Goal: Task Accomplishment & Management: Use online tool/utility

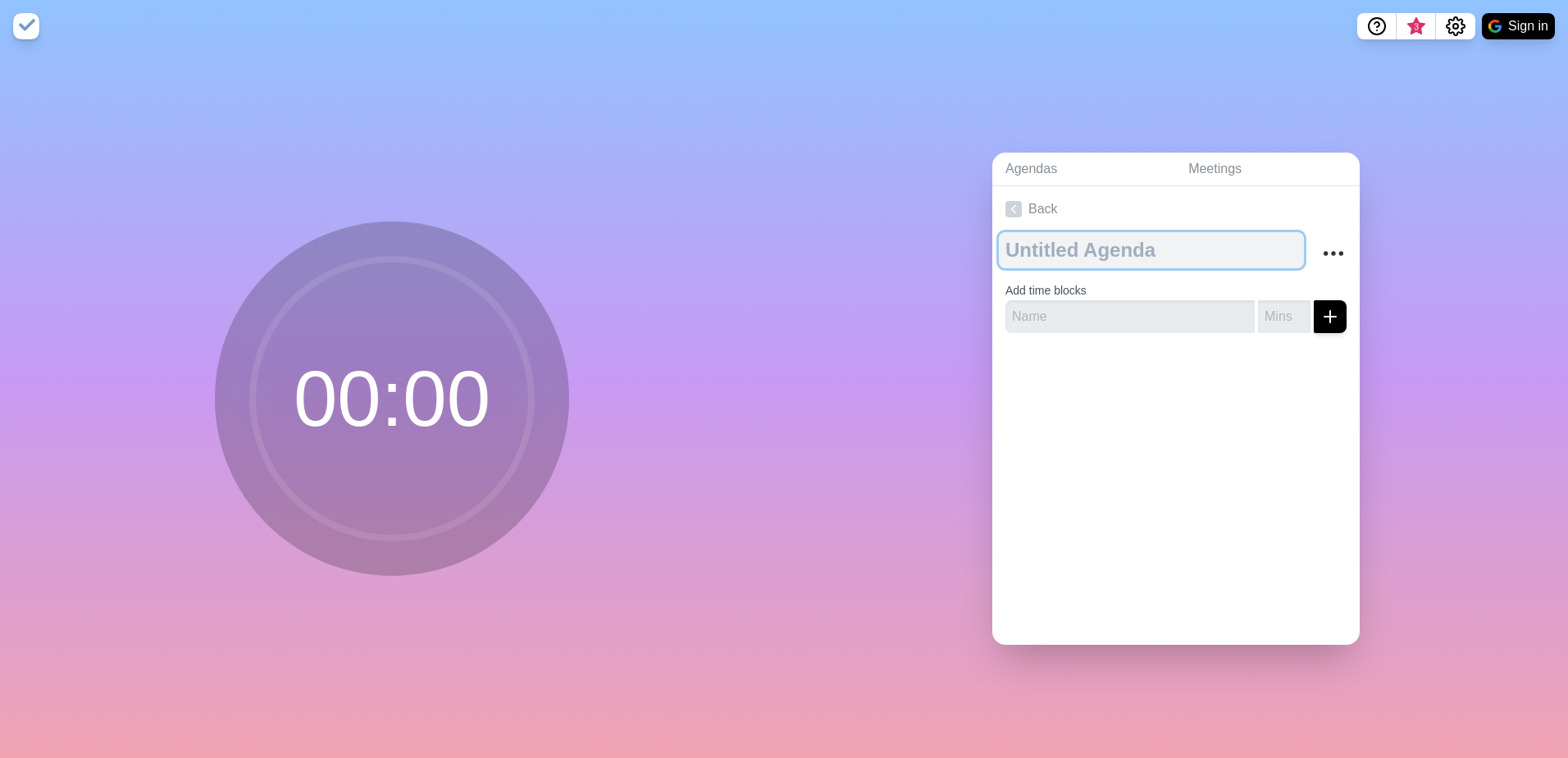
click at [1066, 245] on textarea at bounding box center [1151, 250] width 306 height 36
click at [1070, 241] on textarea at bounding box center [1151, 250] width 306 height 36
type textarea "Mi-journée RH"
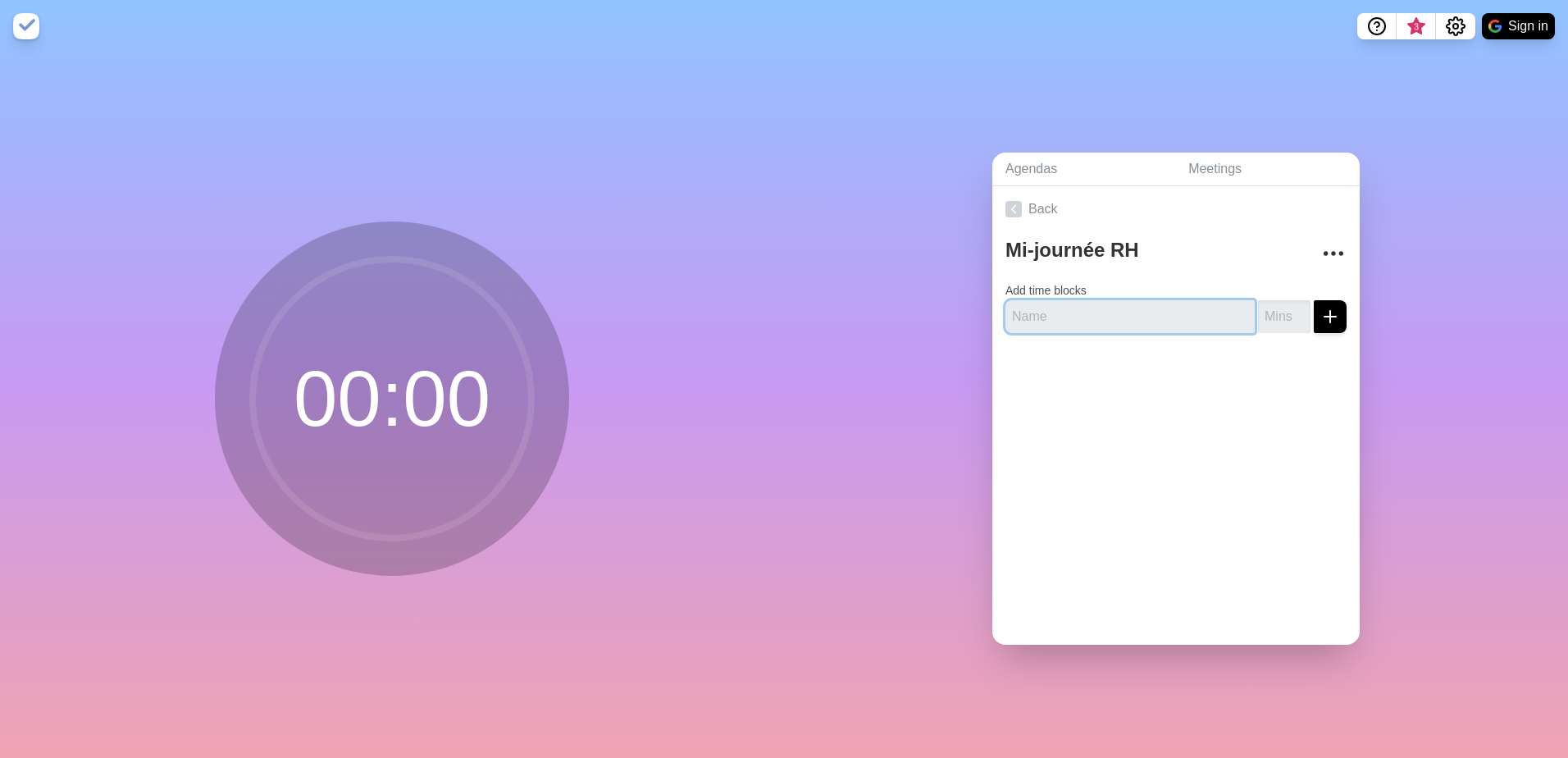
click at [1028, 308] on input "text" at bounding box center [1130, 316] width 249 height 33
click at [1069, 307] on input "text" at bounding box center [1130, 316] width 249 height 33
type input "Accueil"
click at [1323, 312] on button "submit" at bounding box center [1330, 316] width 33 height 33
click at [1282, 305] on input "1" at bounding box center [1285, 316] width 52 height 33
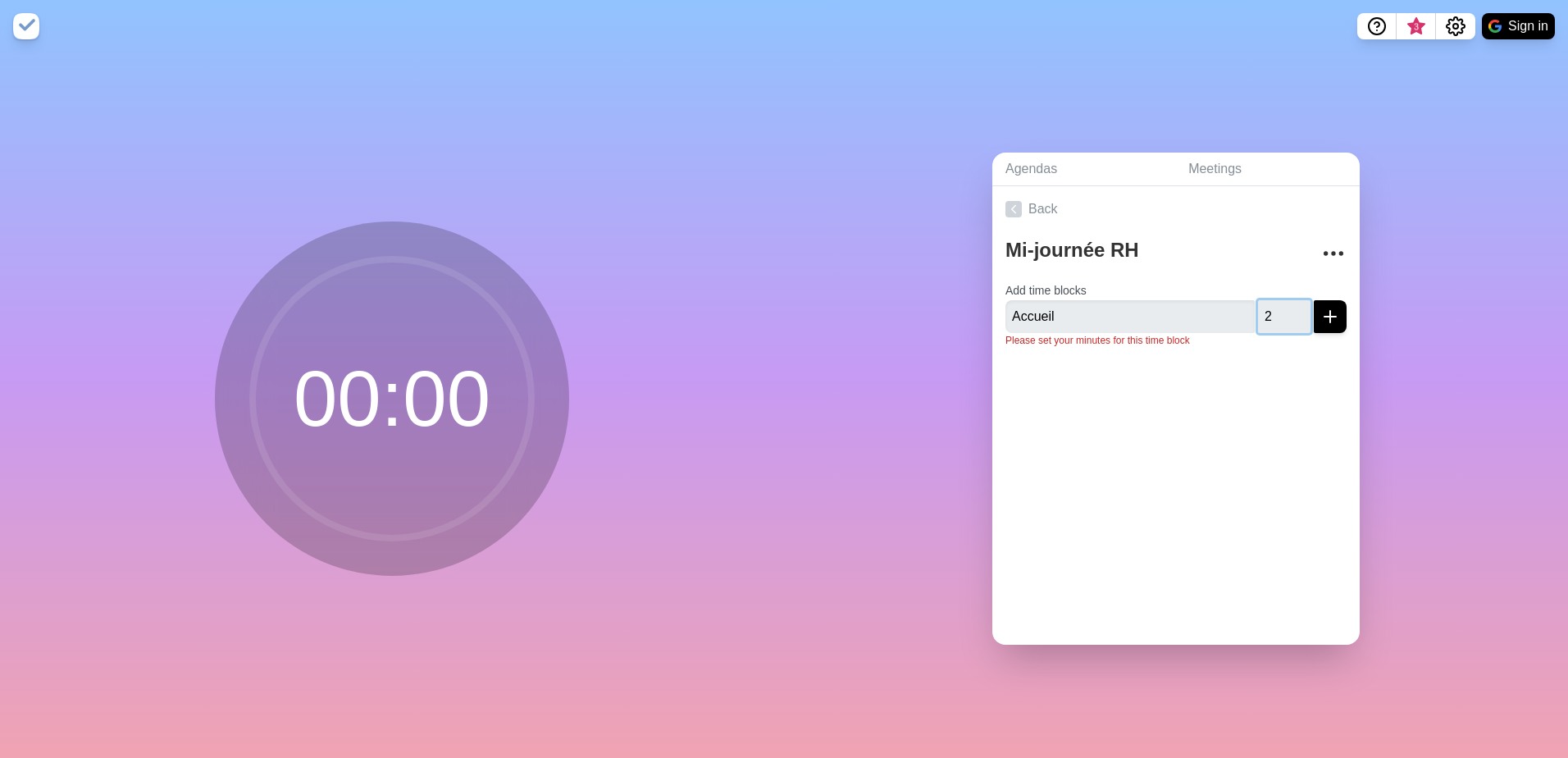
type input "2"
click at [1282, 305] on input "2" at bounding box center [1285, 316] width 52 height 33
click at [1320, 312] on icon "submit" at bounding box center [1330, 316] width 20 height 20
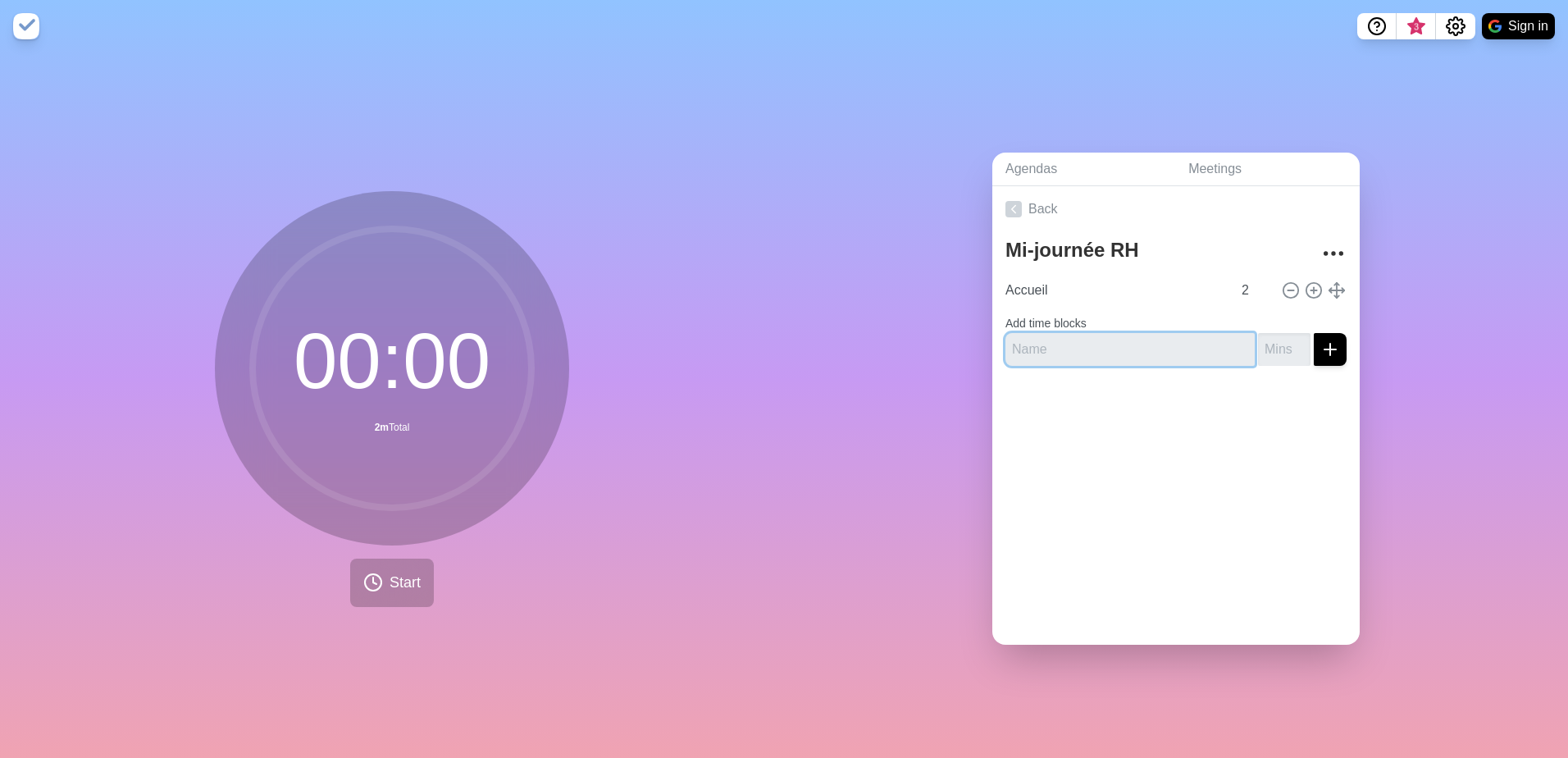
click at [1033, 344] on input "text" at bounding box center [1130, 349] width 249 height 33
click at [1282, 285] on icon at bounding box center [1290, 290] width 18 height 18
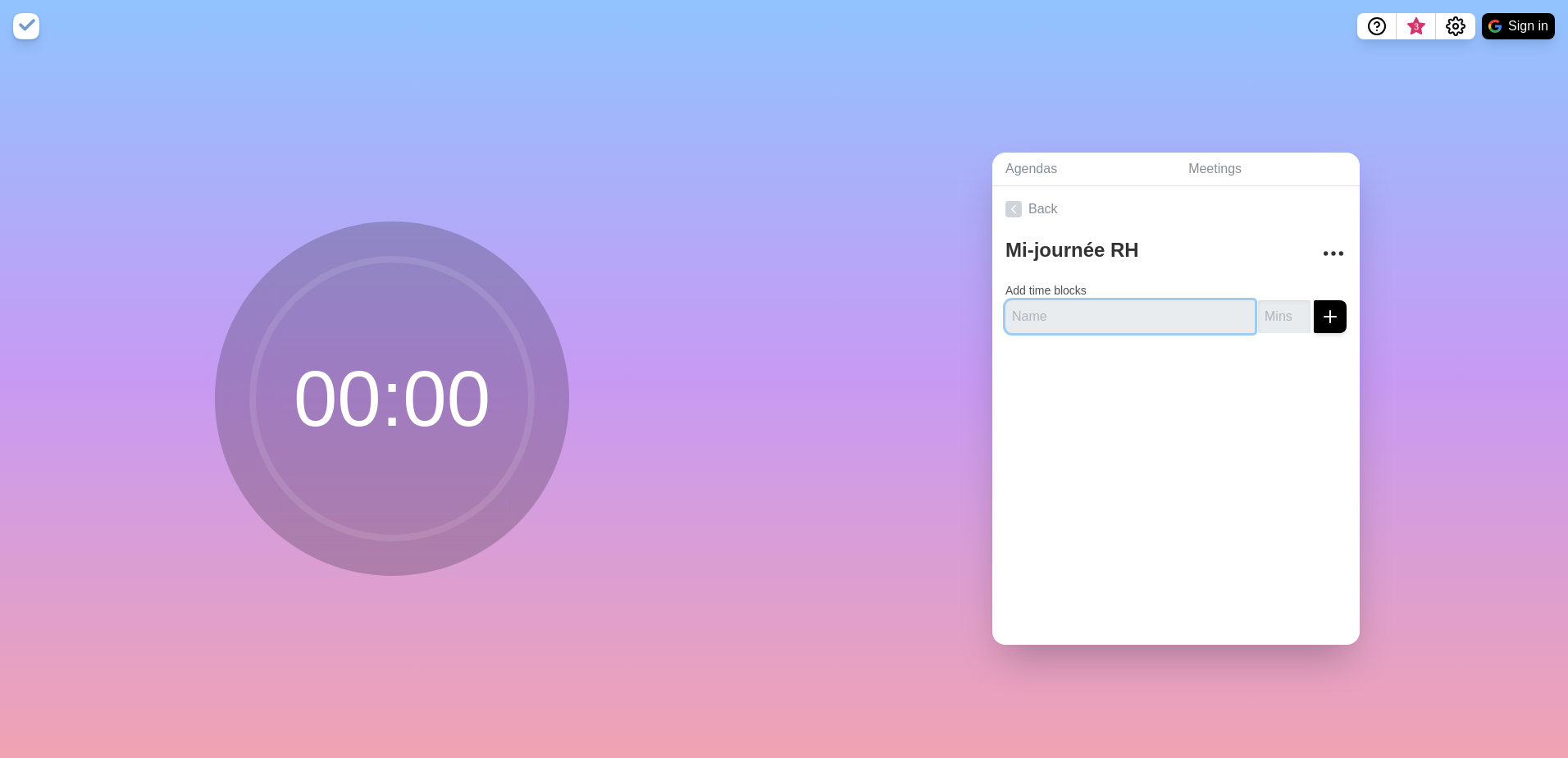
click at [1118, 306] on input "text" at bounding box center [1130, 316] width 249 height 33
type input "Accueil"
click at [1261, 310] on input "number" at bounding box center [1285, 316] width 52 height 33
type input "1"
click at [1320, 308] on icon "submit" at bounding box center [1330, 316] width 20 height 20
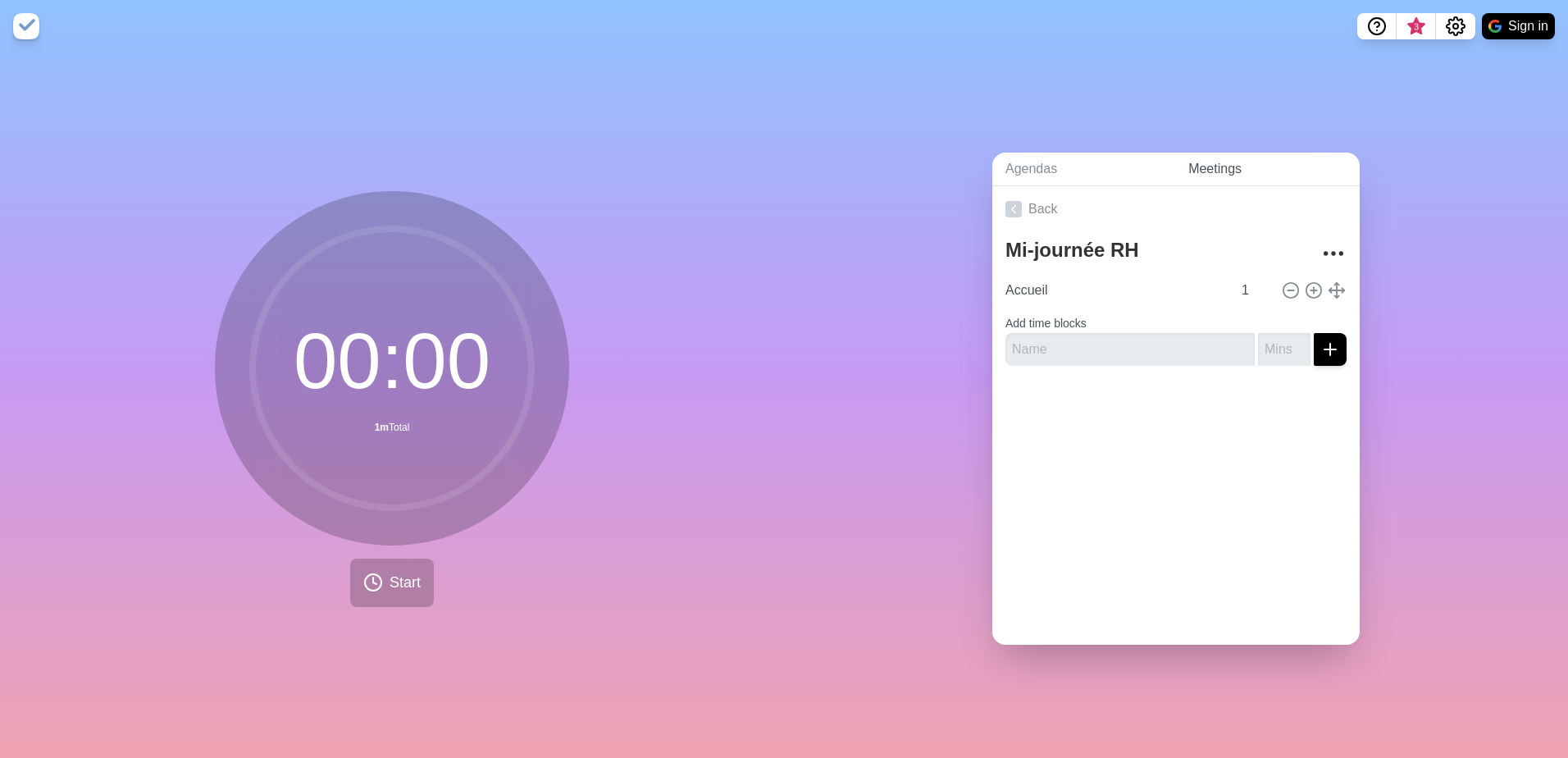
click at [1212, 164] on link "Meetings" at bounding box center [1268, 169] width 185 height 34
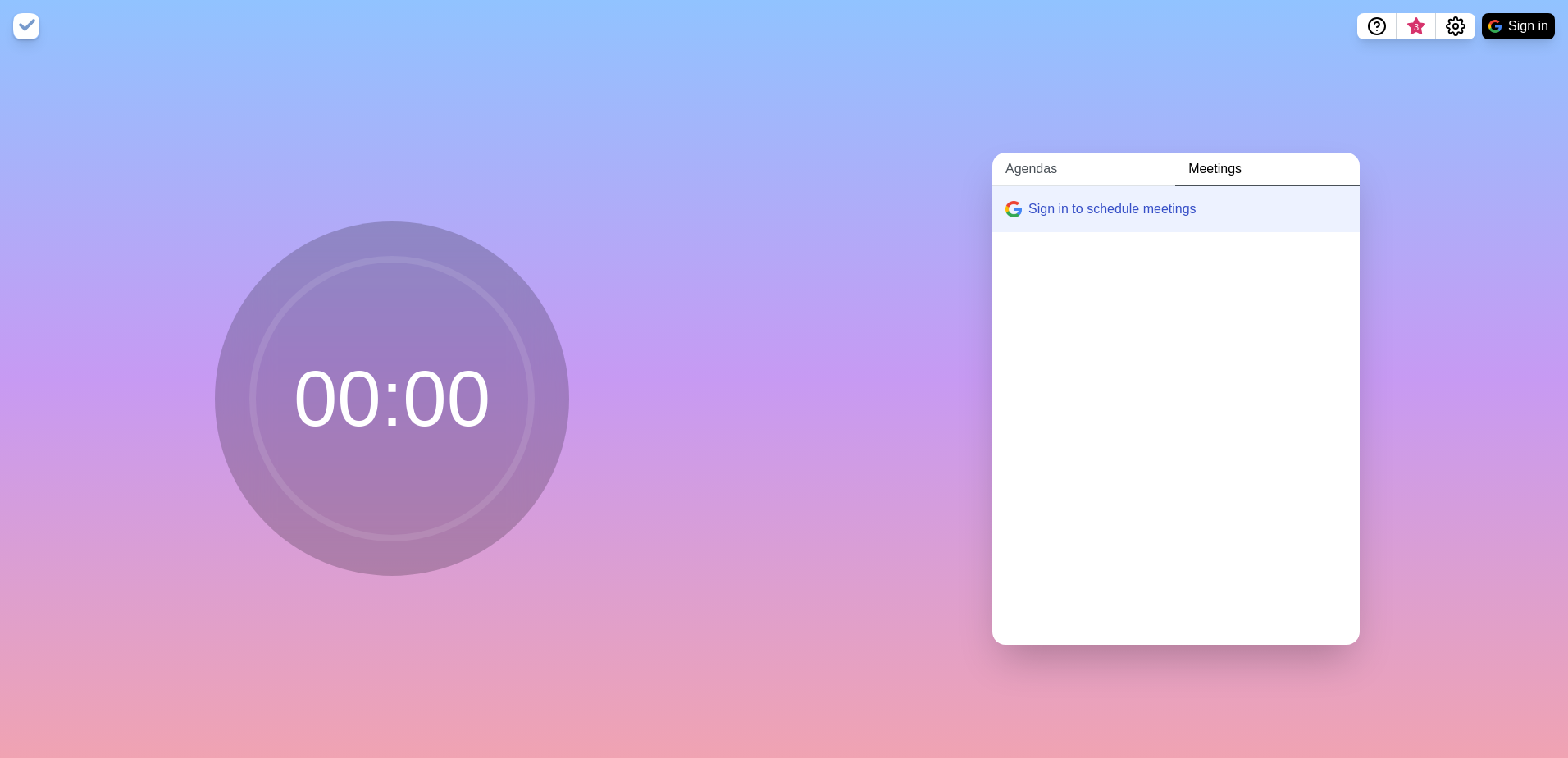
click at [1031, 167] on link "Agendas" at bounding box center [1084, 169] width 183 height 34
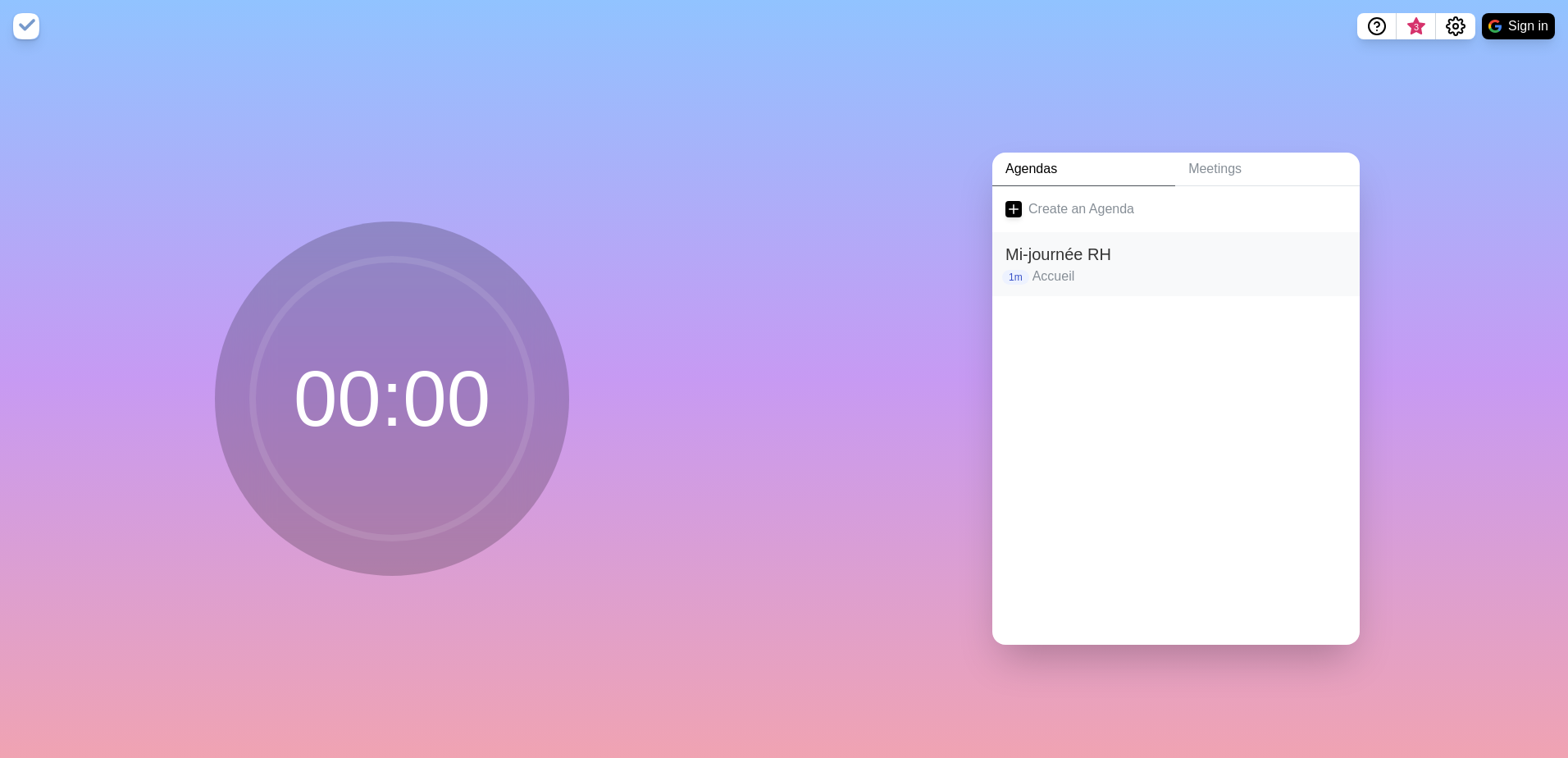
click at [1052, 269] on p "Accueil" at bounding box center [1190, 276] width 314 height 20
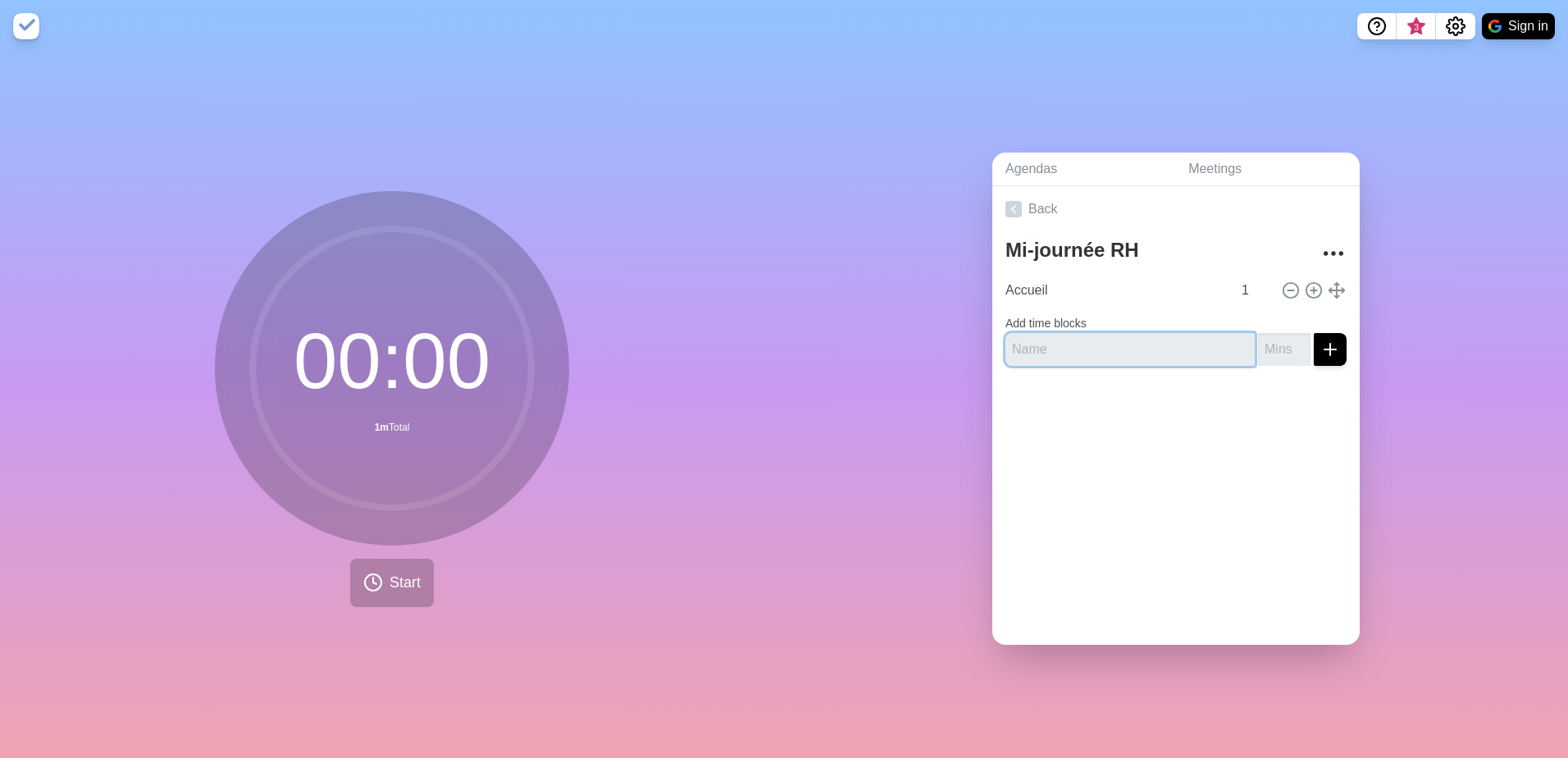
click at [1052, 342] on input "text" at bounding box center [1130, 349] width 249 height 33
click at [1058, 338] on input "text" at bounding box center [1130, 349] width 249 height 33
type input "Mot de bienvenue"
click at [1259, 345] on input "number" at bounding box center [1285, 349] width 52 height 33
type input "1"
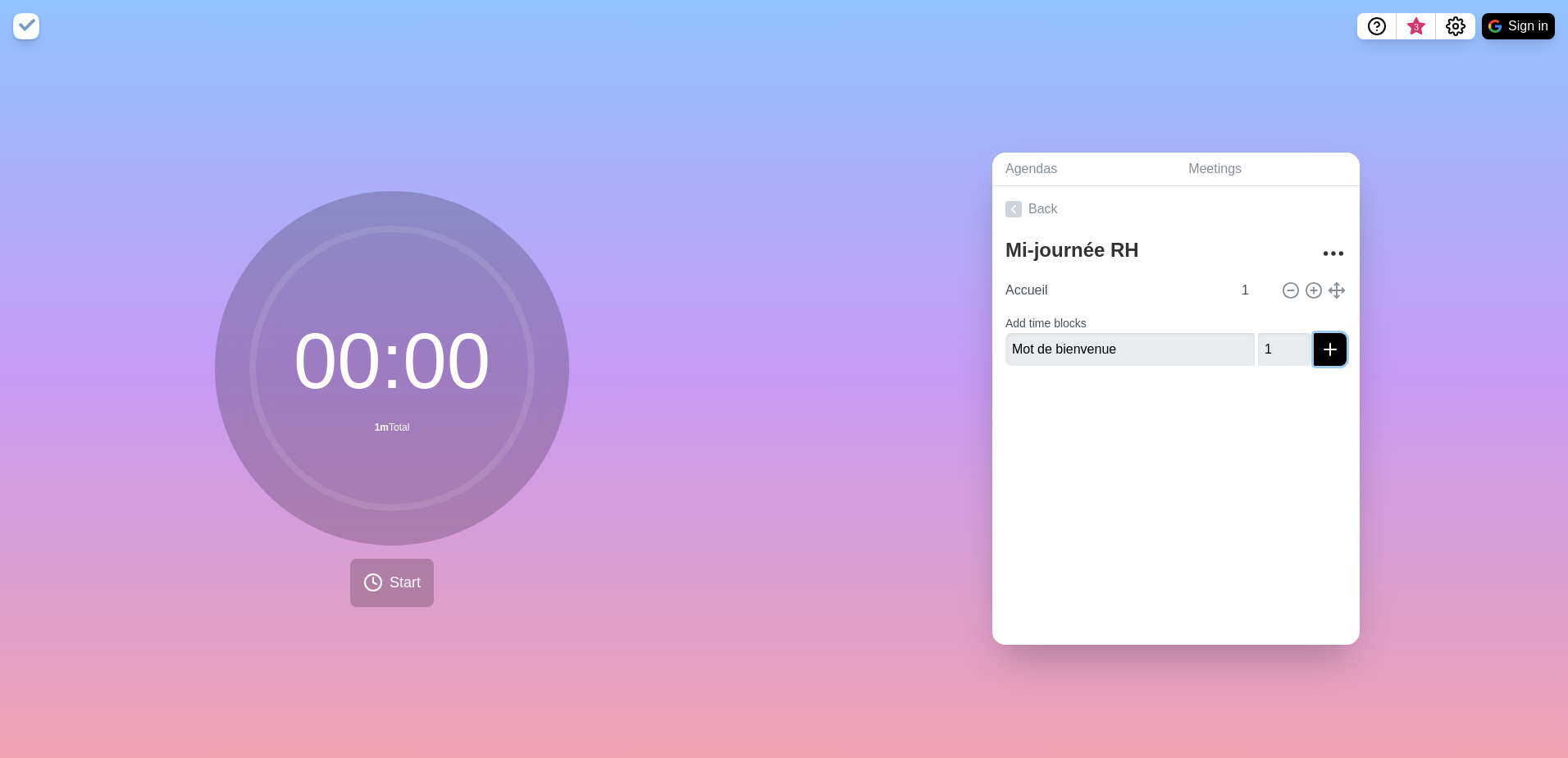
click at [1320, 339] on icon "submit" at bounding box center [1330, 349] width 20 height 20
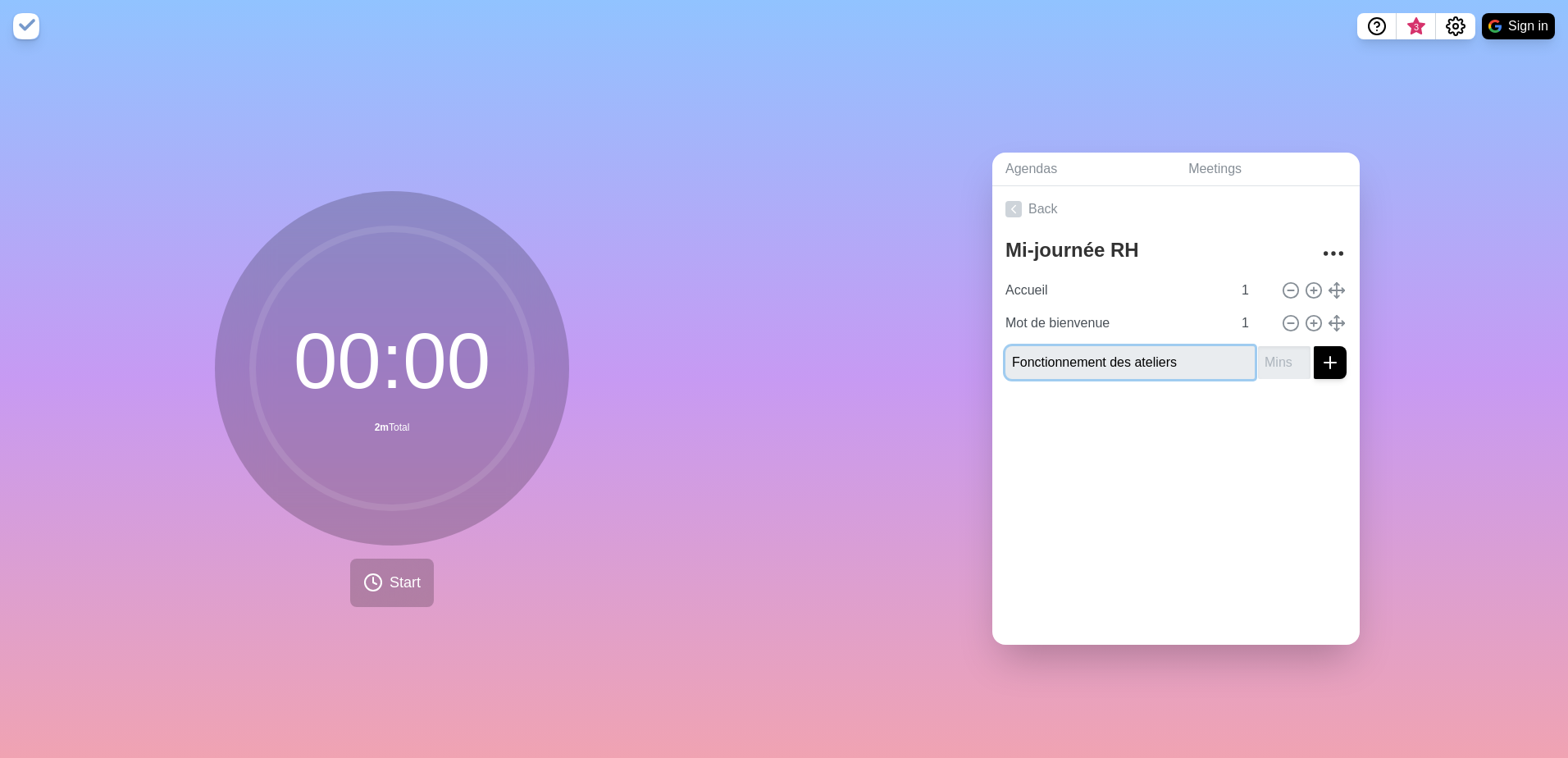
type input "Fonctionnement des ateliers"
click at [1269, 352] on input "number" at bounding box center [1285, 362] width 52 height 33
type input "1"
click at [1320, 357] on icon "submit" at bounding box center [1330, 362] width 20 height 20
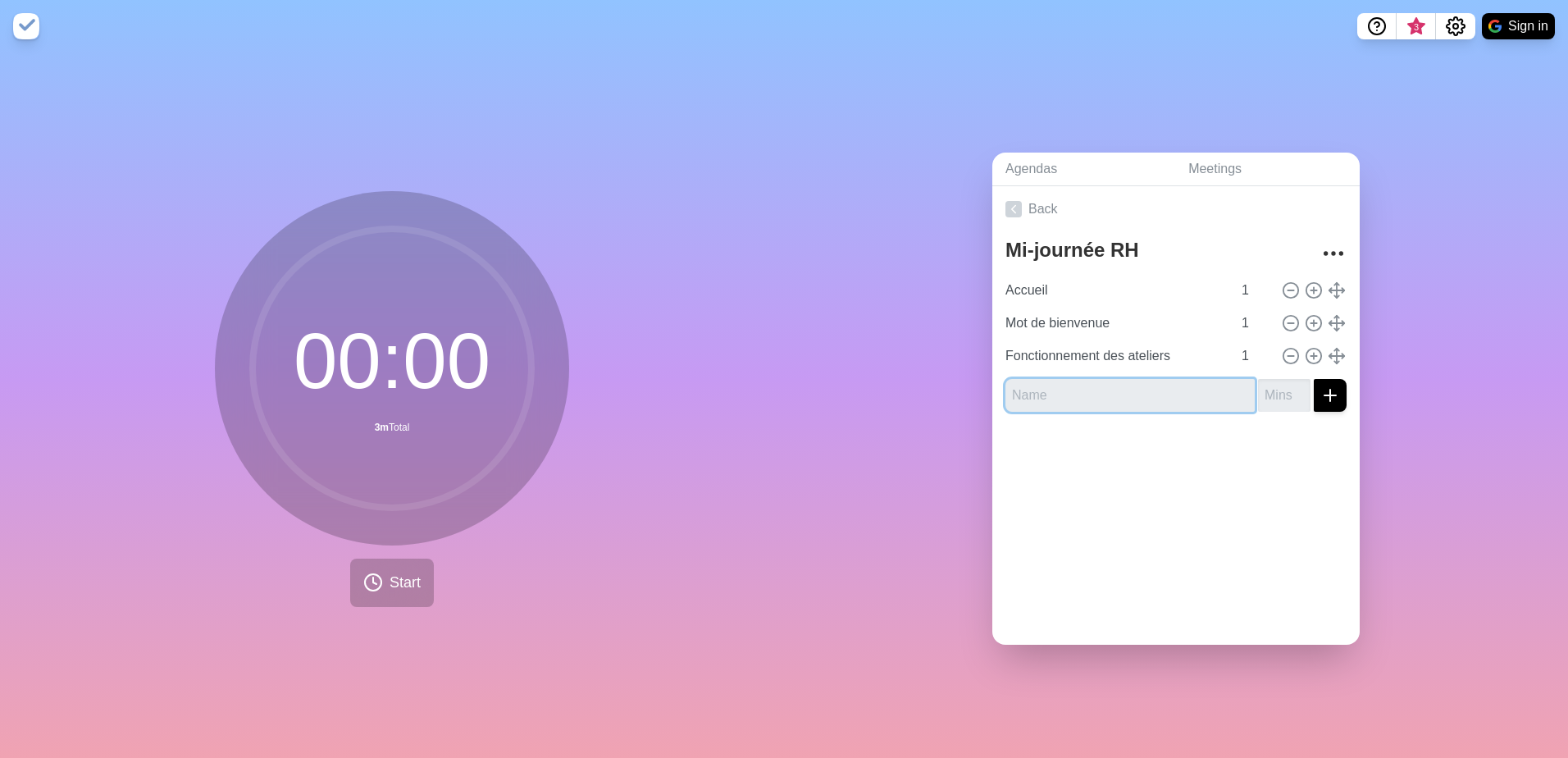
click at [1024, 393] on input "text" at bounding box center [1130, 395] width 249 height 33
type input "Ateliers - Séquence 1"
click at [1259, 387] on input "number" at bounding box center [1285, 395] width 52 height 33
type input "1"
click at [1320, 393] on icon "submit" at bounding box center [1330, 395] width 20 height 20
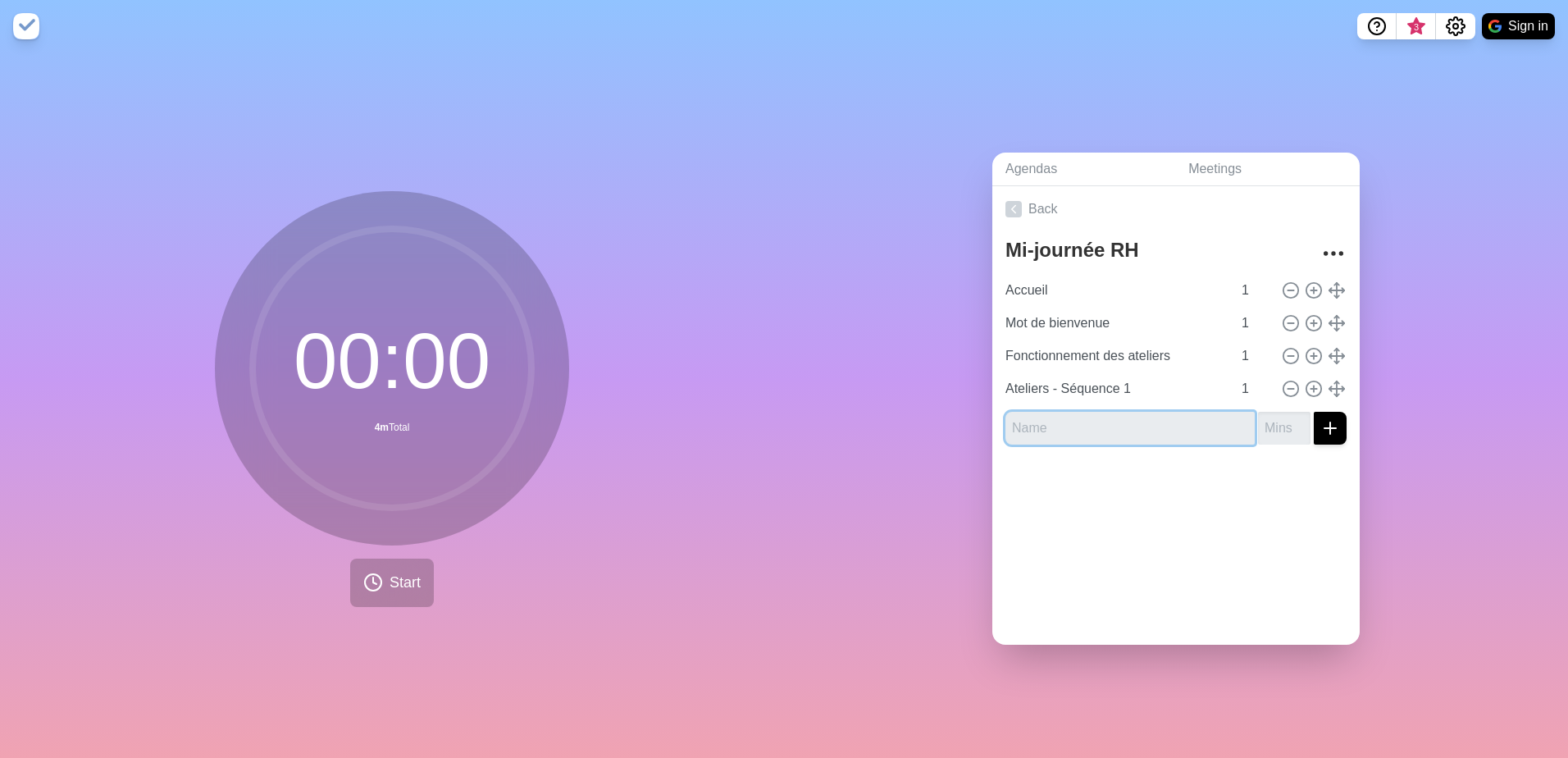
click at [1046, 418] on input "text" at bounding box center [1130, 428] width 249 height 33
type input "Pause"
click at [1262, 415] on input "number" at bounding box center [1285, 428] width 52 height 33
type input "1"
click at [1245, 554] on div "Back Mi-journée RH Accueil 1 Mot de bienvenue 1 Fonctionnement des ateliers 1 A…" at bounding box center [1176, 415] width 367 height 459
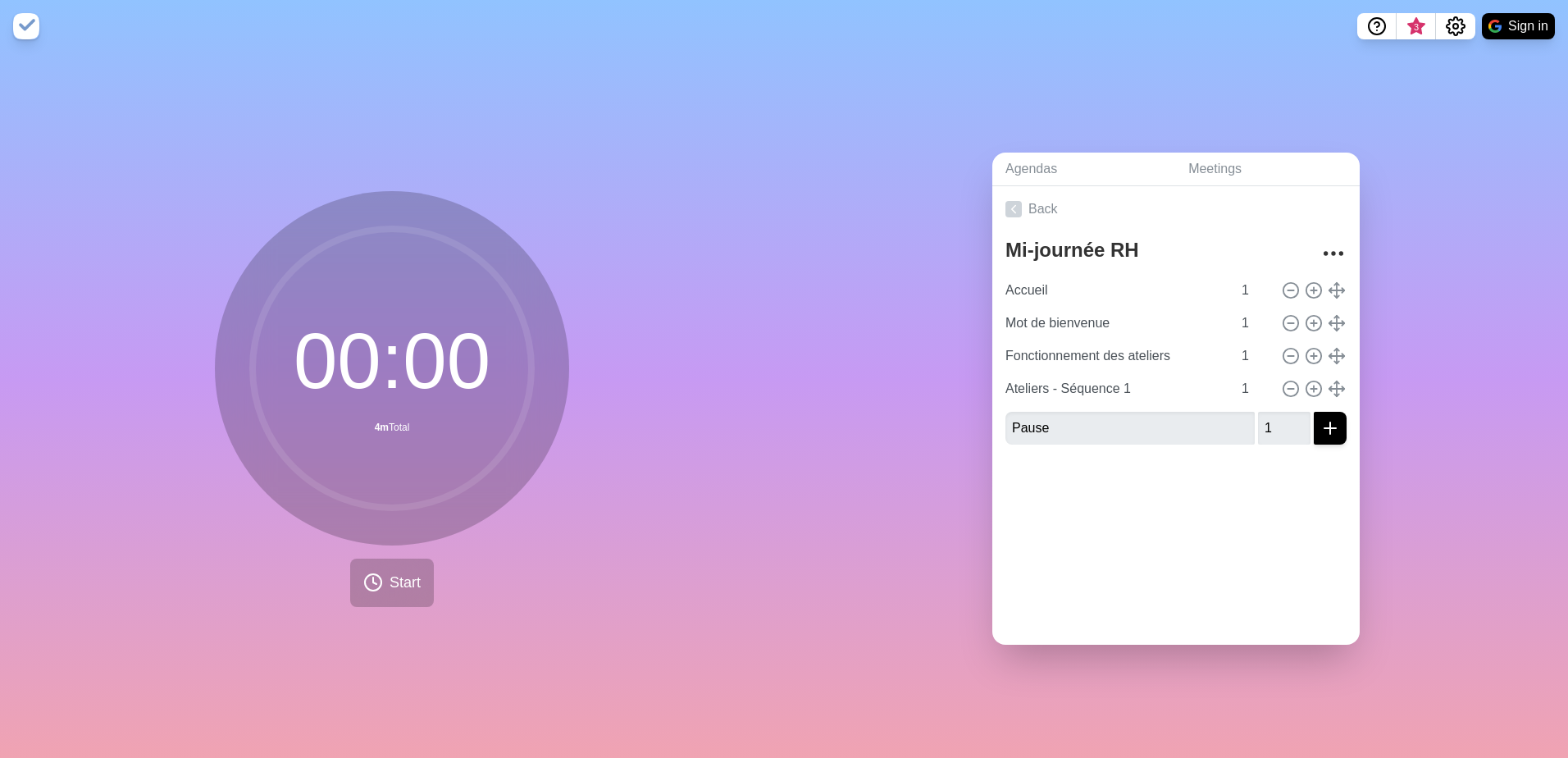
click at [1154, 492] on div at bounding box center [1176, 491] width 367 height 65
click at [1320, 419] on icon "submit" at bounding box center [1330, 428] width 20 height 20
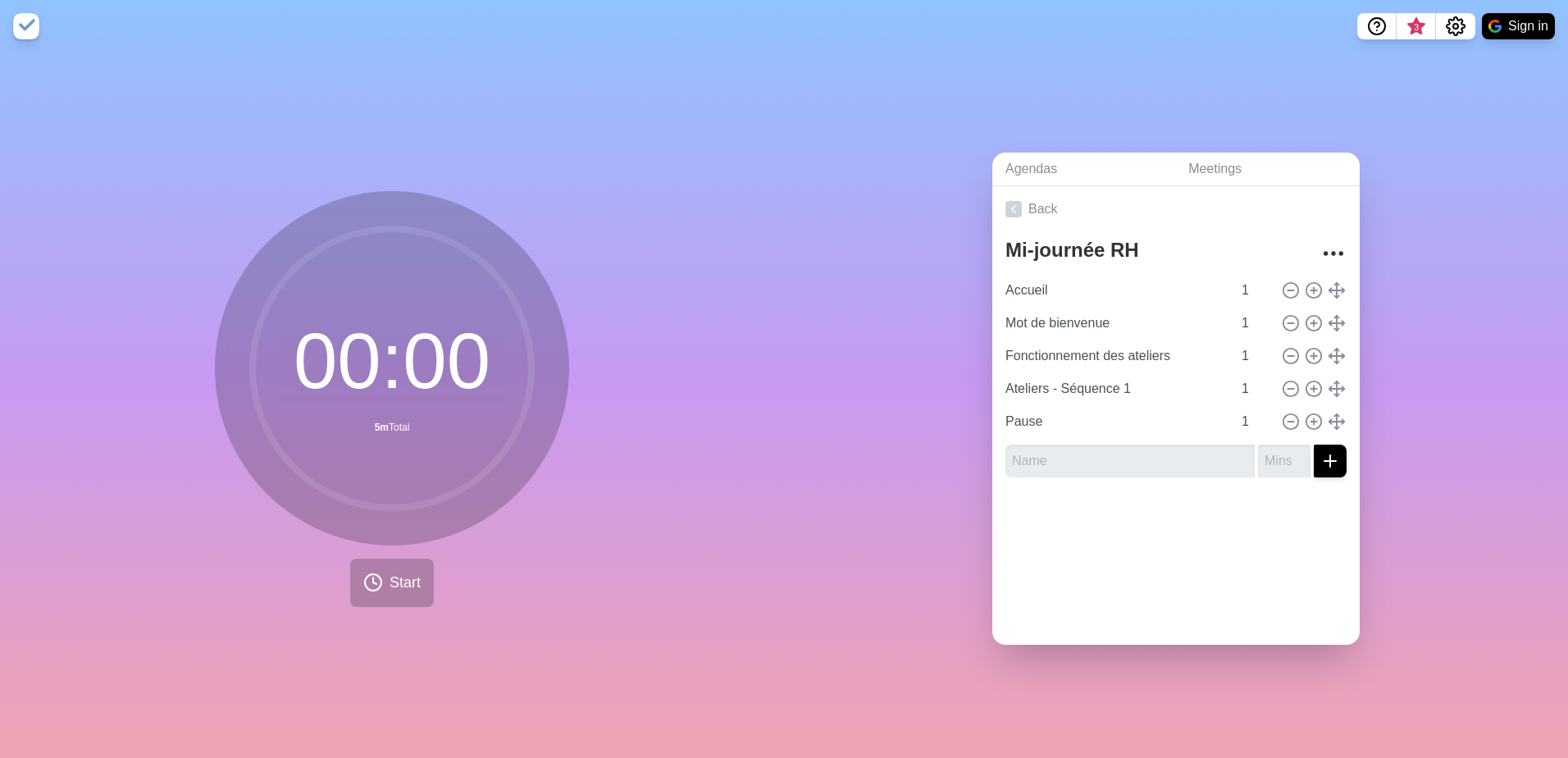
click at [1219, 527] on div at bounding box center [1176, 523] width 367 height 65
click at [390, 573] on span "Start" at bounding box center [405, 583] width 31 height 22
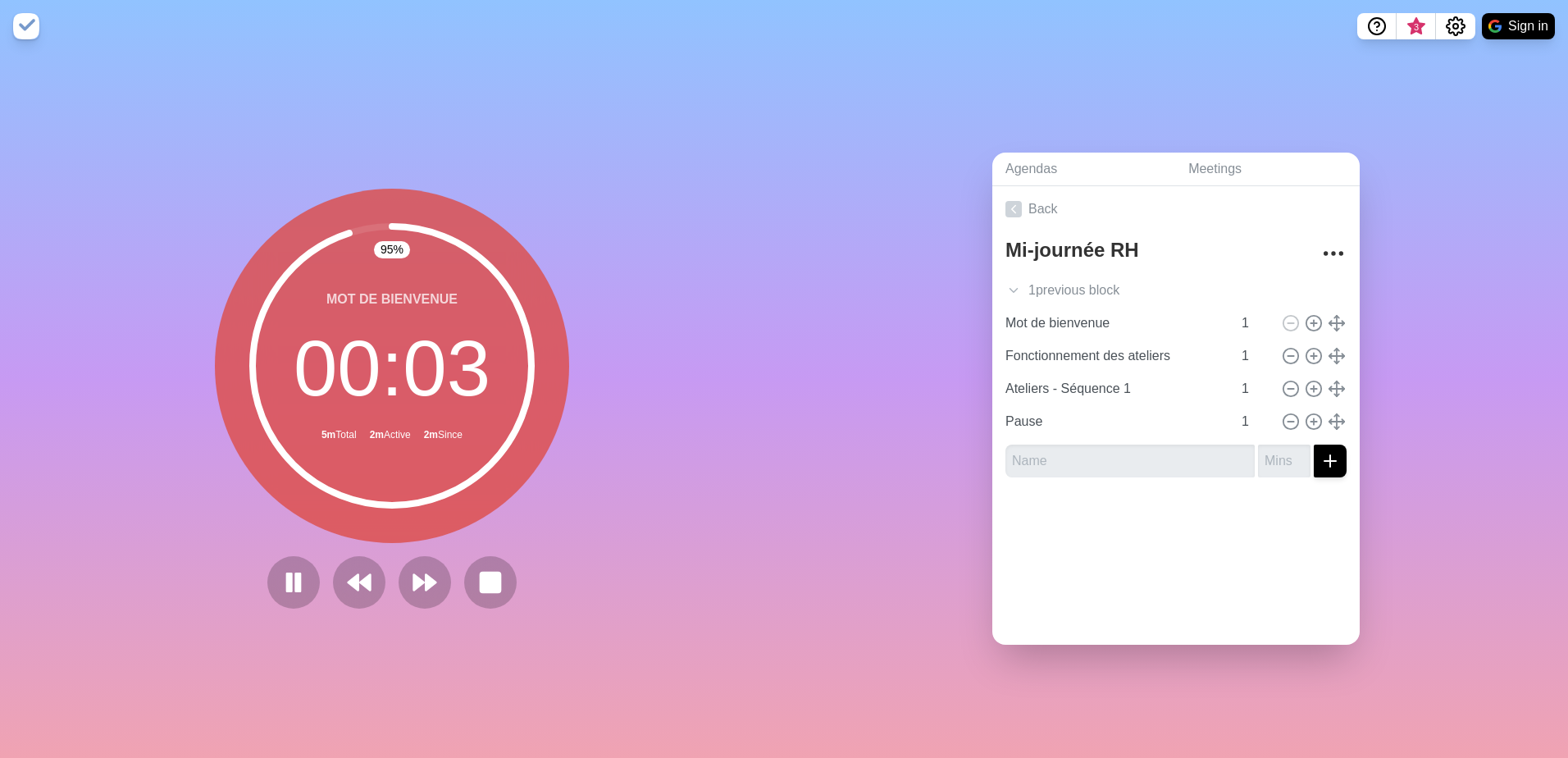
click at [26, 25] on img at bounding box center [26, 26] width 26 height 26
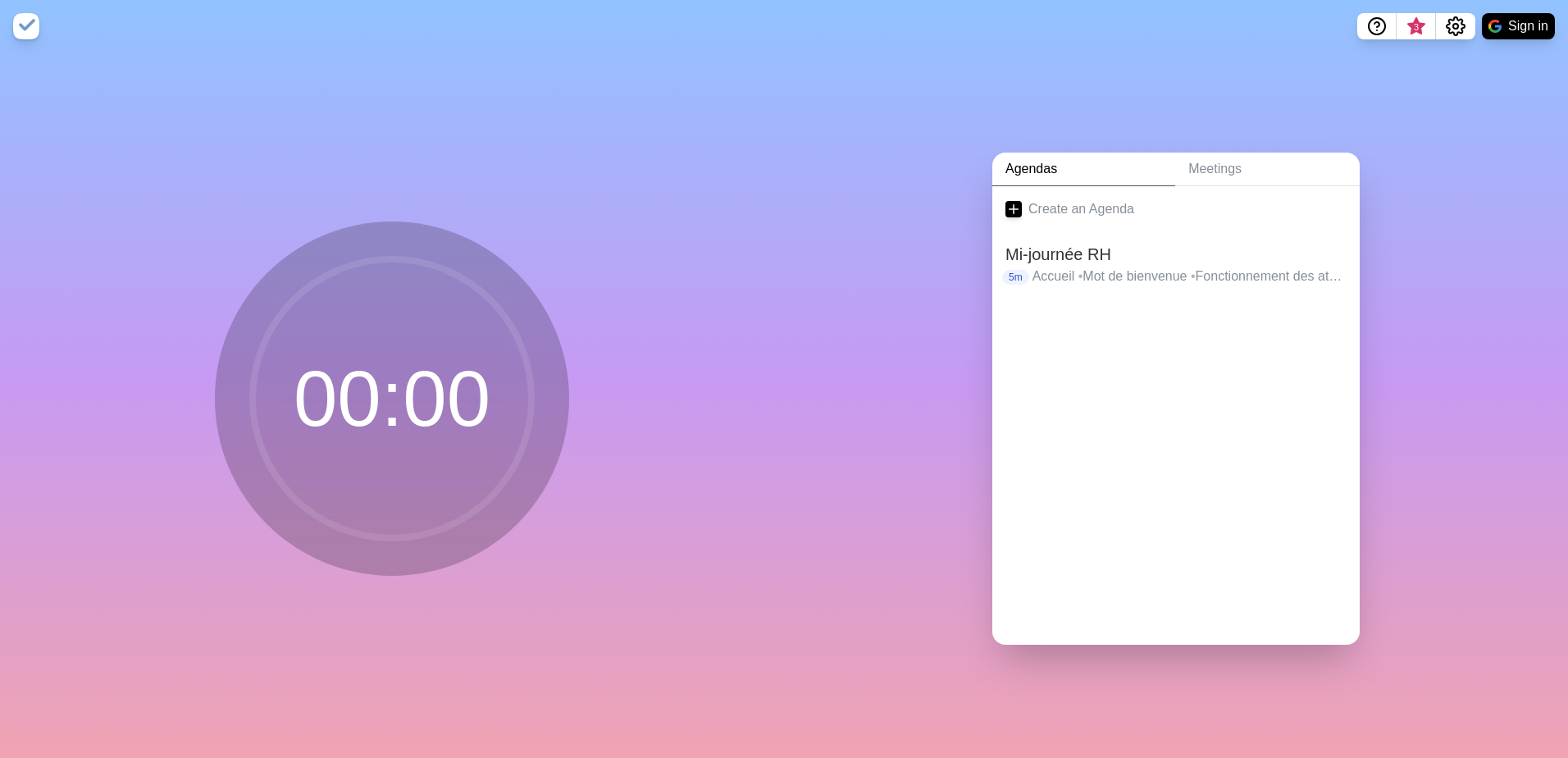
click at [30, 26] on img at bounding box center [26, 26] width 26 height 26
click at [30, 24] on img at bounding box center [26, 26] width 26 height 26
click at [620, 192] on div "00 : 00" at bounding box center [392, 405] width 784 height 706
click at [1063, 254] on h2 "Mi-journée RH" at bounding box center [1176, 254] width 341 height 24
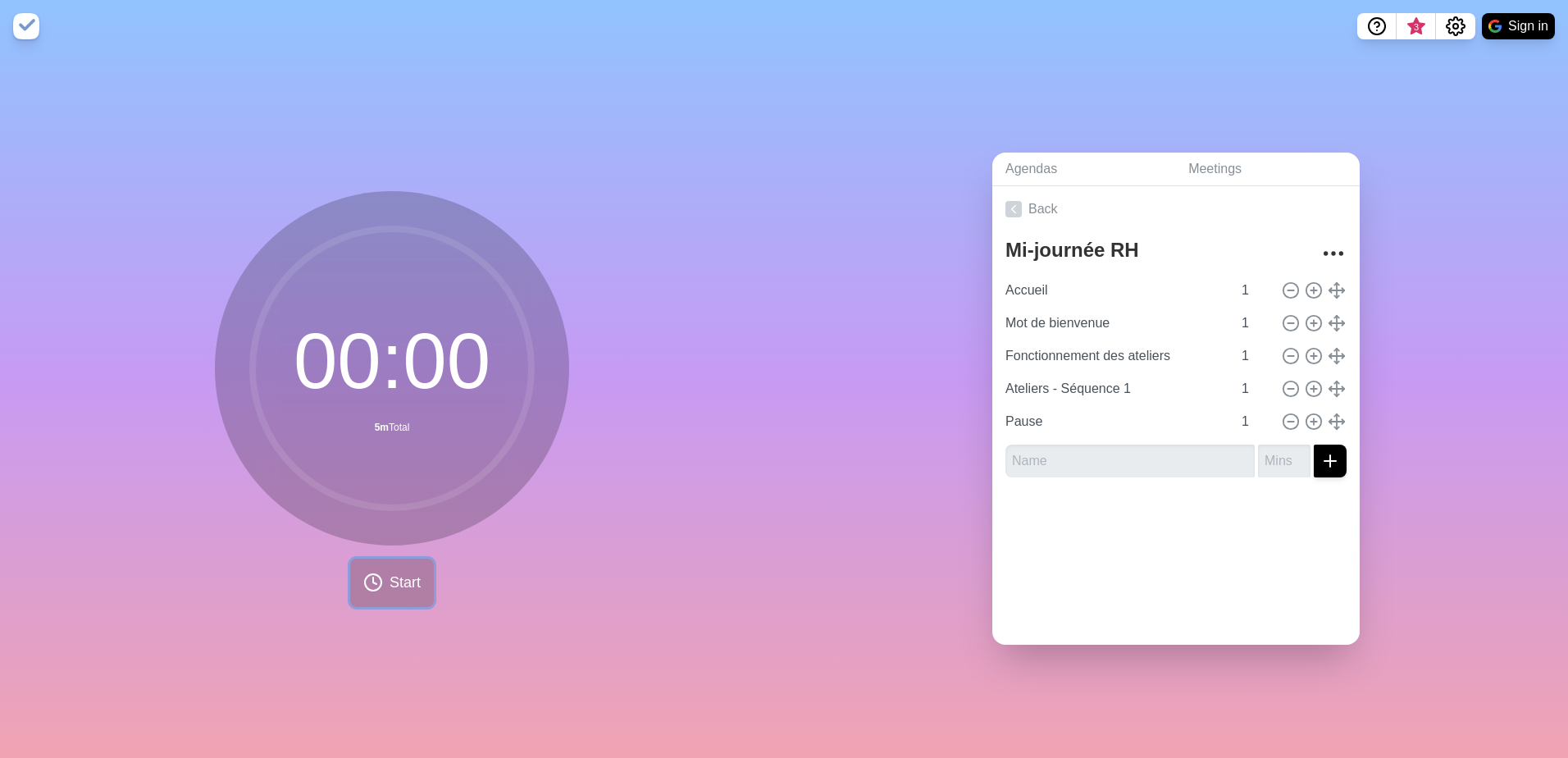
click at [397, 586] on span "Start" at bounding box center [405, 583] width 31 height 22
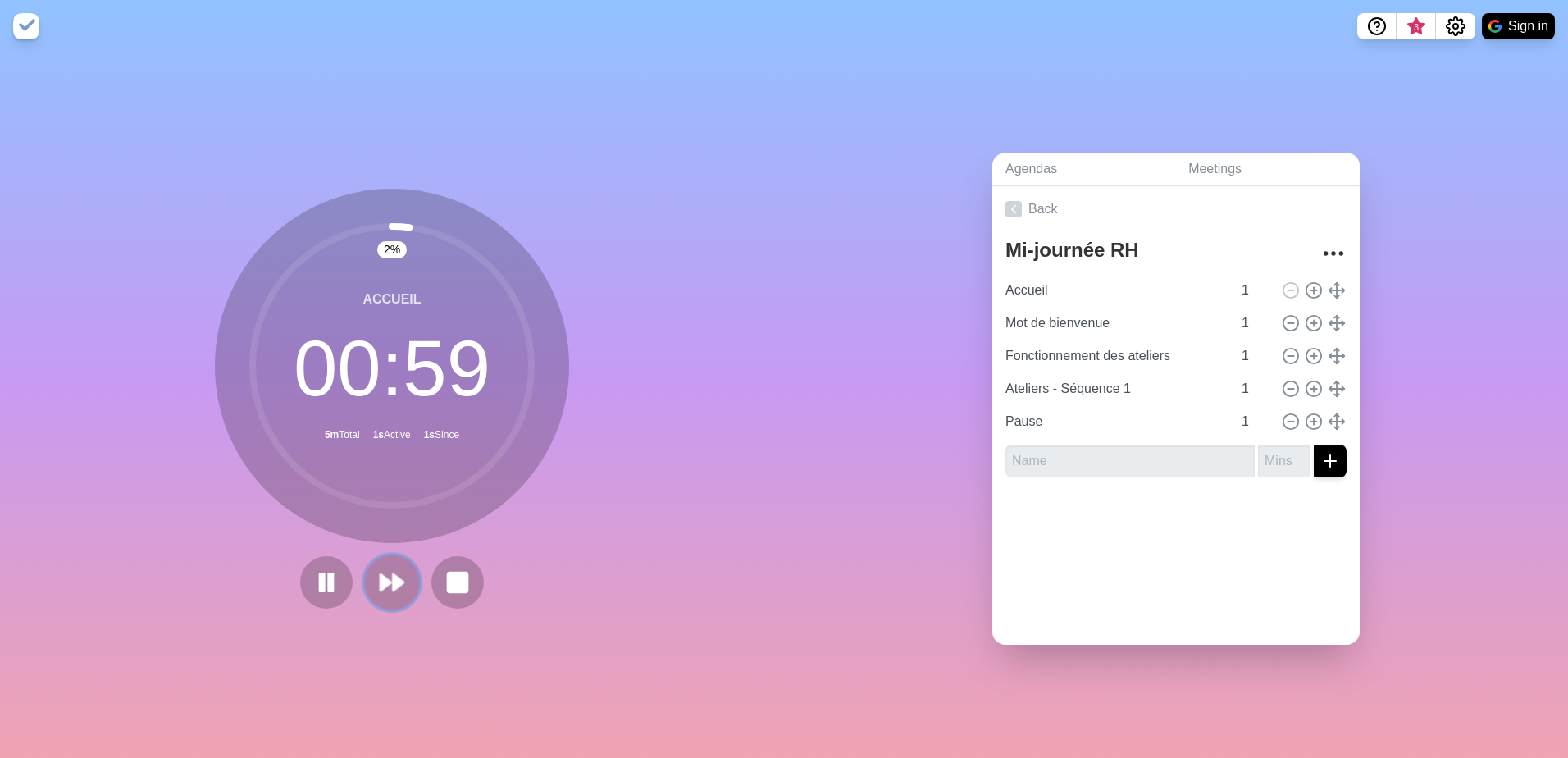
click at [385, 574] on icon at bounding box center [392, 582] width 28 height 28
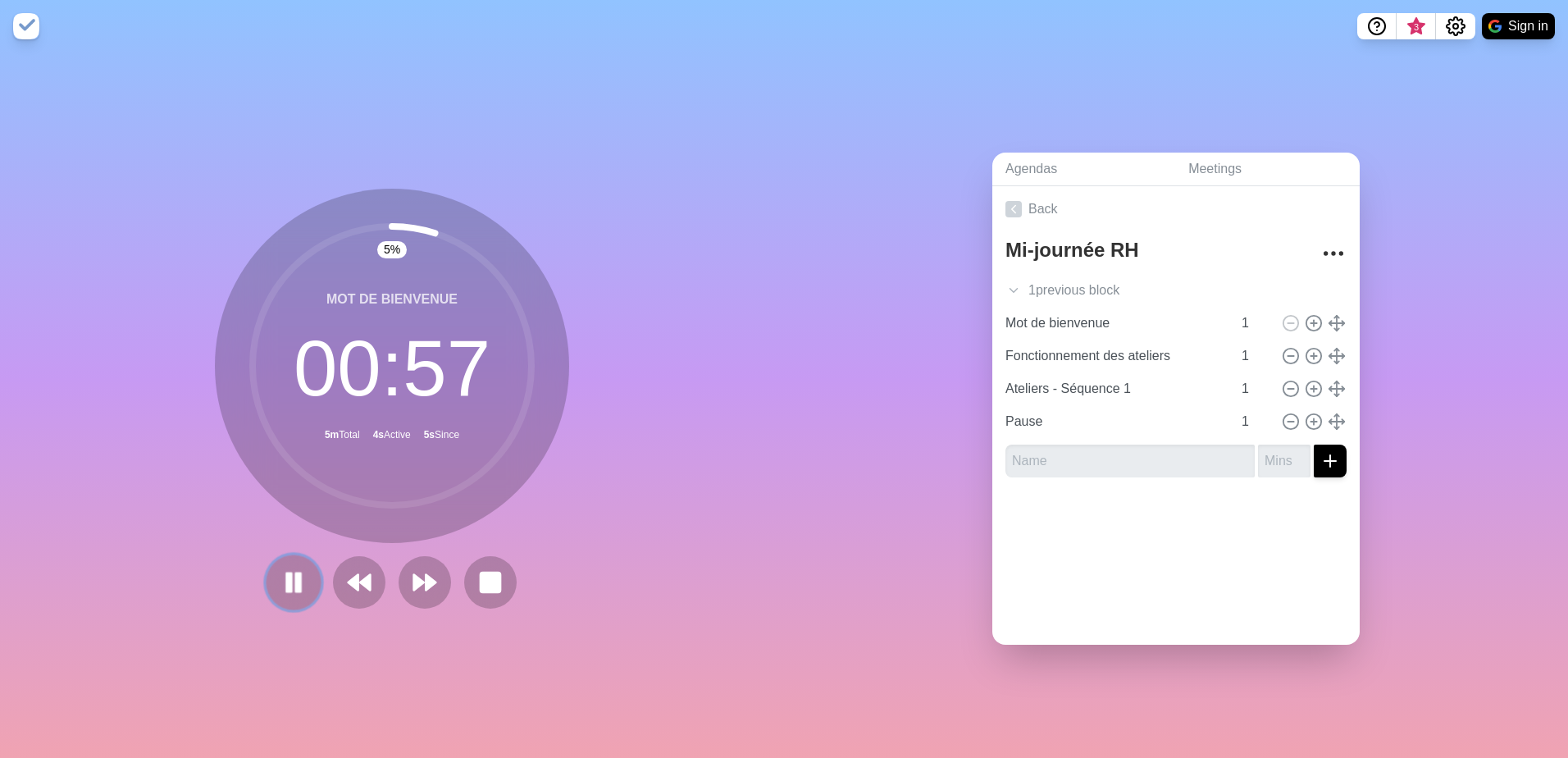
click at [287, 574] on rect at bounding box center [289, 582] width 5 height 18
click at [285, 573] on polygon at bounding box center [293, 582] width 17 height 21
click at [480, 574] on rect at bounding box center [491, 582] width 21 height 21
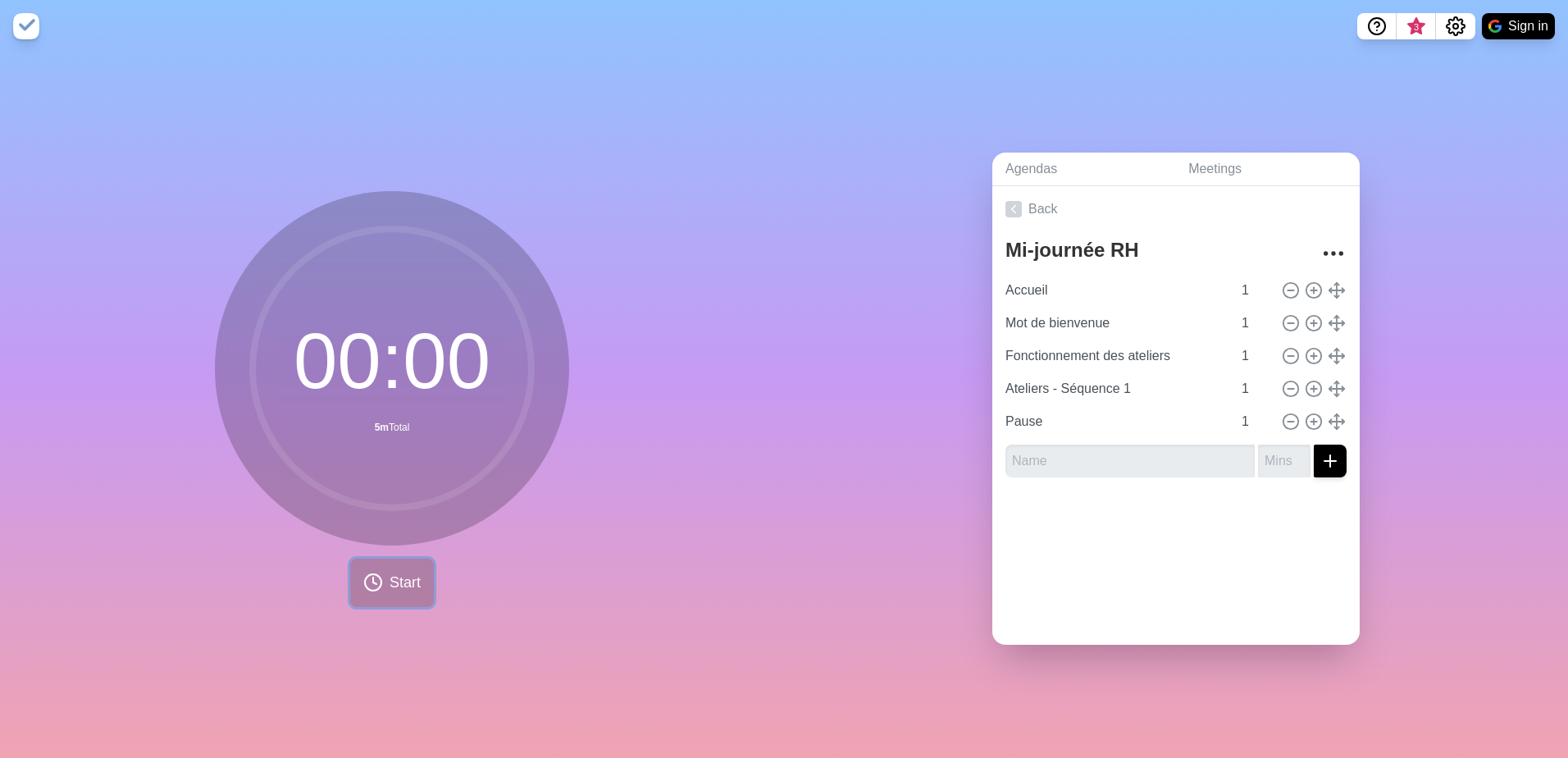
click at [390, 579] on span "Start" at bounding box center [405, 583] width 31 height 22
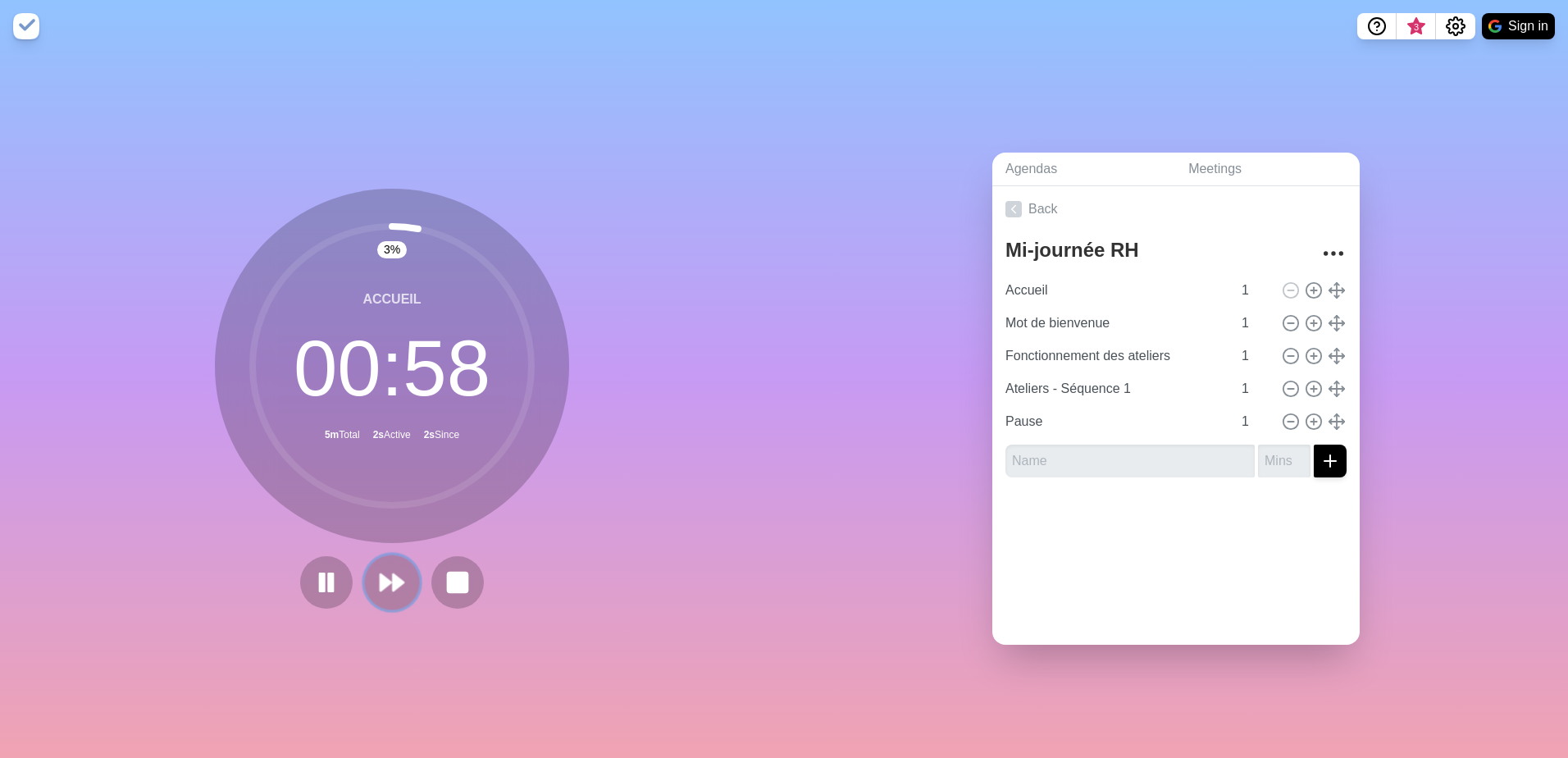
click at [393, 576] on polygon at bounding box center [397, 582] width 10 height 17
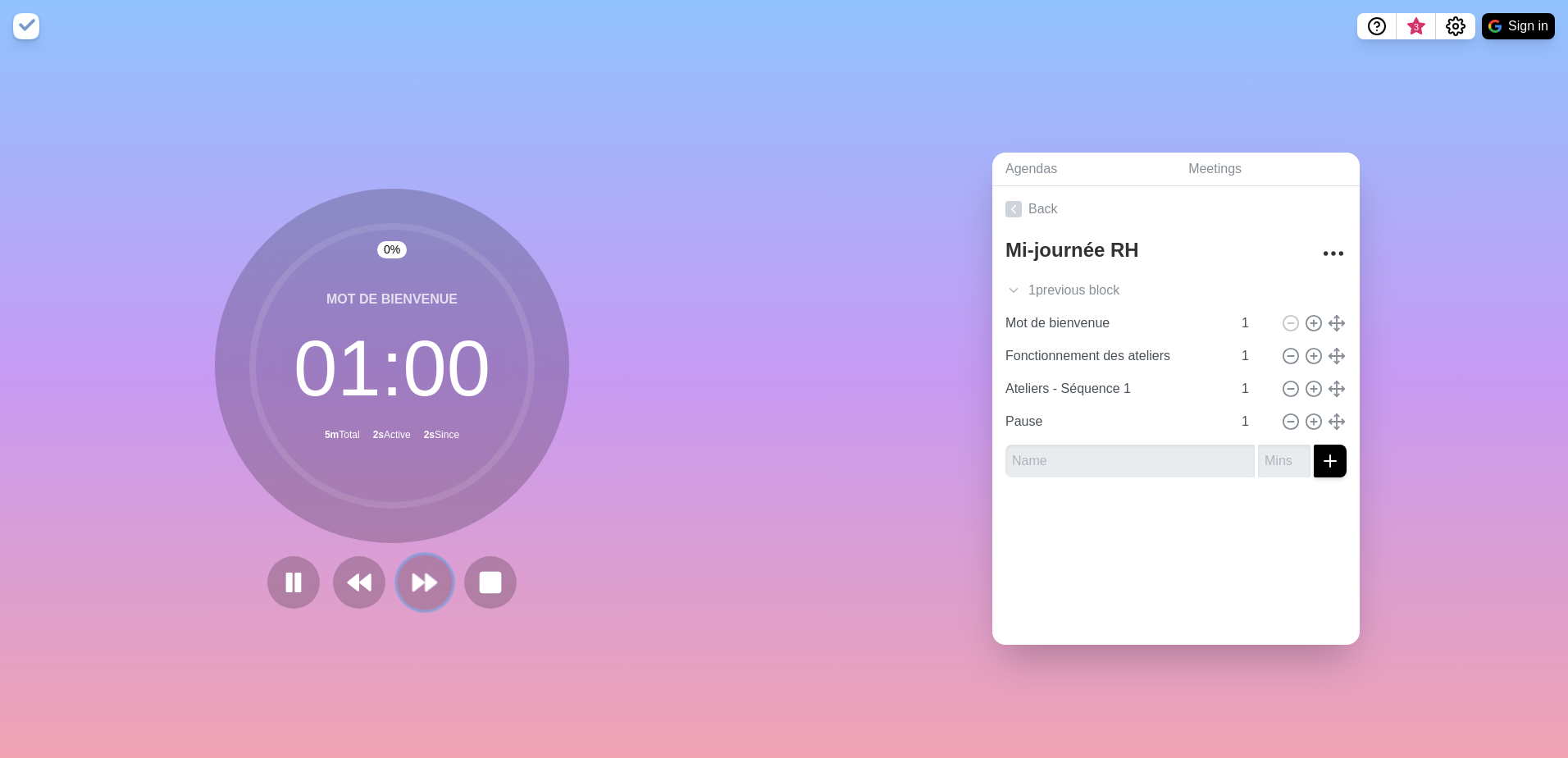
click at [397, 576] on button at bounding box center [424, 581] width 55 height 55
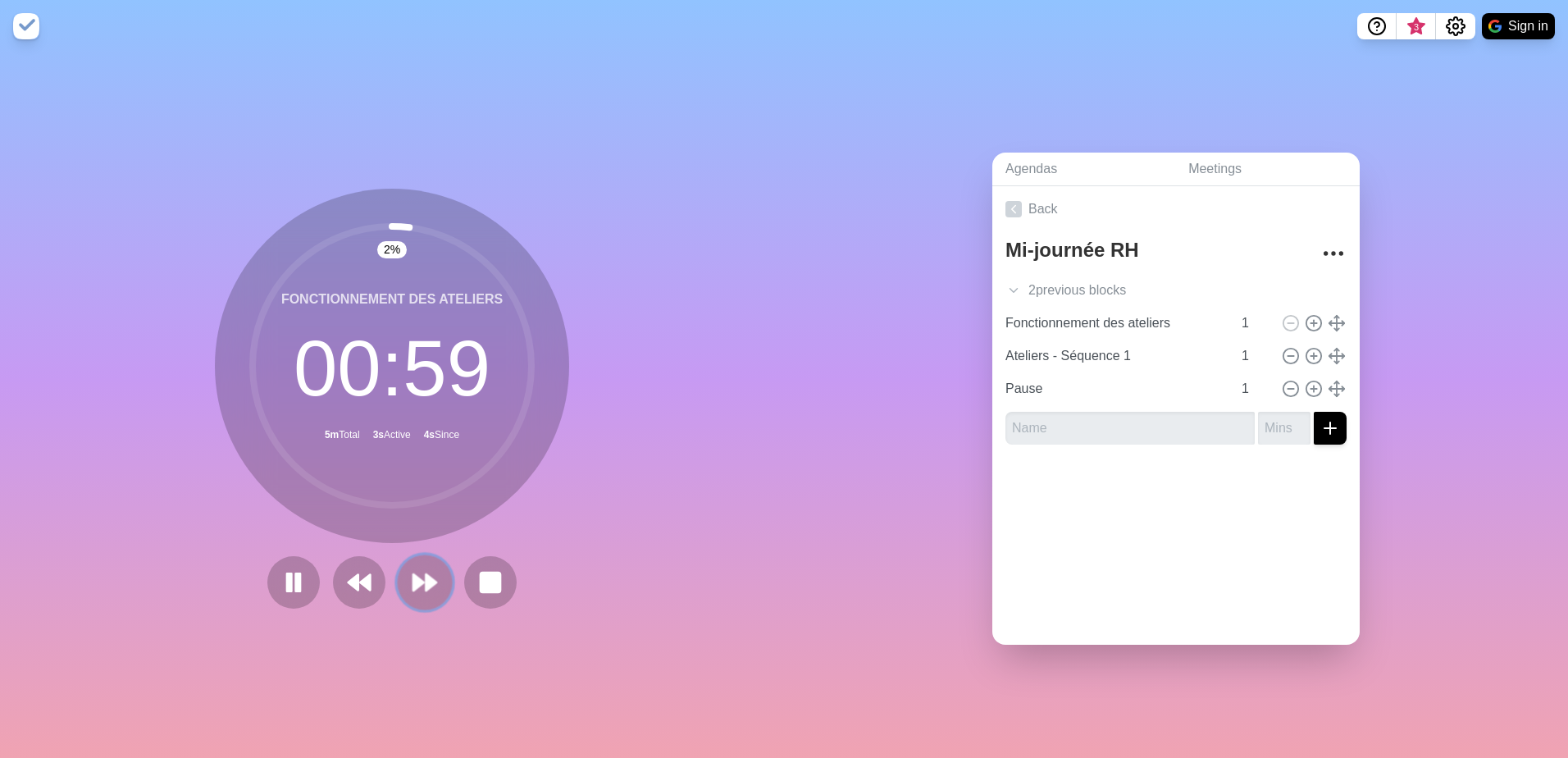
click at [413, 574] on polygon at bounding box center [418, 582] width 10 height 17
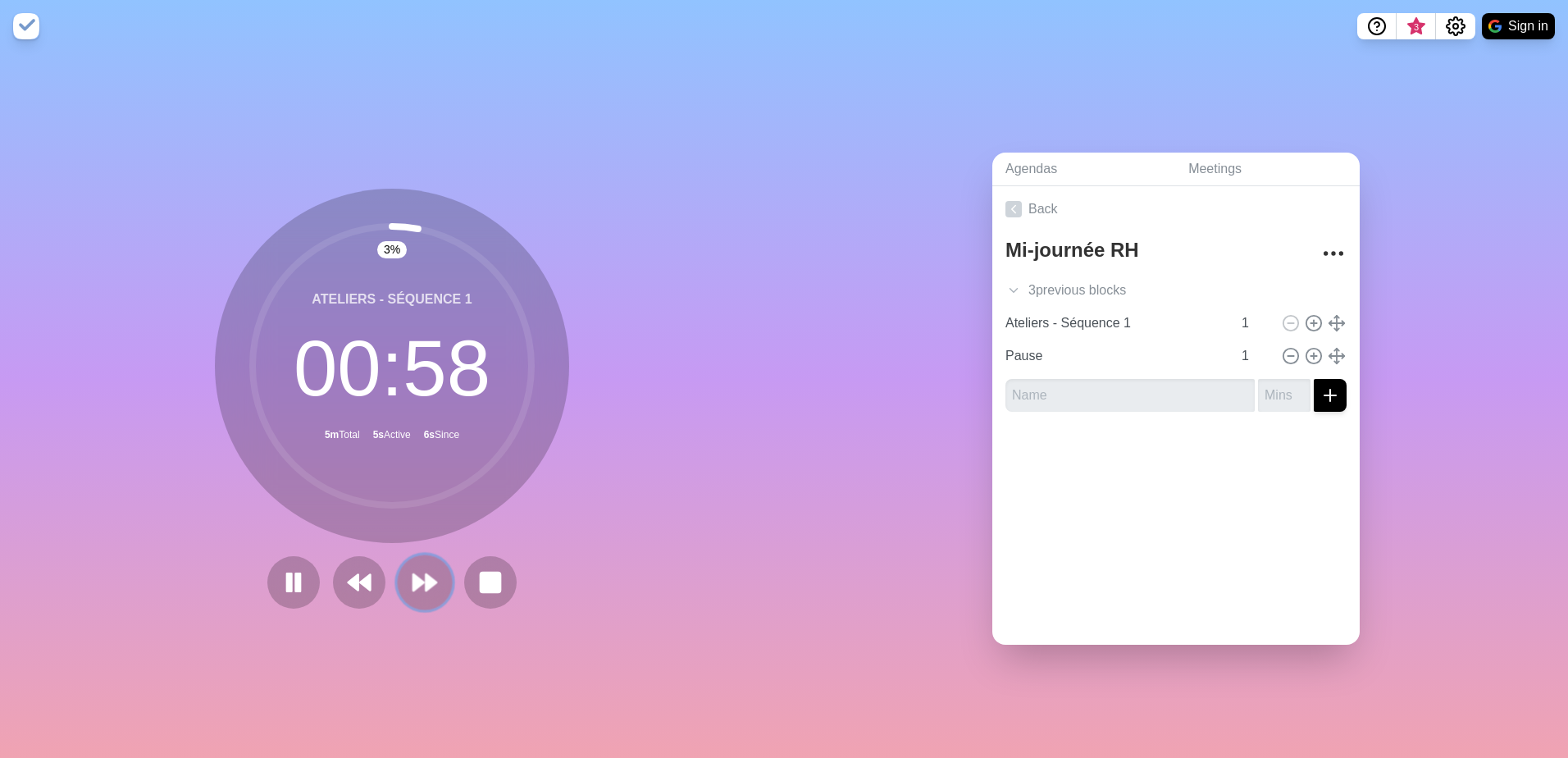
click at [426, 579] on polygon at bounding box center [431, 582] width 10 height 17
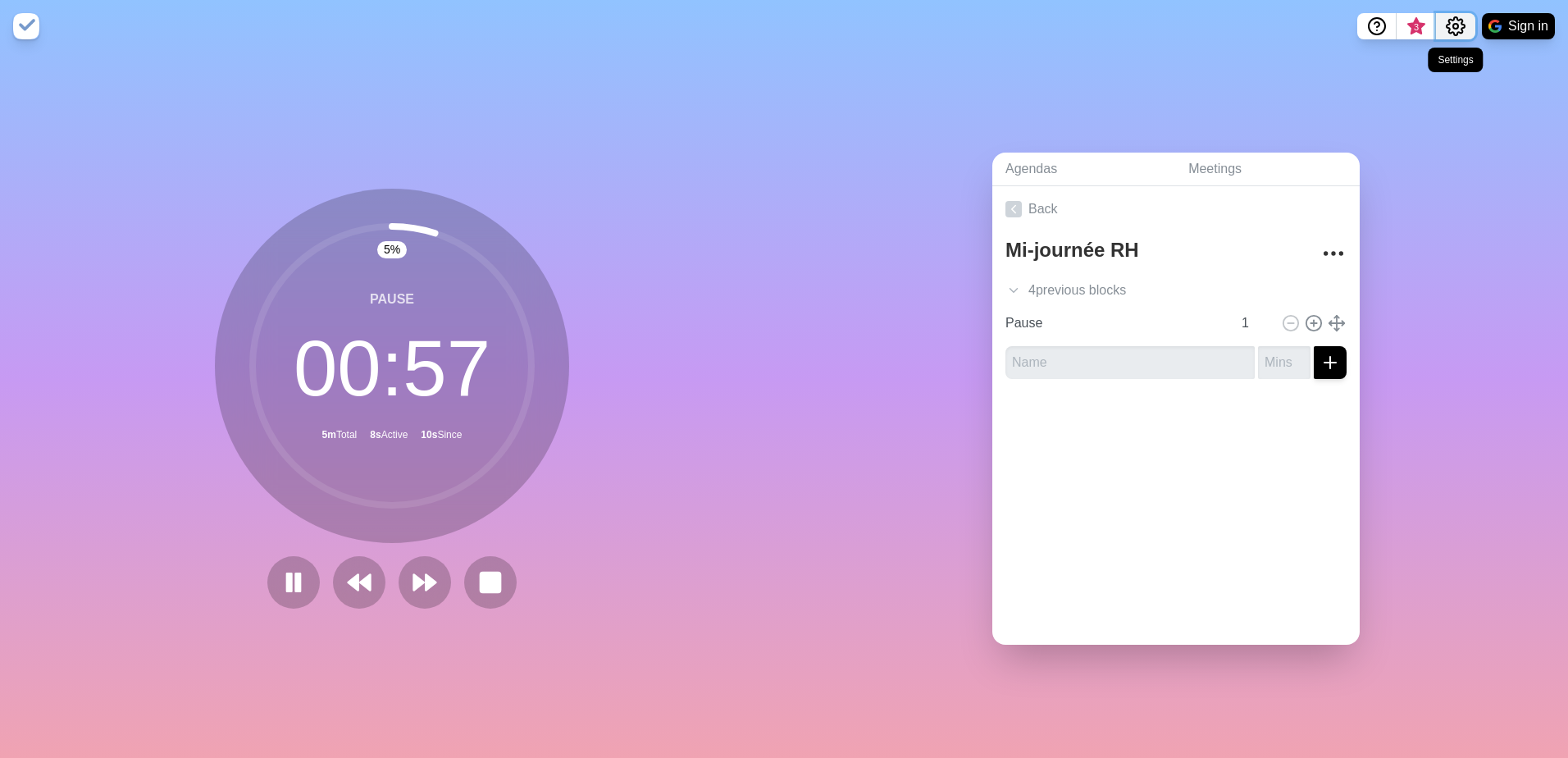
click at [1459, 27] on circle "Settings" at bounding box center [1456, 25] width 5 height 5
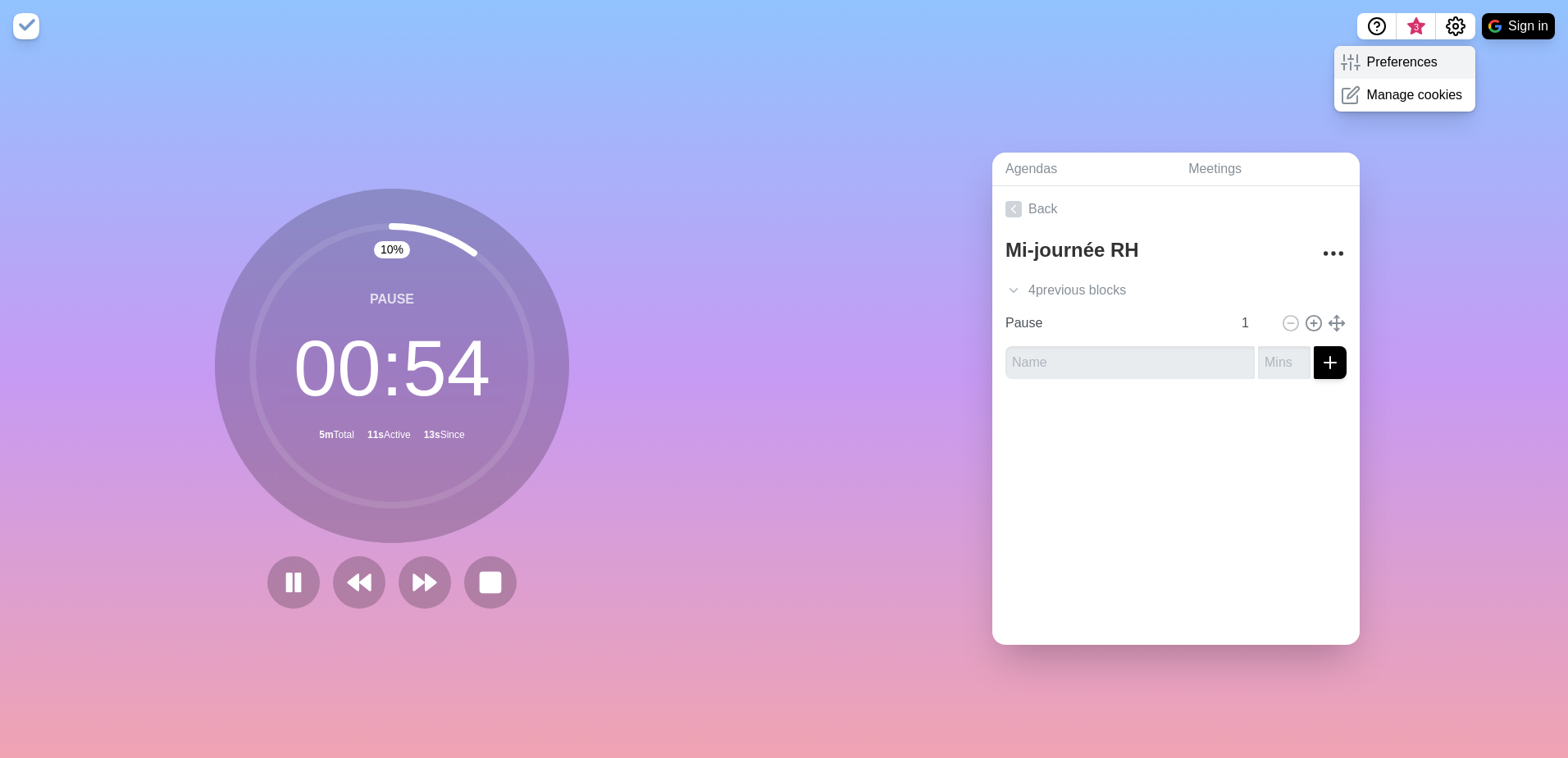
click at [1422, 59] on p "Preferences" at bounding box center [1402, 62] width 70 height 20
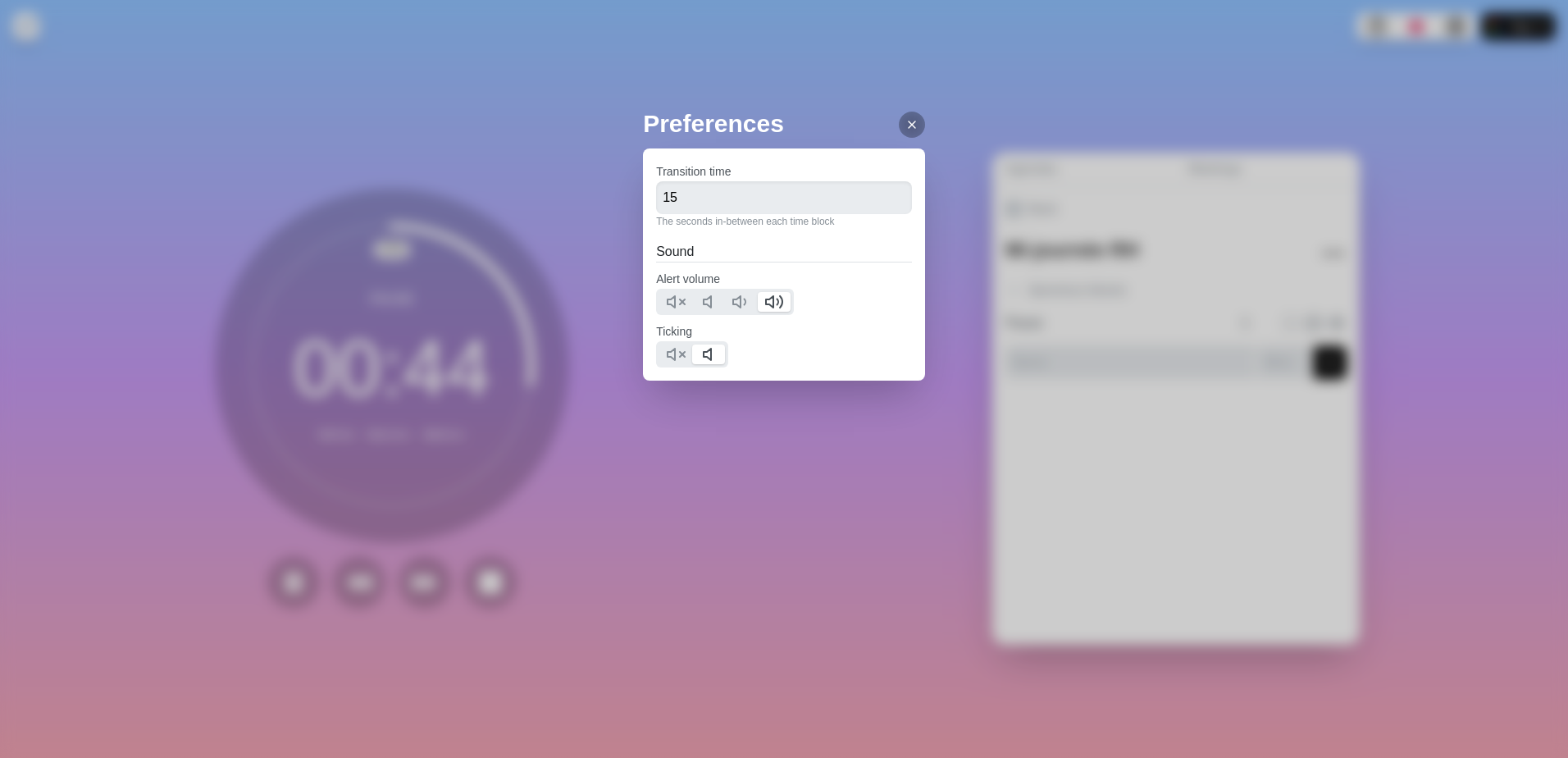
click at [909, 124] on line at bounding box center [912, 124] width 7 height 7
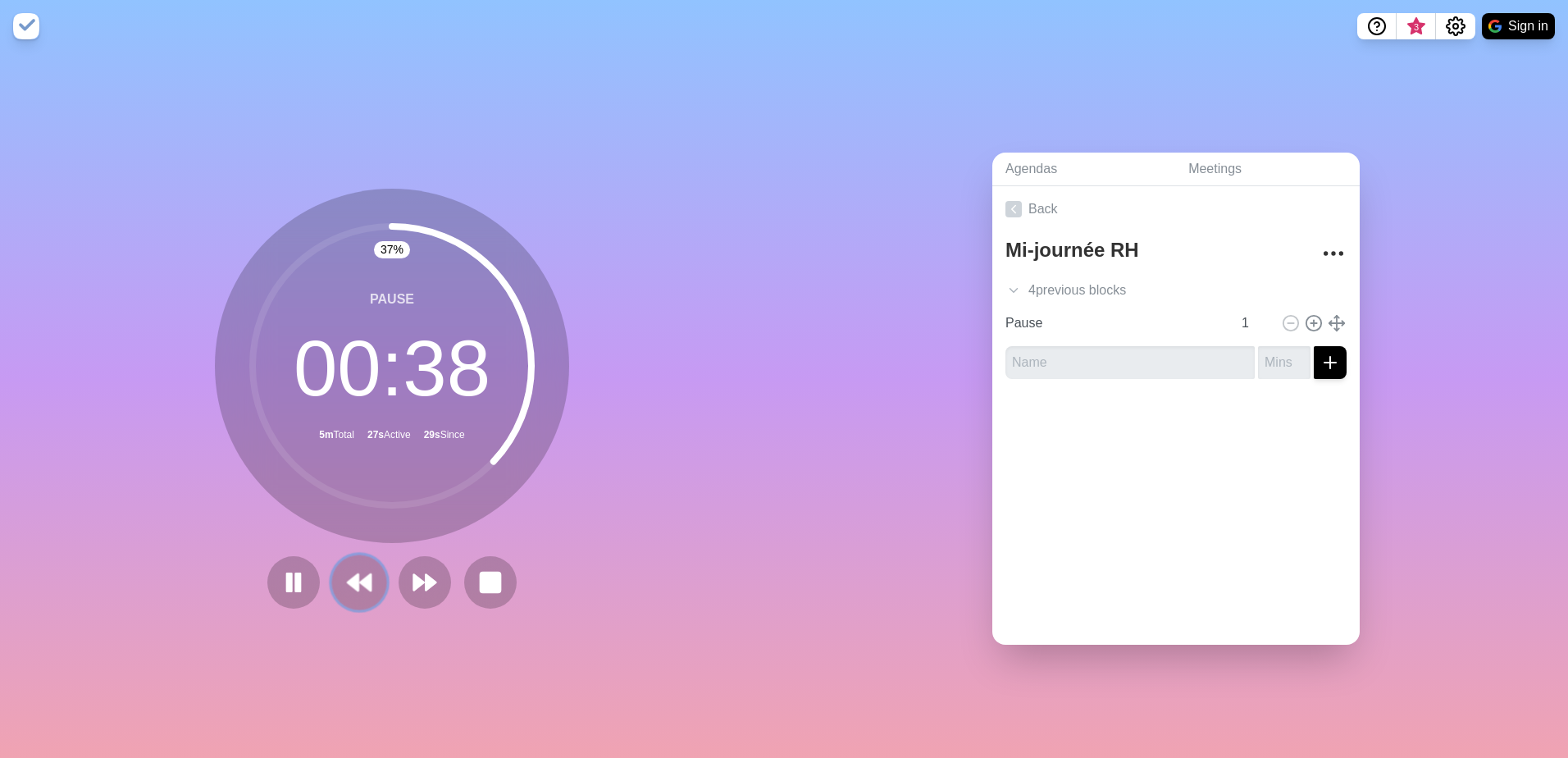
click at [350, 576] on polygon at bounding box center [352, 582] width 10 height 17
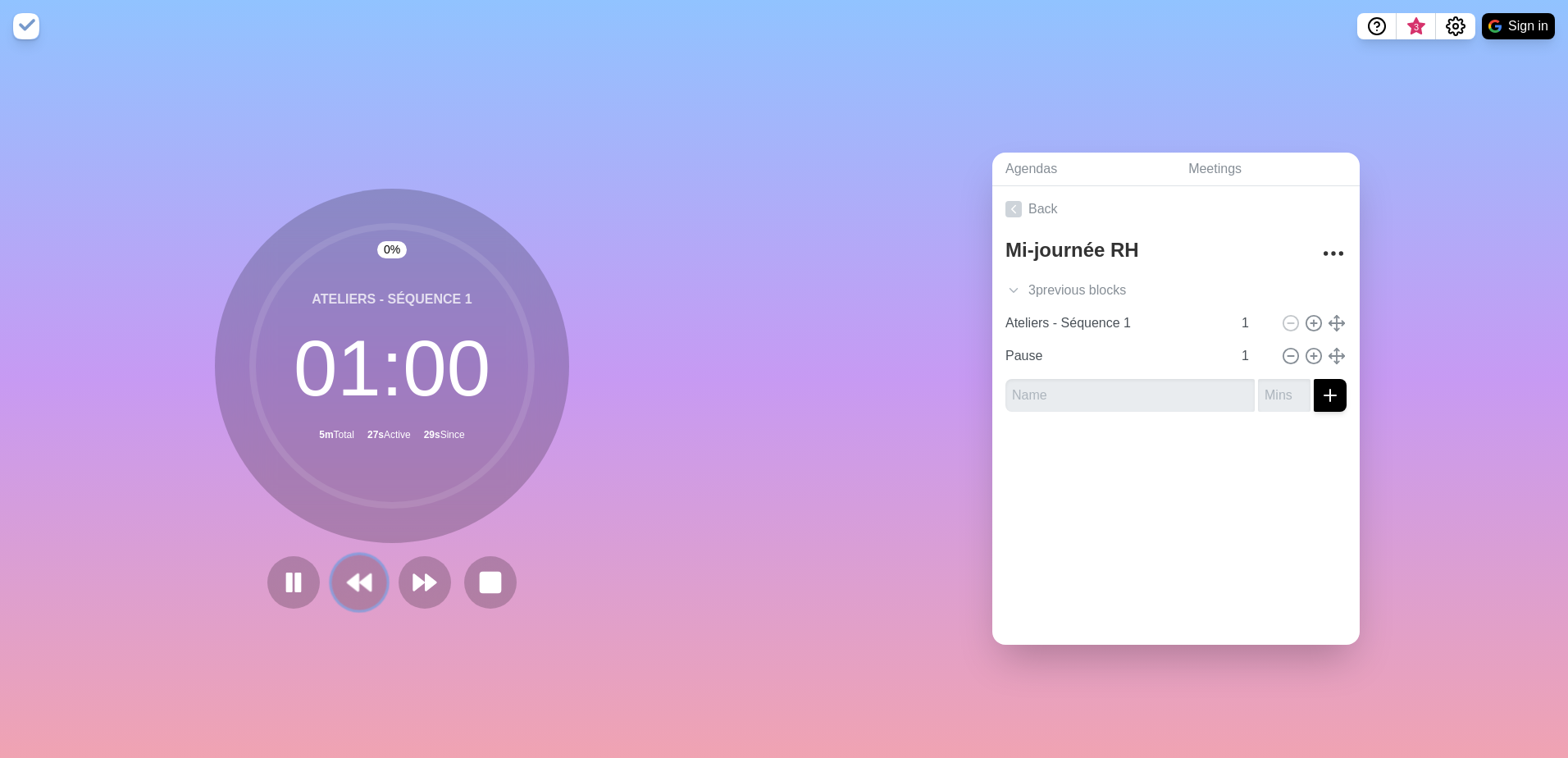
click at [352, 575] on polygon at bounding box center [352, 582] width 10 height 17
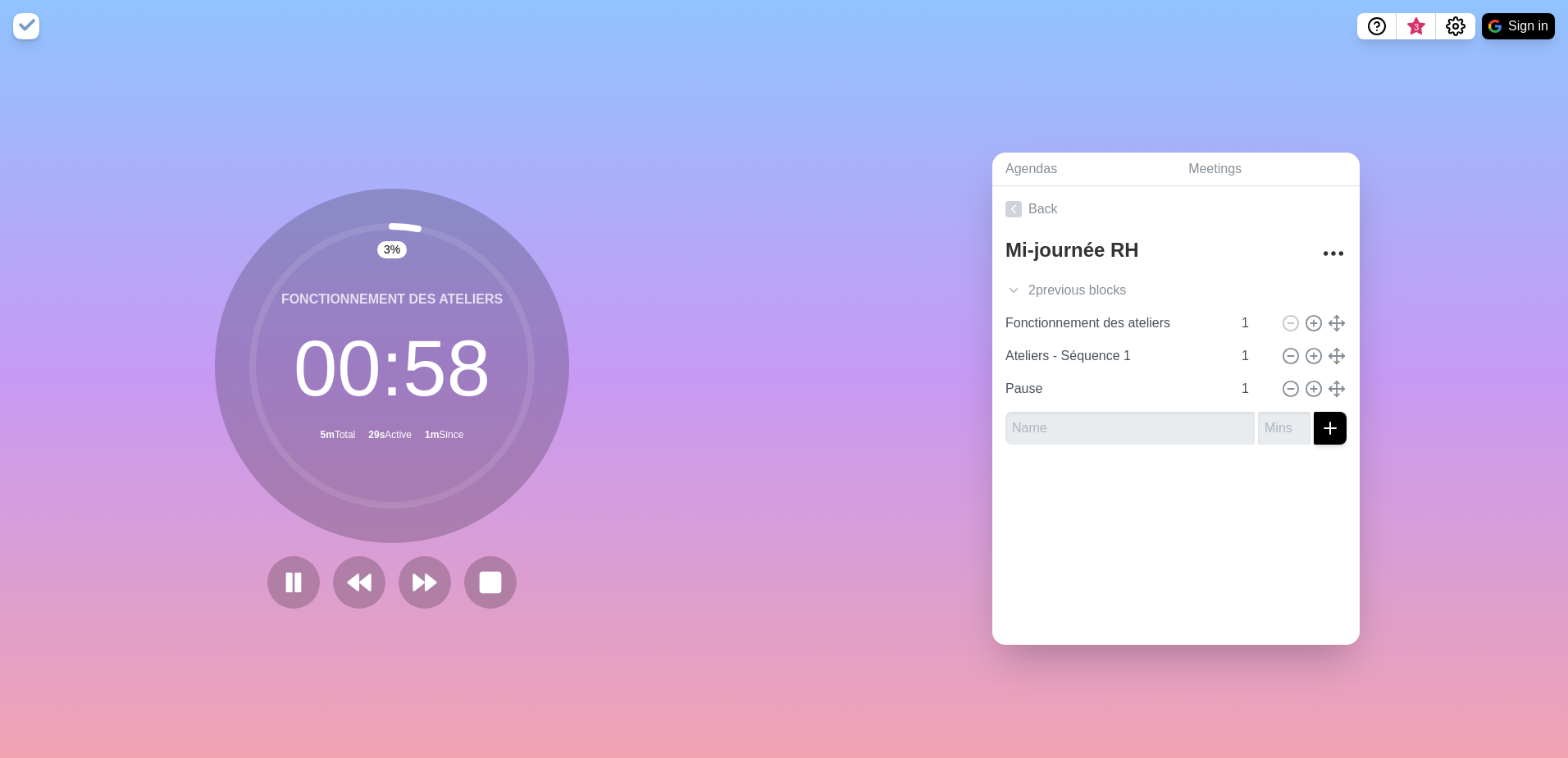
click at [510, 297] on circle at bounding box center [392, 365] width 278 height 279
click at [513, 309] on circle at bounding box center [392, 365] width 278 height 279
click at [1337, 321] on line at bounding box center [1337, 323] width 0 height 15
click at [1328, 320] on icon at bounding box center [1336, 322] width 18 height 18
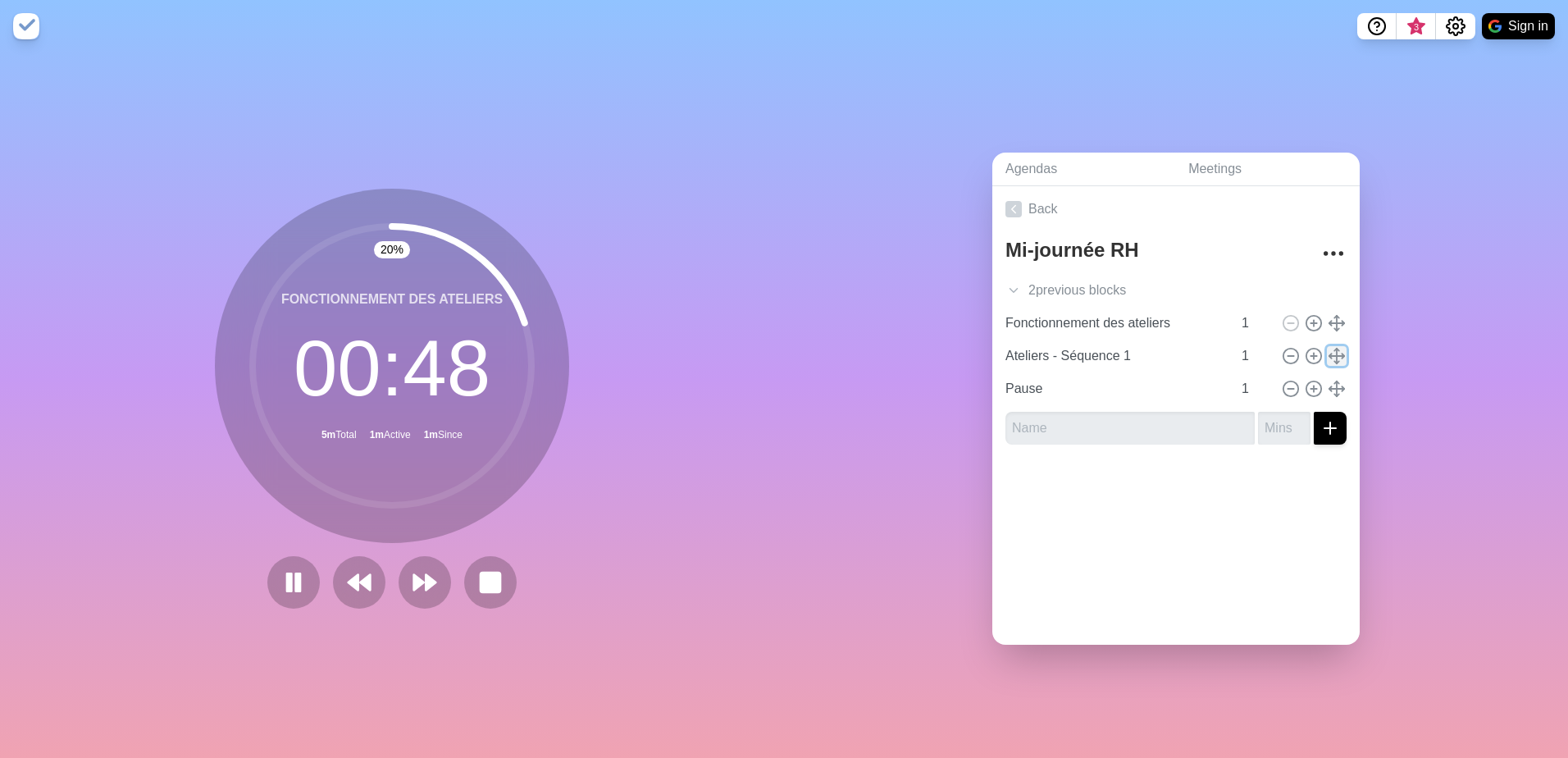
click at [1328, 352] on icon at bounding box center [1336, 355] width 18 height 18
click at [1328, 386] on icon at bounding box center [1336, 388] width 18 height 18
click at [1413, 440] on div "Agendas Meetings Back Mi-journée RH 2 previous block s Accueil 1 Mot de bienven…" at bounding box center [1176, 405] width 784 height 706
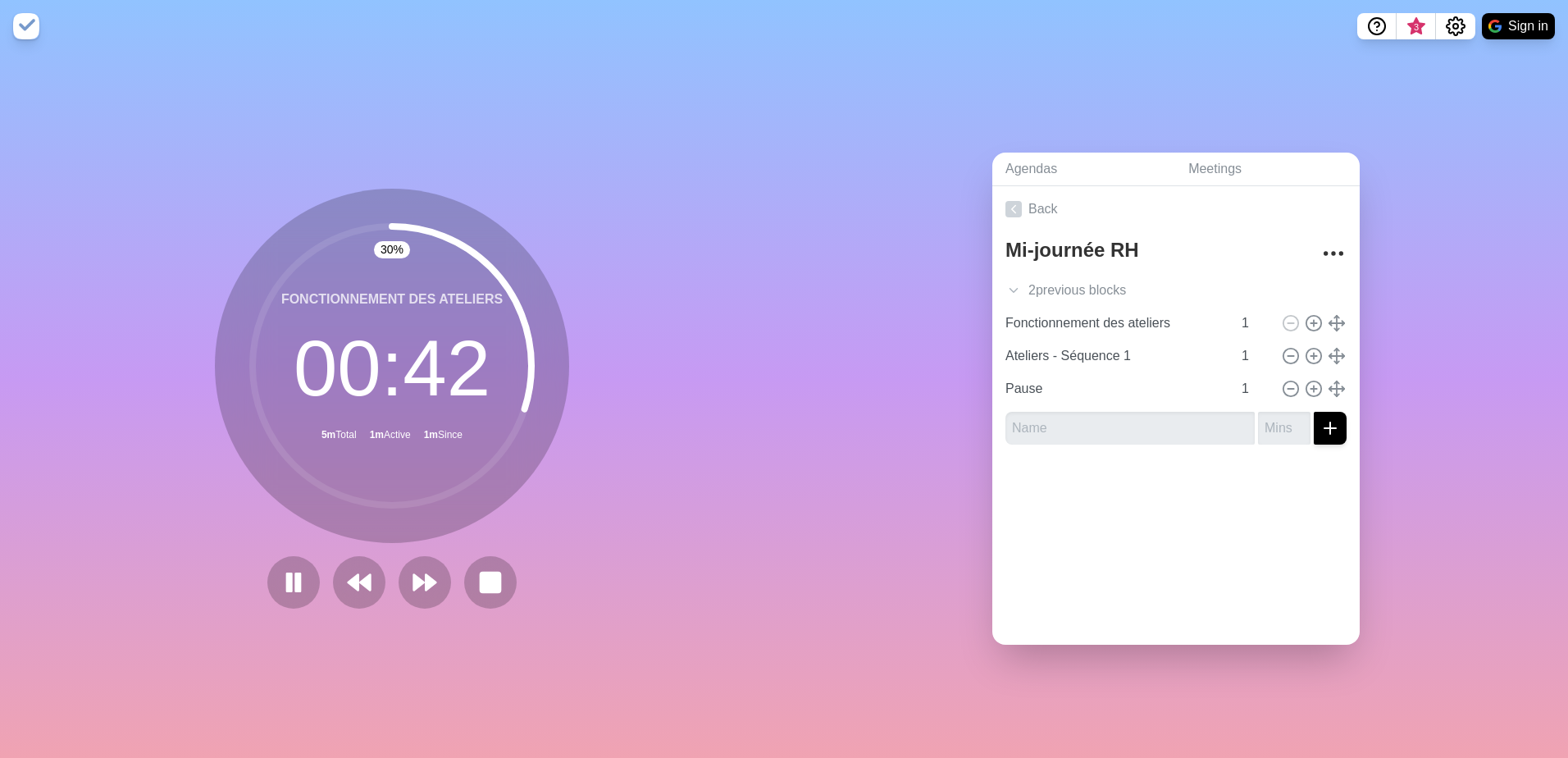
click at [1449, 396] on div "Agendas Meetings Back Mi-journée RH 2 previous block s Accueil 1 Mot de bienven…" at bounding box center [1176, 405] width 784 height 706
click at [1062, 283] on div "2 previous block s" at bounding box center [1176, 290] width 367 height 33
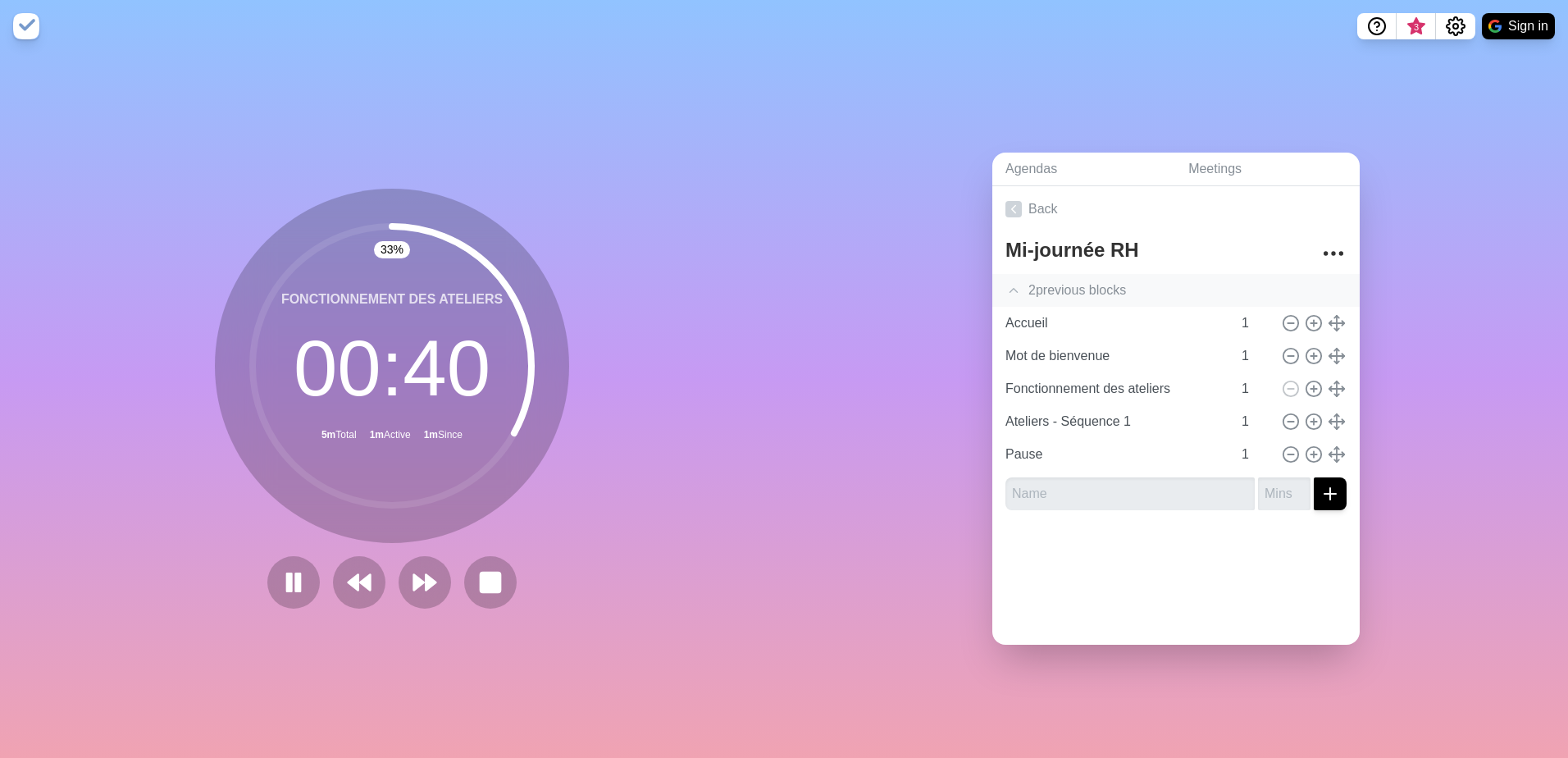
click at [1062, 283] on div "2 previous block s" at bounding box center [1176, 290] width 367 height 33
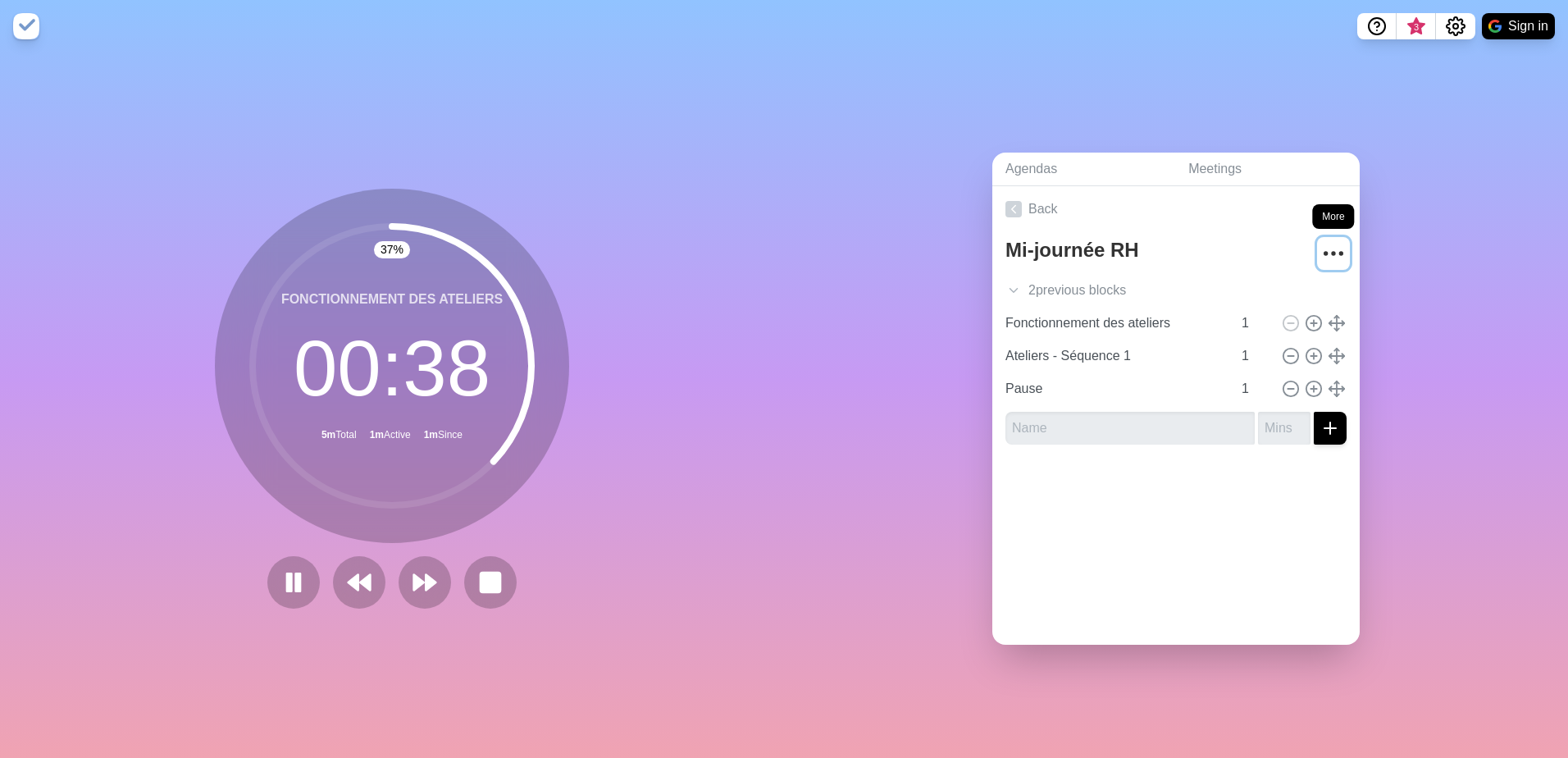
click at [1333, 251] on circle "More" at bounding box center [1333, 252] width 3 height 3
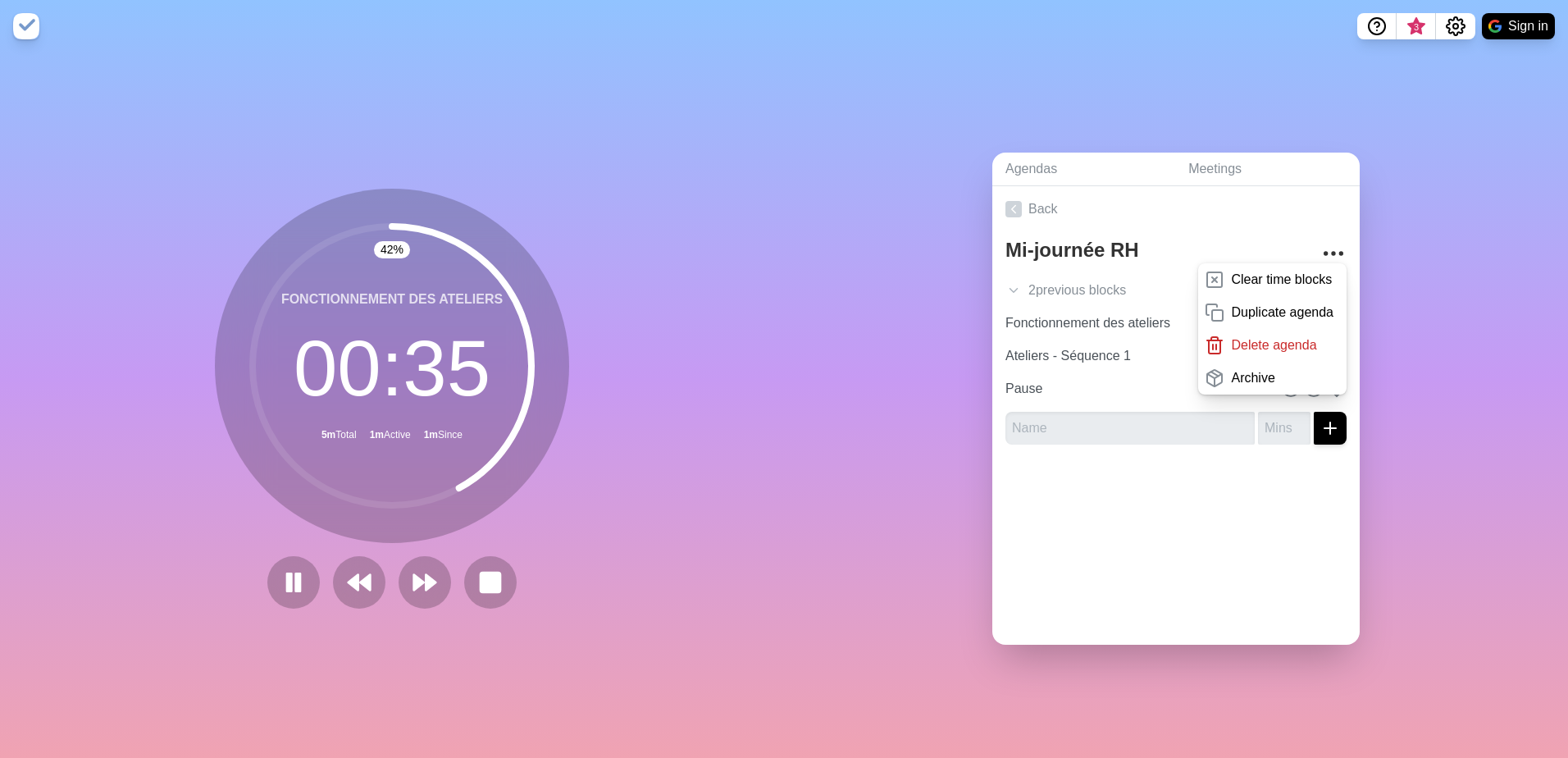
click at [1429, 279] on div "Agendas Meetings Back Mi-journée RH Clear time blocks Duplicate agenda Delete a…" at bounding box center [1176, 405] width 784 height 706
click at [1446, 328] on div "Agendas Meetings Back Mi-journée RH Clear time blocks Duplicate agenda Delete a…" at bounding box center [1176, 405] width 784 height 706
click at [1333, 251] on circle "More" at bounding box center [1333, 252] width 3 height 3
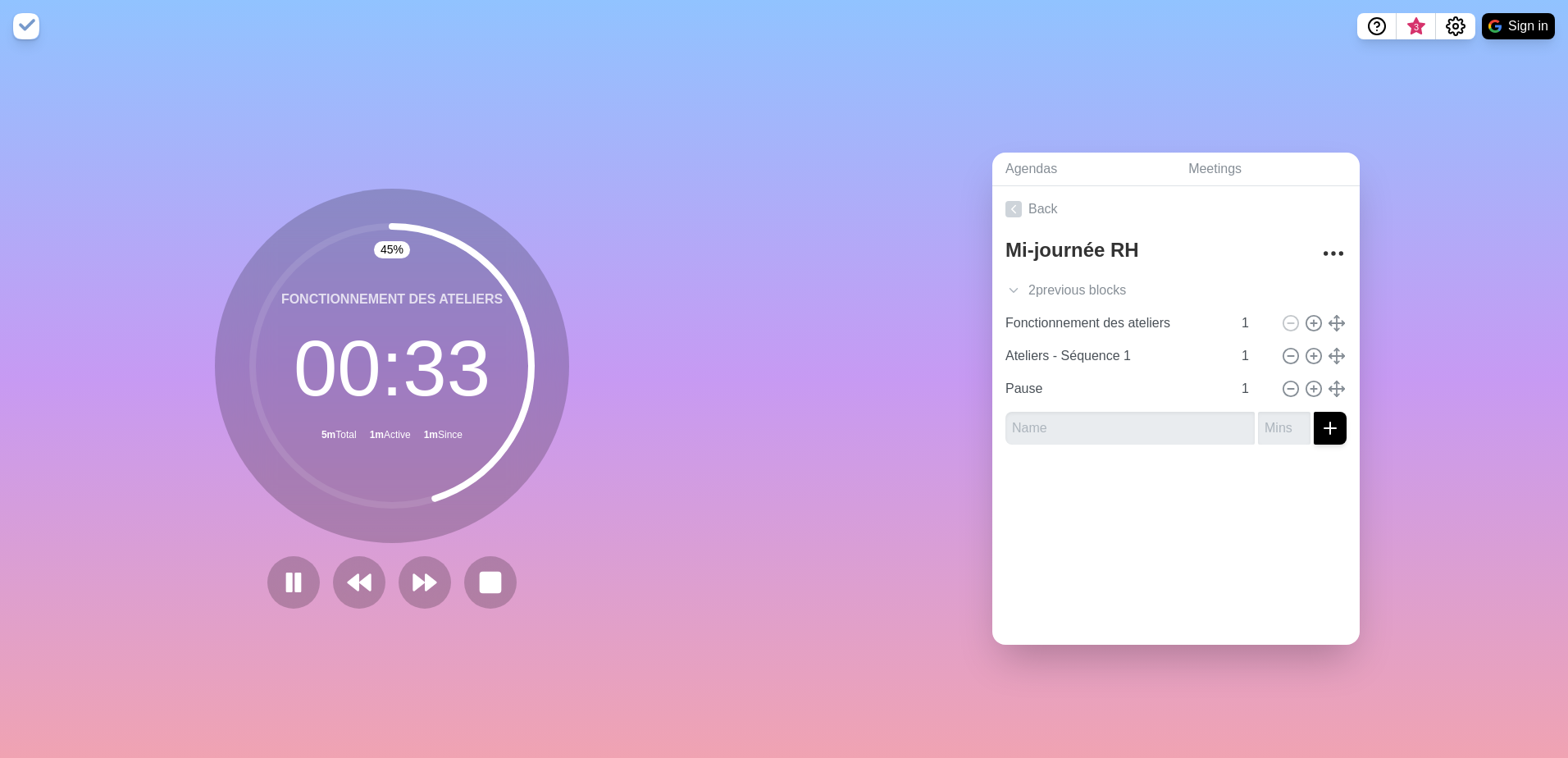
click at [1449, 321] on div "Agendas Meetings Back Mi-journée RH 2 previous block s Accueil 1 Mot de bienven…" at bounding box center [1176, 405] width 784 height 706
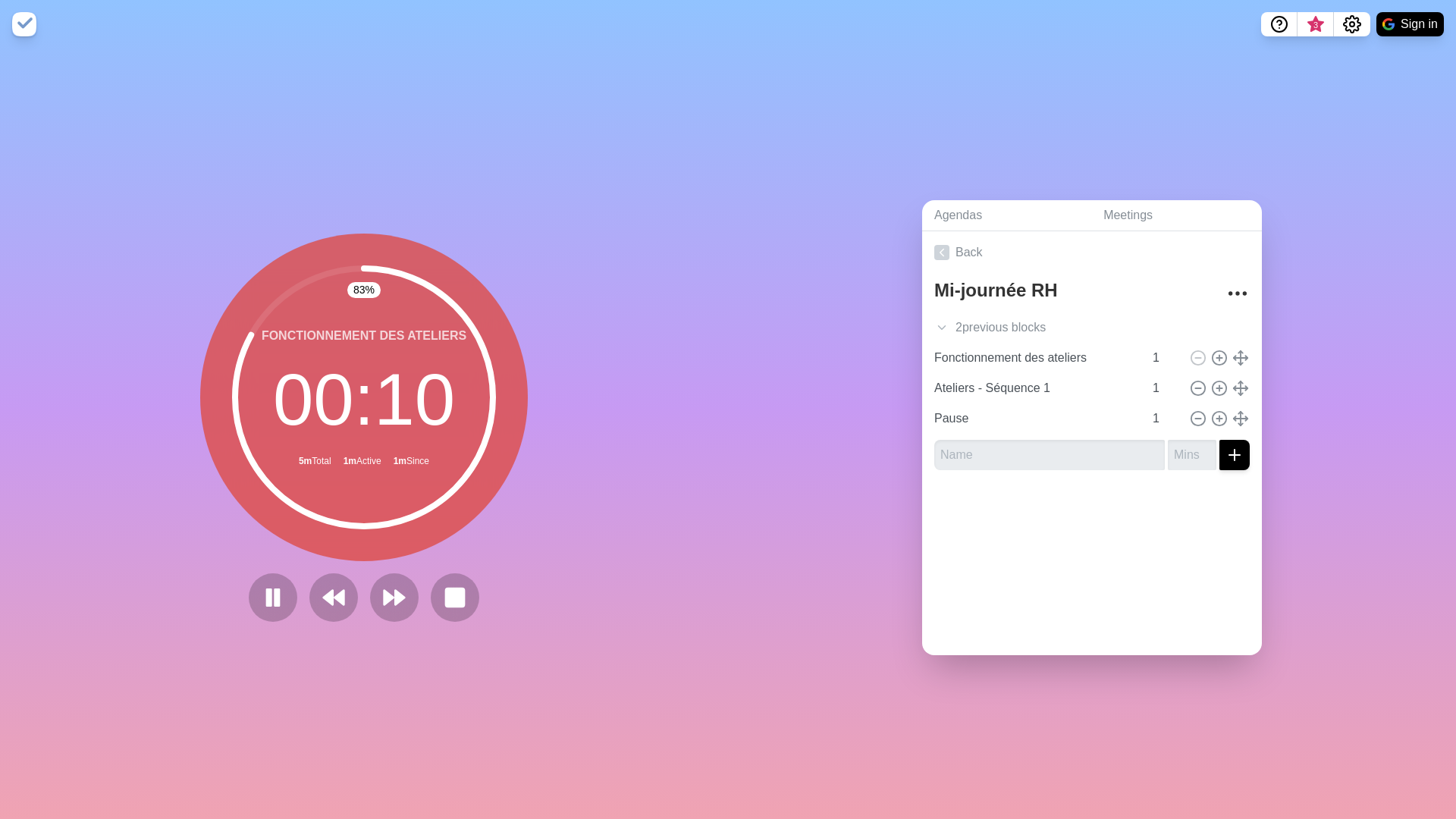
click at [1399, 475] on div "Agendas Meetings Back Mi-journée RH 2 previous block s Accueil 1 Mot de bienven…" at bounding box center [1092, 434] width 728 height 771
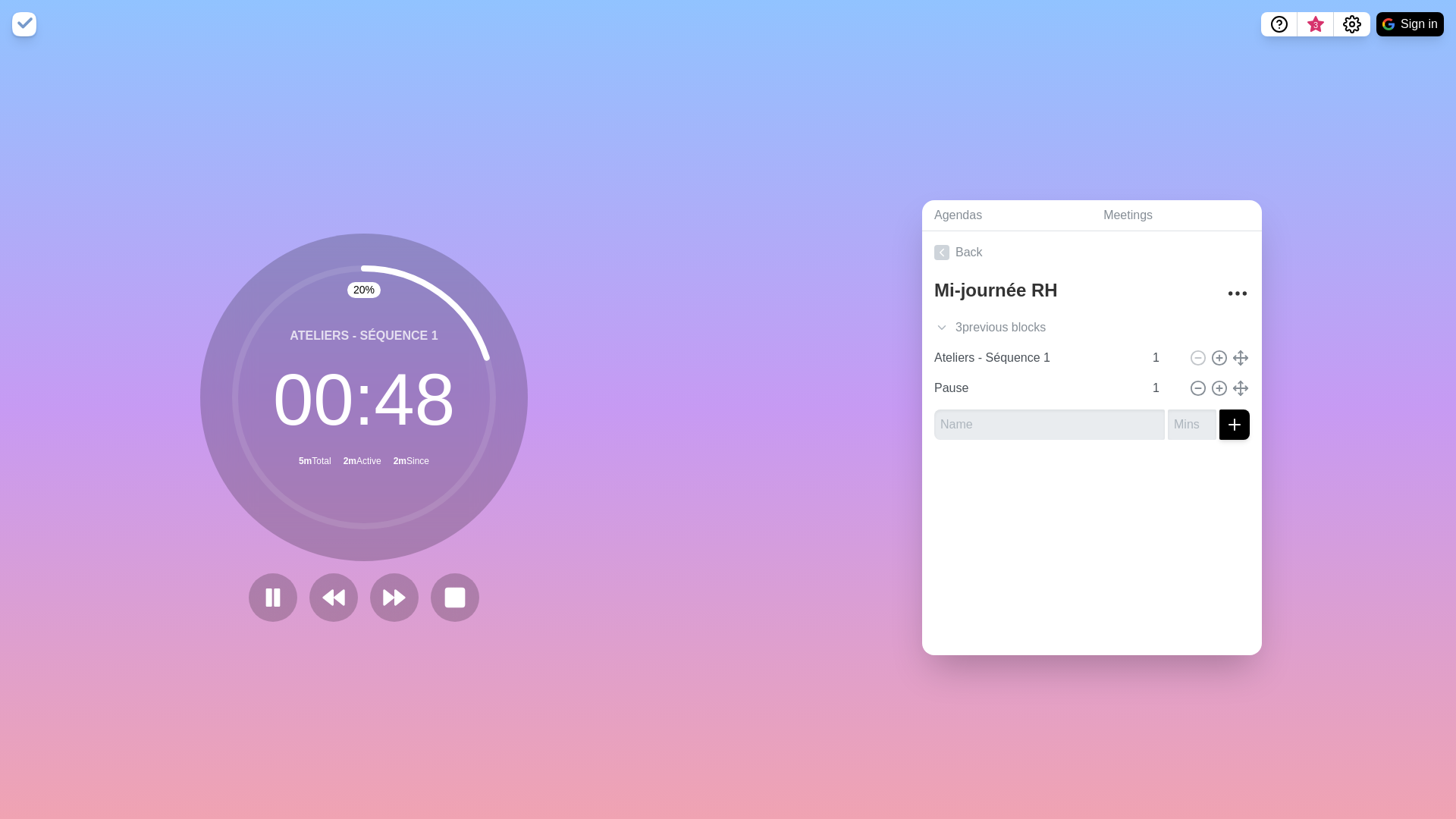
click at [1338, 190] on div "Agendas Meetings Back Mi-journée RH 3 previous block s Accueil 1 Mot de bienven…" at bounding box center [1092, 434] width 728 height 771
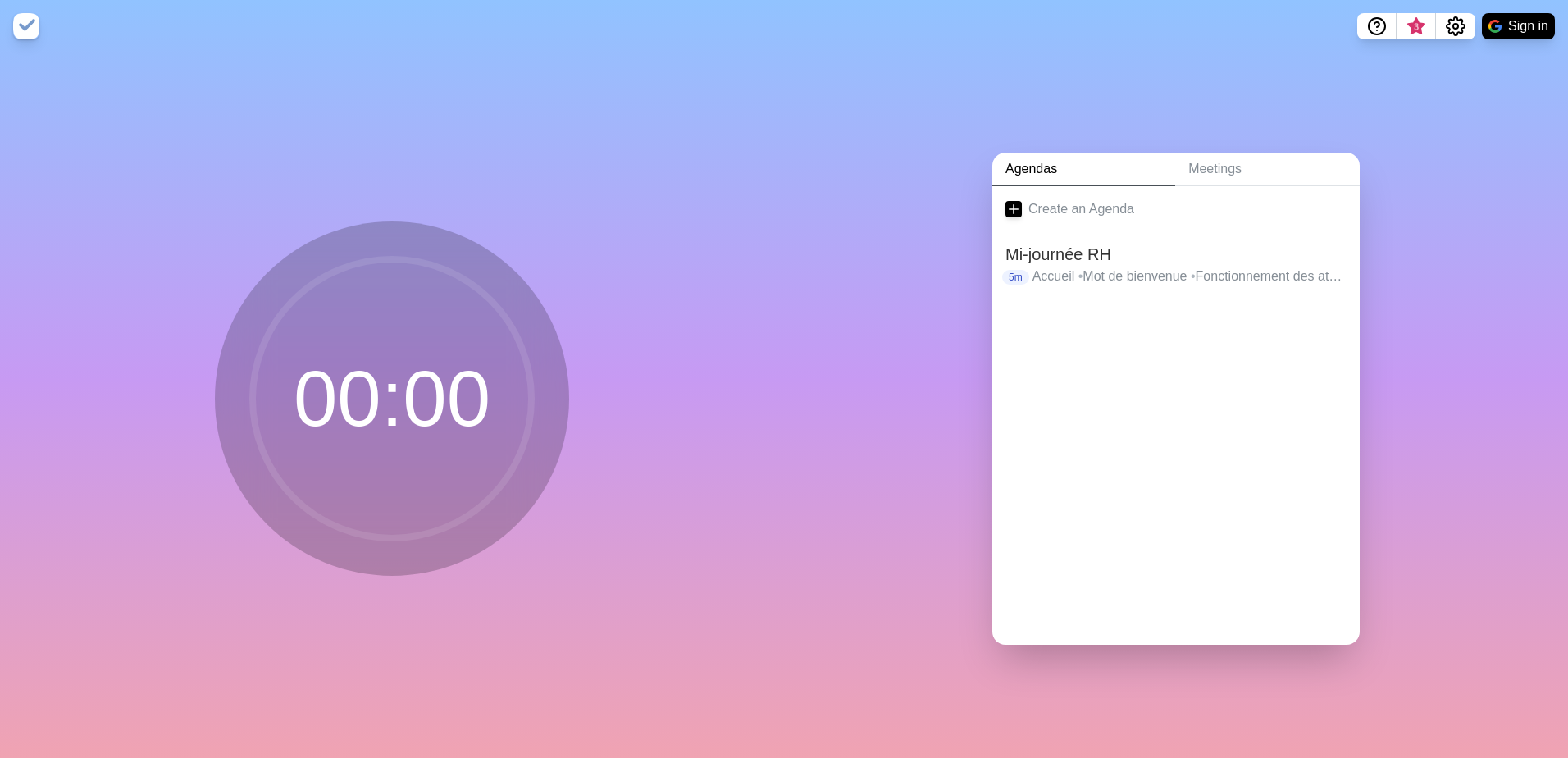
click at [665, 401] on div "00 : 00" at bounding box center [392, 405] width 784 height 706
click at [1216, 160] on link "Meetings" at bounding box center [1268, 169] width 185 height 34
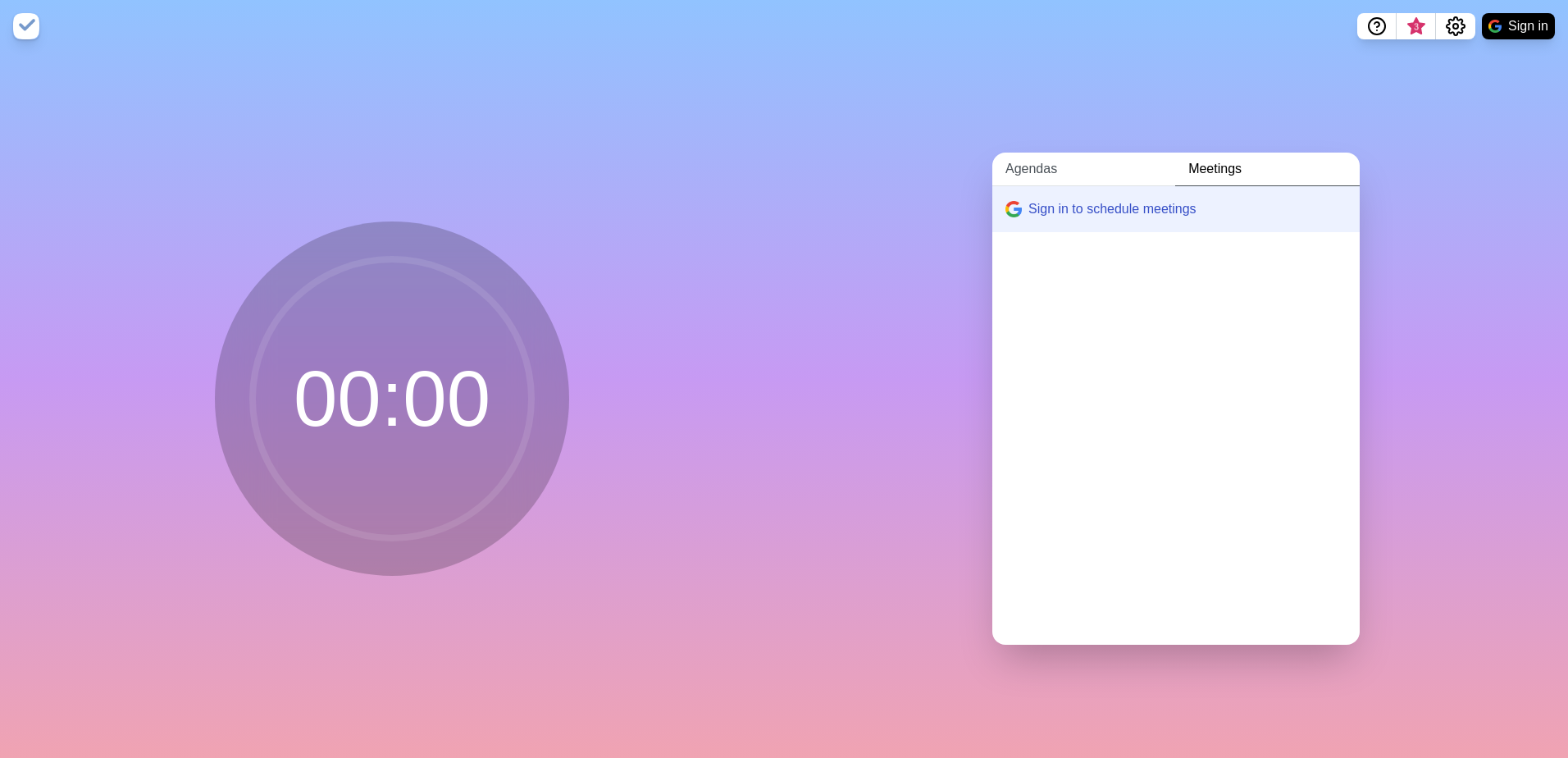
click at [1031, 163] on link "Agendas" at bounding box center [1084, 169] width 183 height 34
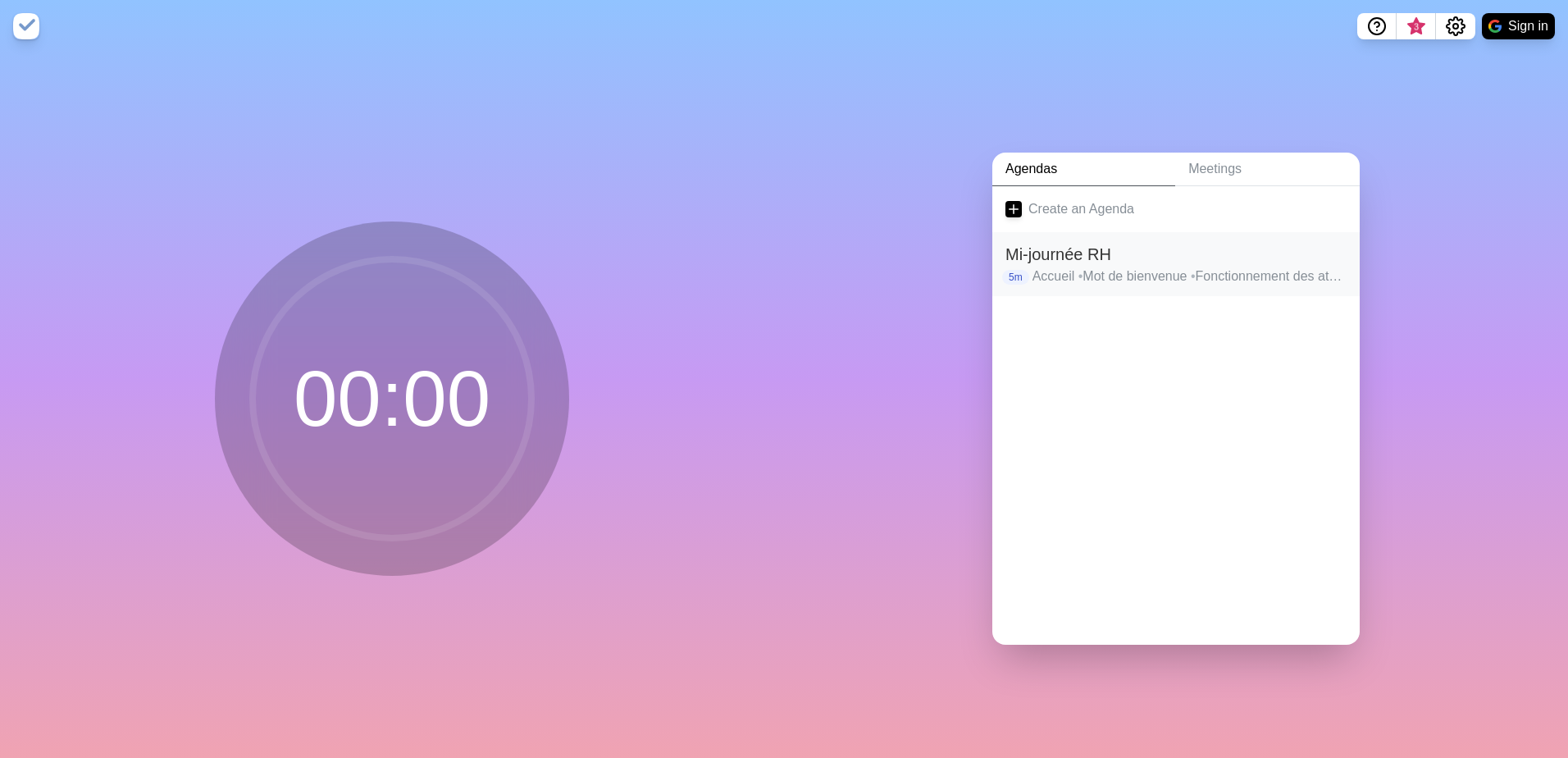
click at [1062, 251] on h2 "Mi-journée RH" at bounding box center [1176, 254] width 341 height 24
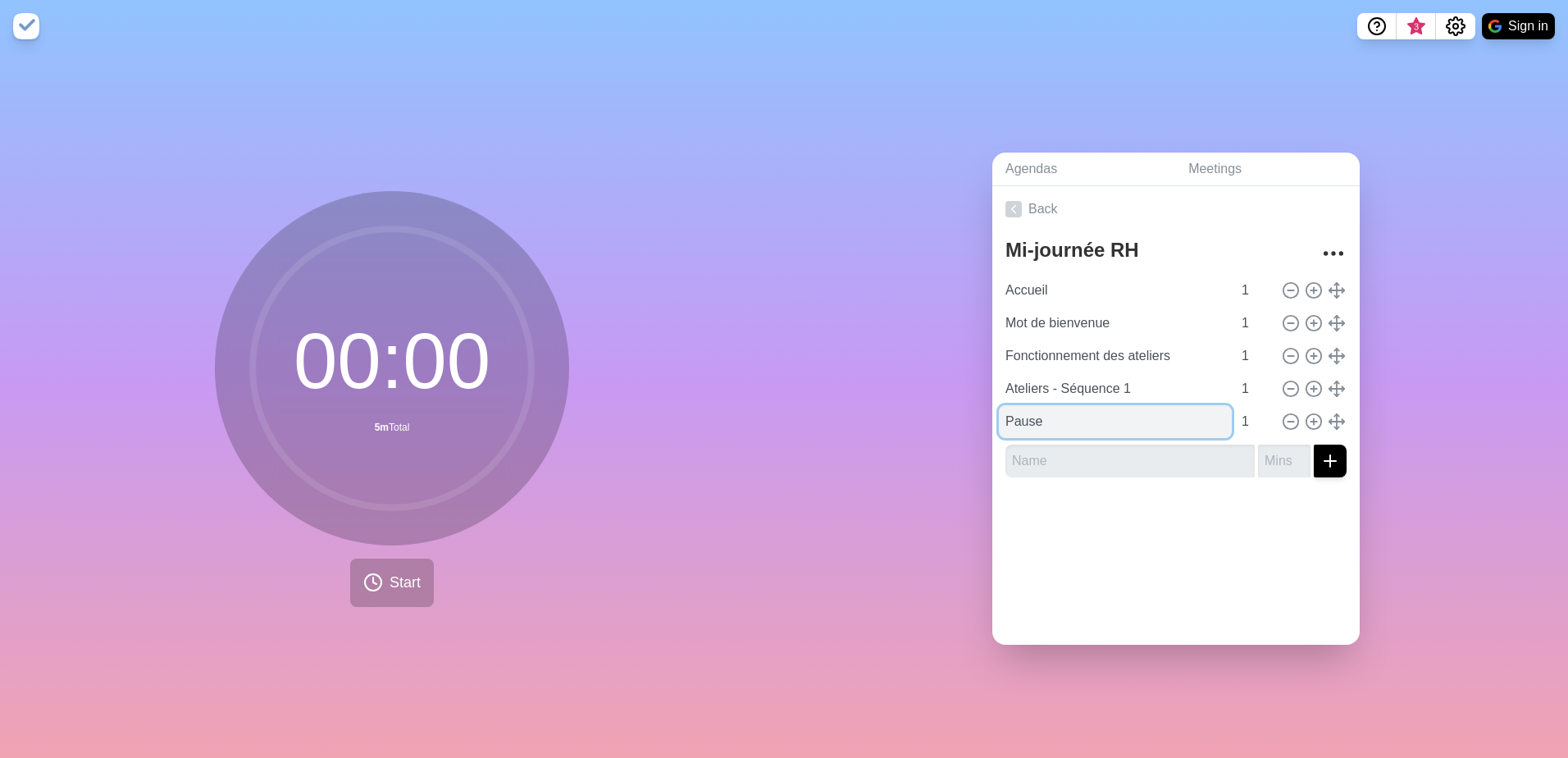
click at [1042, 414] on input "Pause" at bounding box center [1115, 422] width 233 height 33
click at [1075, 533] on div at bounding box center [1176, 523] width 367 height 65
click at [27, 26] on img at bounding box center [26, 26] width 26 height 26
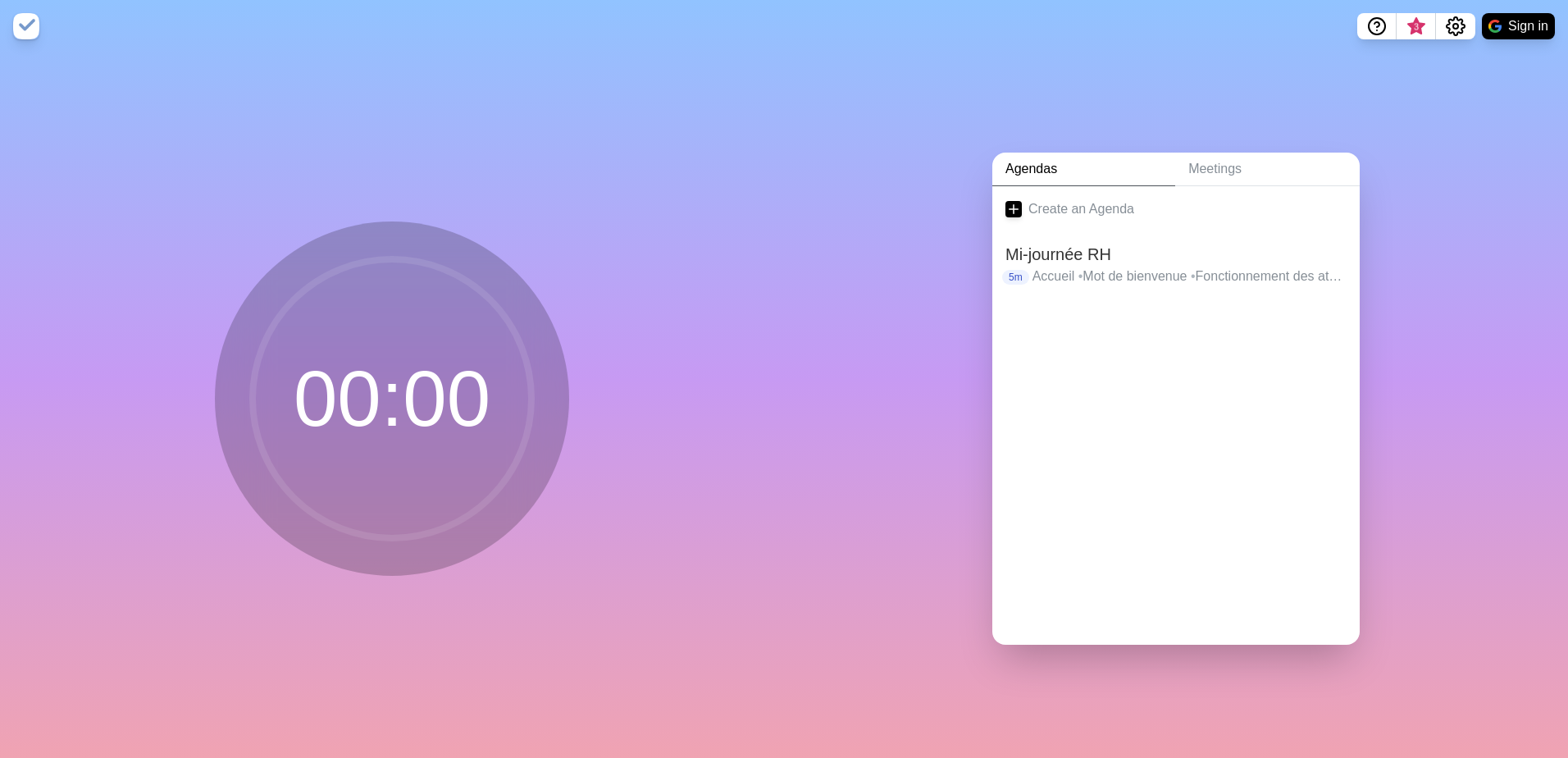
click at [28, 20] on img at bounding box center [26, 26] width 26 height 26
click at [1014, 165] on link "Agendas" at bounding box center [1084, 169] width 183 height 34
click at [1205, 168] on link "Meetings" at bounding box center [1268, 169] width 185 height 34
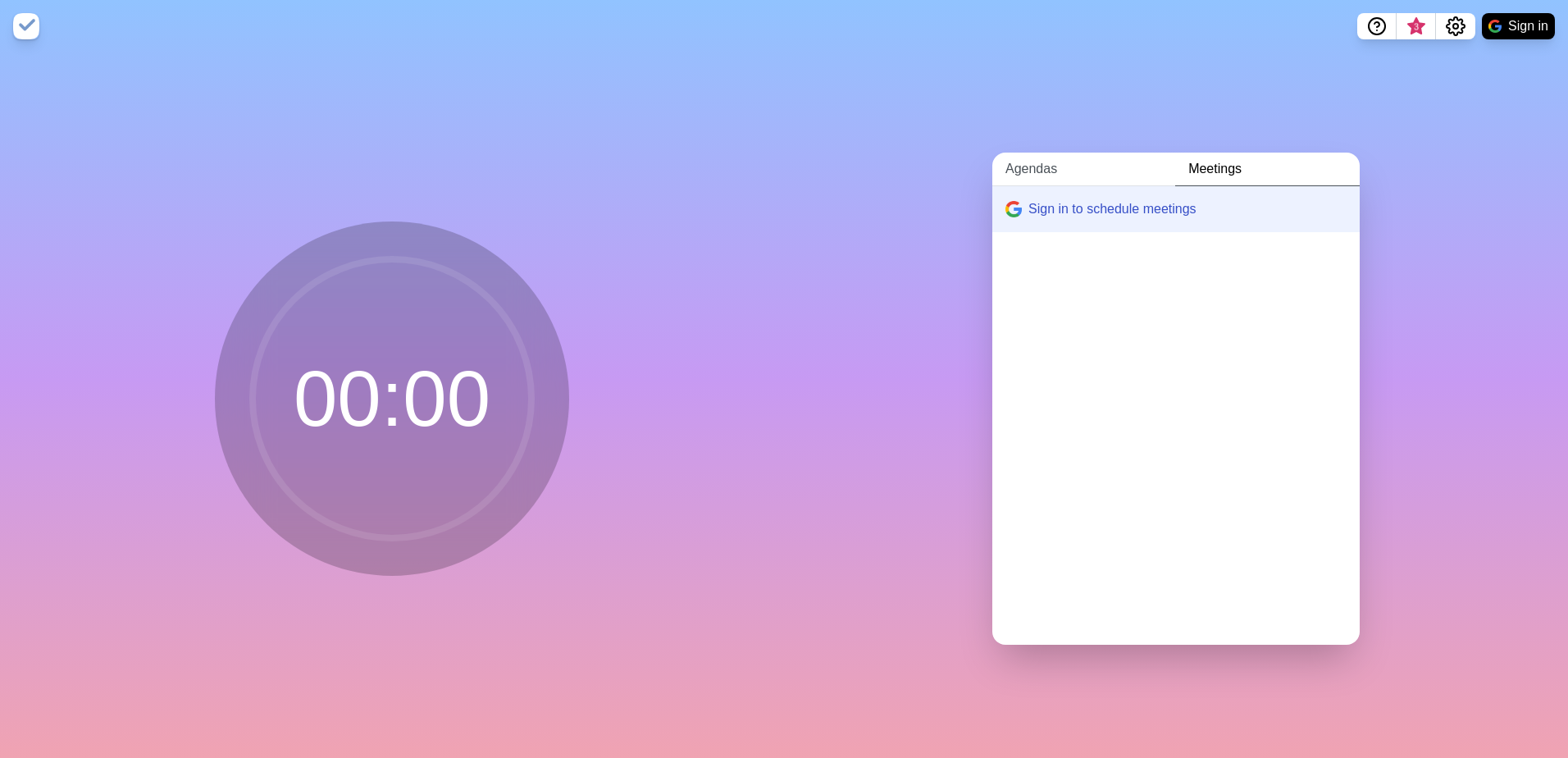
click at [1039, 158] on link "Agendas" at bounding box center [1084, 169] width 183 height 34
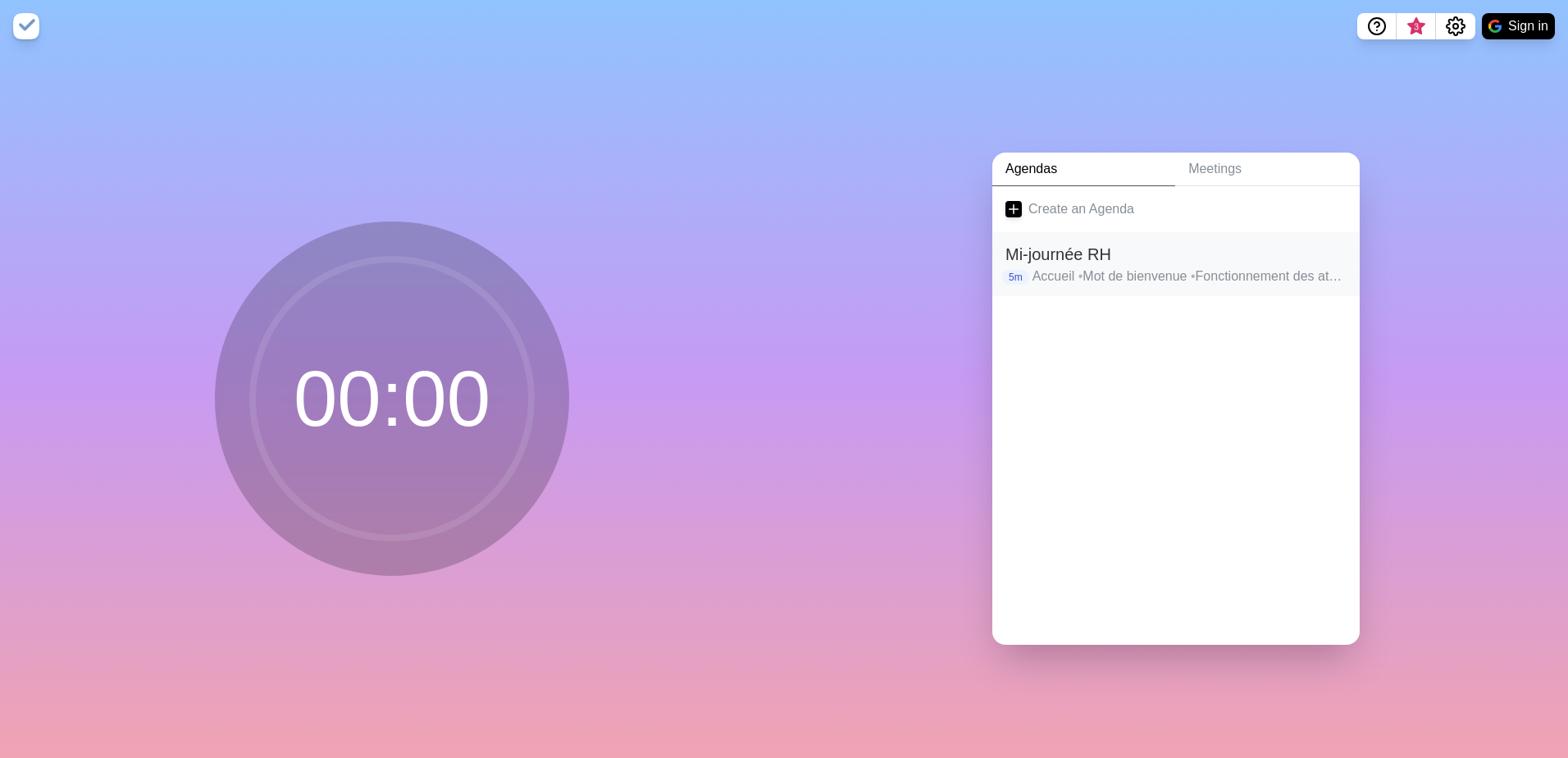
click at [1058, 251] on h2 "Mi-journée RH" at bounding box center [1176, 254] width 341 height 24
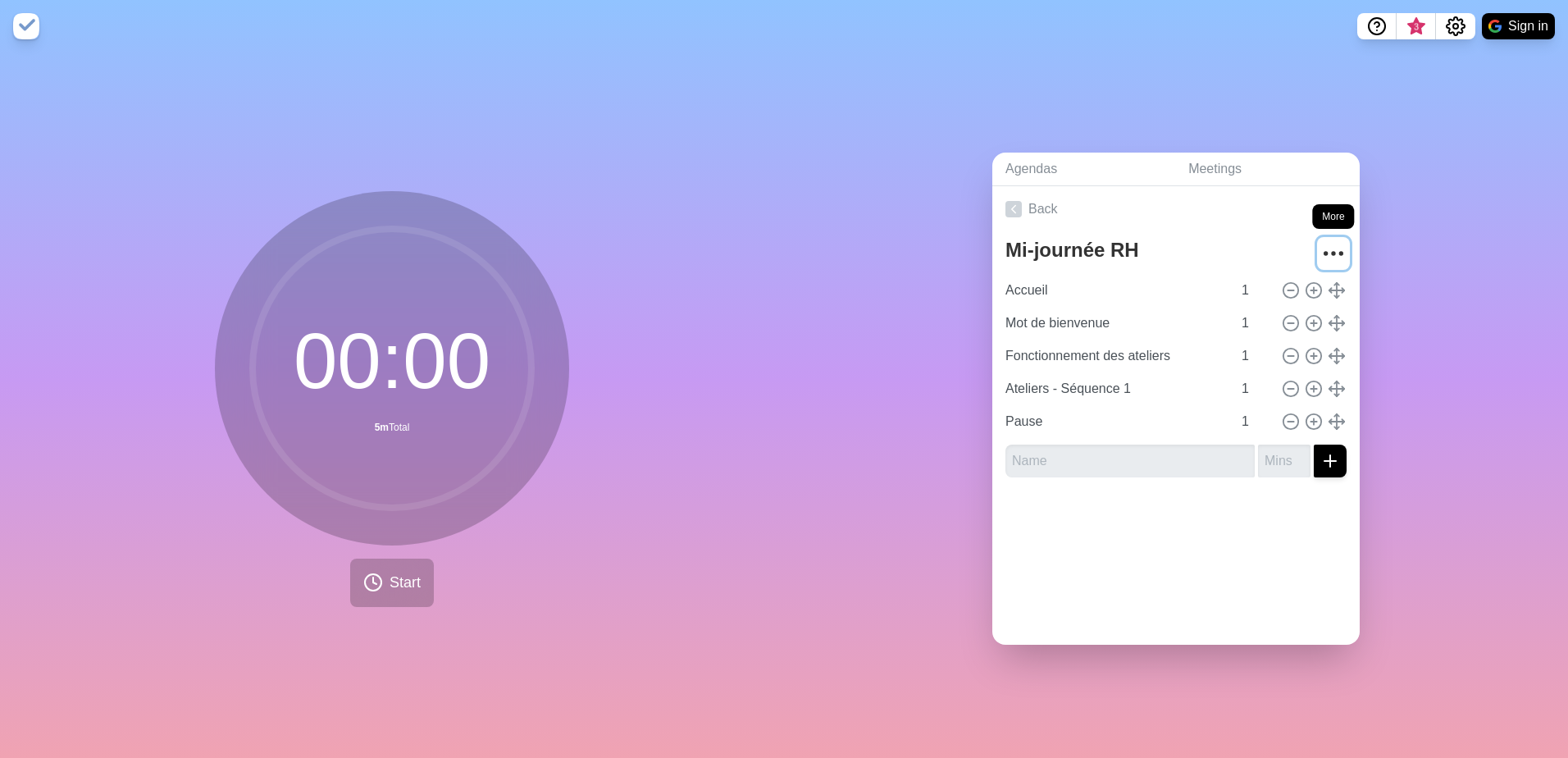
click at [1321, 244] on icon "More" at bounding box center [1333, 253] width 26 height 26
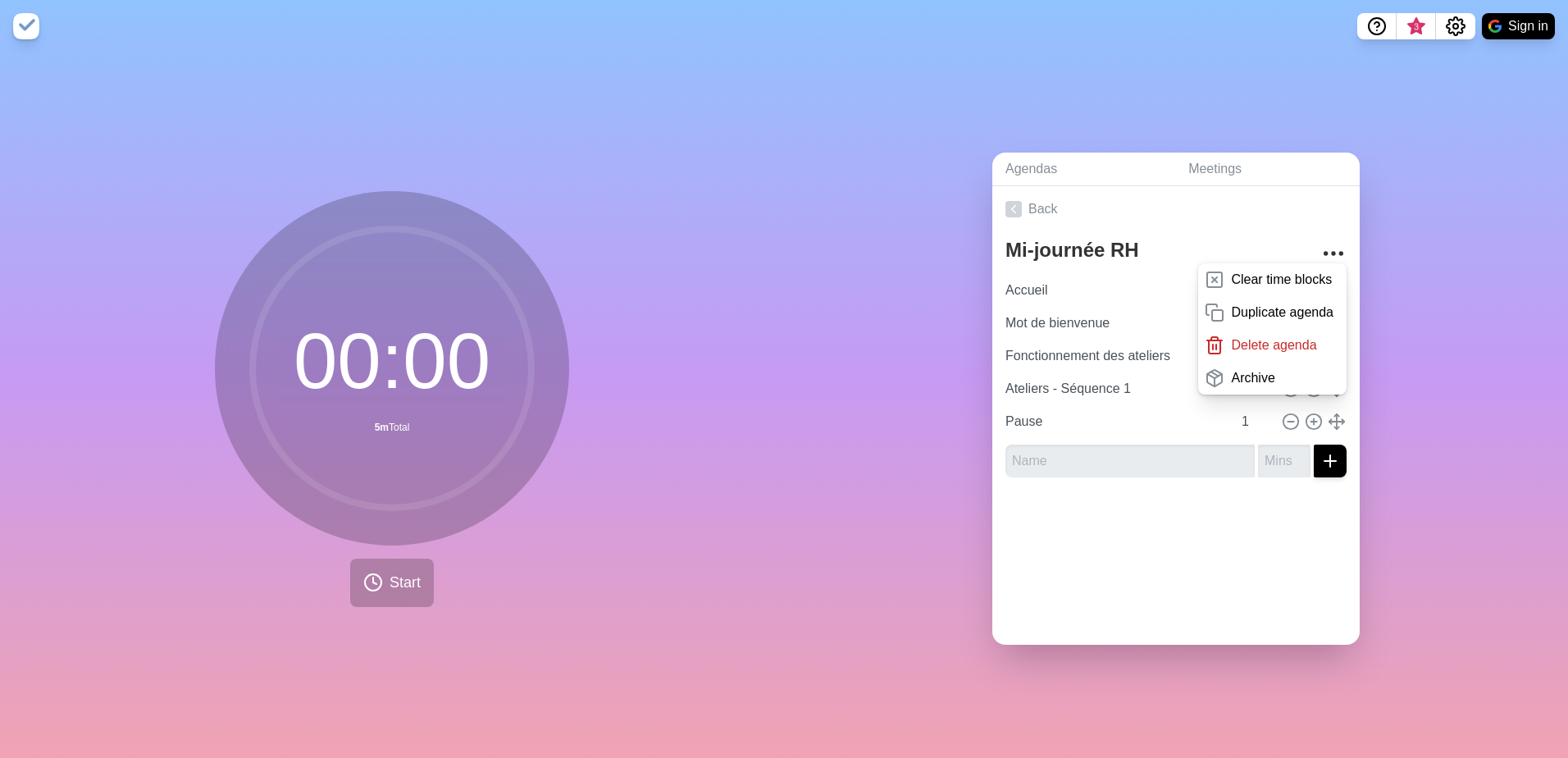
drag, startPoint x: 1147, startPoint y: 571, endPoint x: 1162, endPoint y: 572, distance: 15.0
click at [1147, 572] on div "Back Mi-journée RH Clear time blocks Duplicate agenda Delete agenda Archive Acc…" at bounding box center [1176, 415] width 367 height 459
click at [1249, 569] on div "Back Mi-journée RH Clear time blocks Duplicate agenda Delete agenda Archive Acc…" at bounding box center [1176, 415] width 367 height 459
click at [1437, 480] on div "Agendas Meetings Back Mi-journée RH Clear time blocks Duplicate agenda Delete a…" at bounding box center [1176, 405] width 784 height 706
click at [841, 322] on div "Agendas Meetings Back Mi-journée RH Clear time blocks Duplicate agenda Delete a…" at bounding box center [1176, 405] width 784 height 706
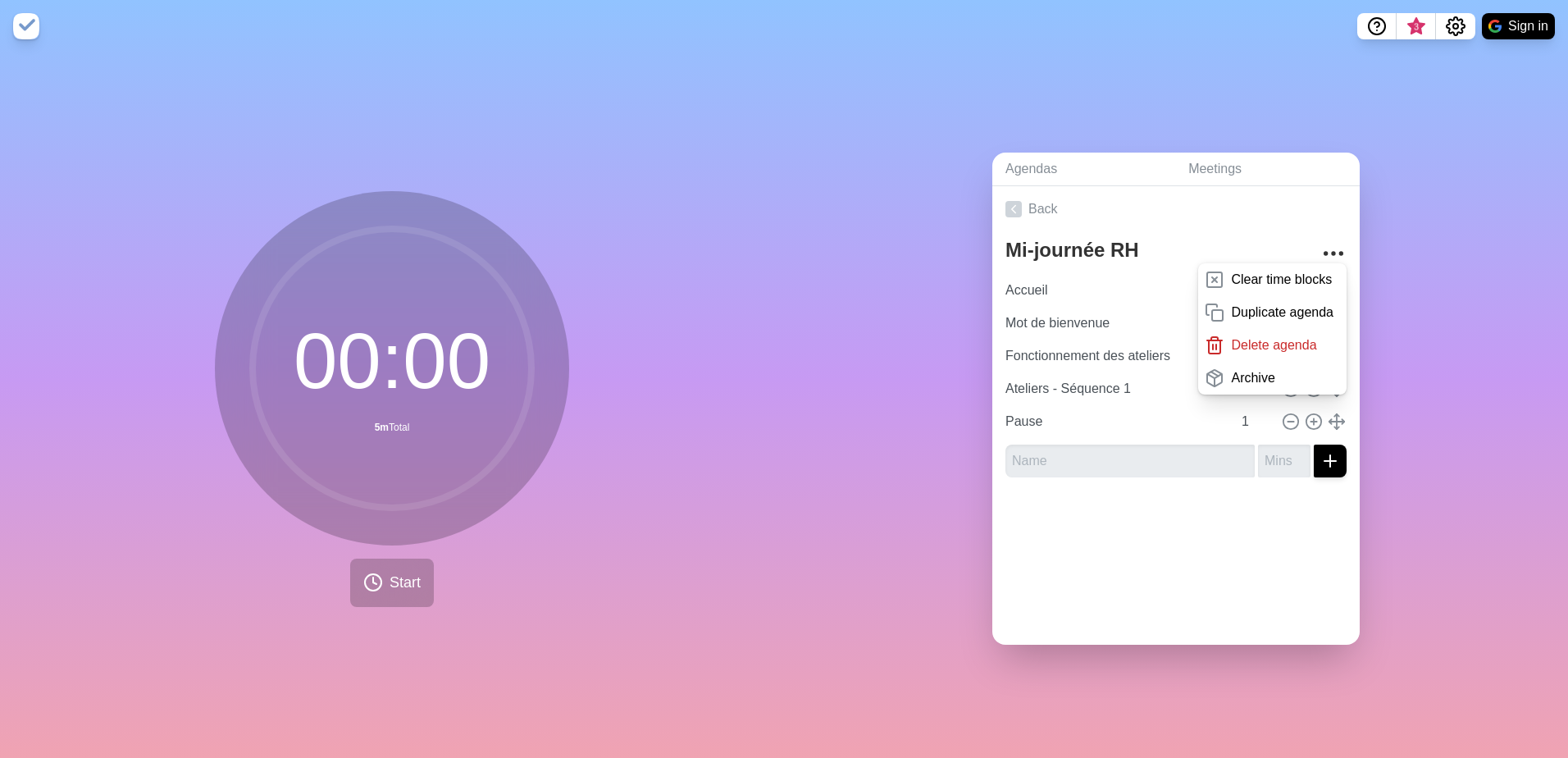
click at [1406, 270] on div "Agendas Meetings Back Mi-journée RH Clear time blocks Duplicate agenda Delete a…" at bounding box center [1176, 405] width 784 height 706
click at [1401, 249] on div "Agendas Meetings Back Mi-journée RH Clear time blocks Duplicate agenda Delete a…" at bounding box center [1176, 405] width 784 height 706
click at [1420, 27] on span "3" at bounding box center [1417, 27] width 13 height 13
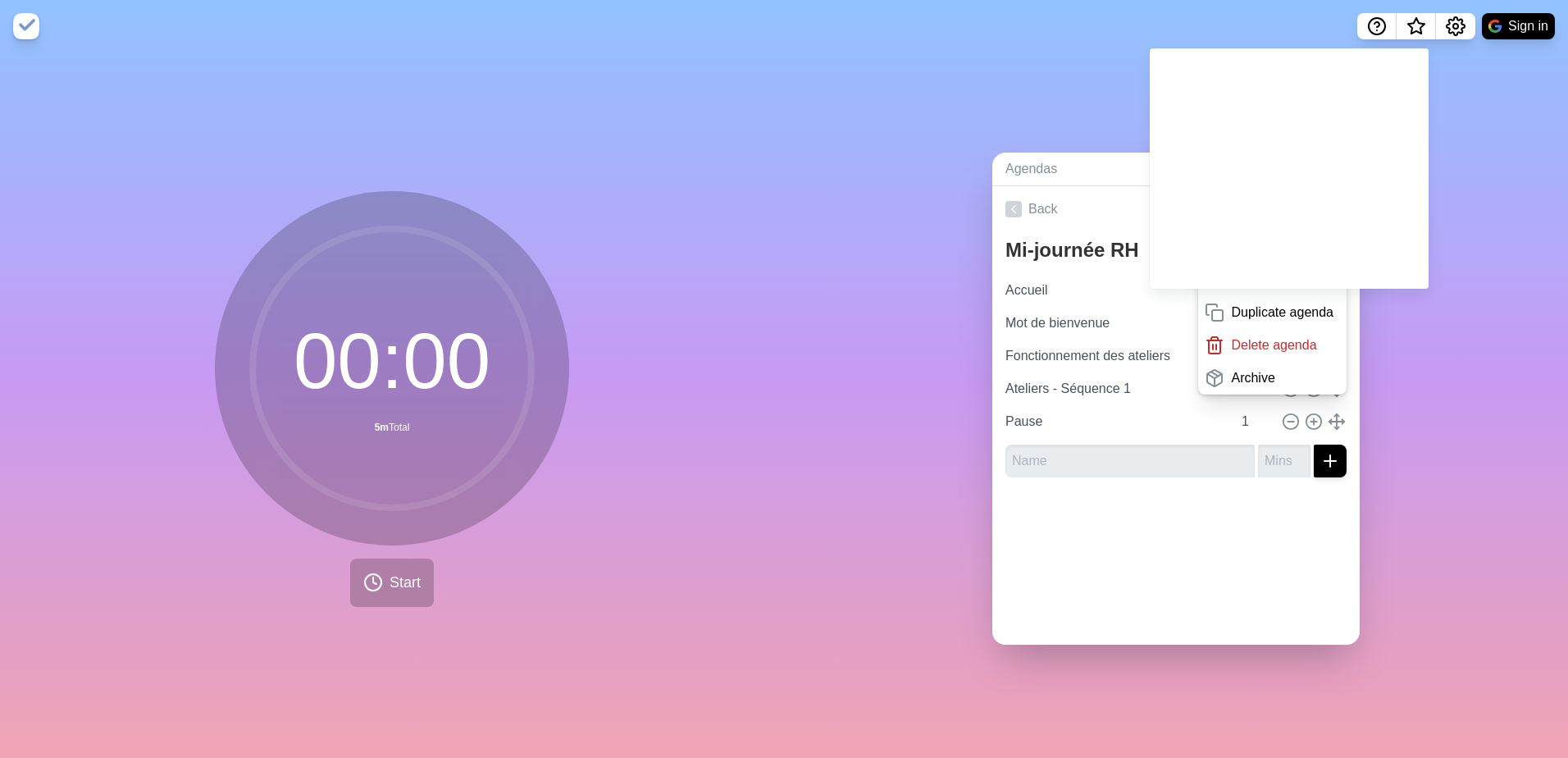
click at [1472, 232] on div "Agendas Meetings Back Mi-journée RH Clear time blocks Duplicate agenda Delete a…" at bounding box center [1176, 405] width 784 height 706
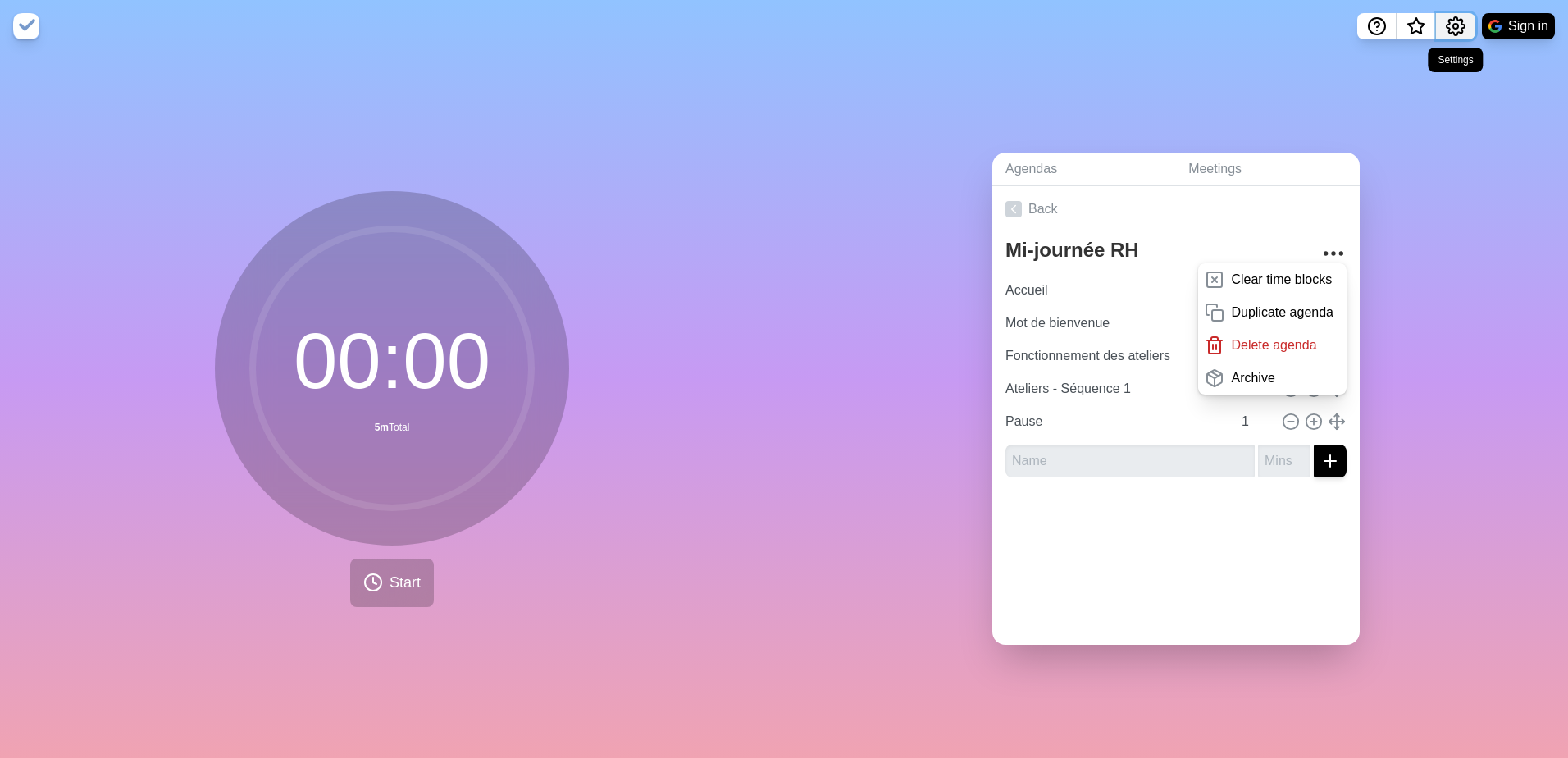
click at [1459, 24] on icon "Settings" at bounding box center [1456, 26] width 20 height 20
click at [1407, 64] on p "Preferences" at bounding box center [1402, 62] width 70 height 20
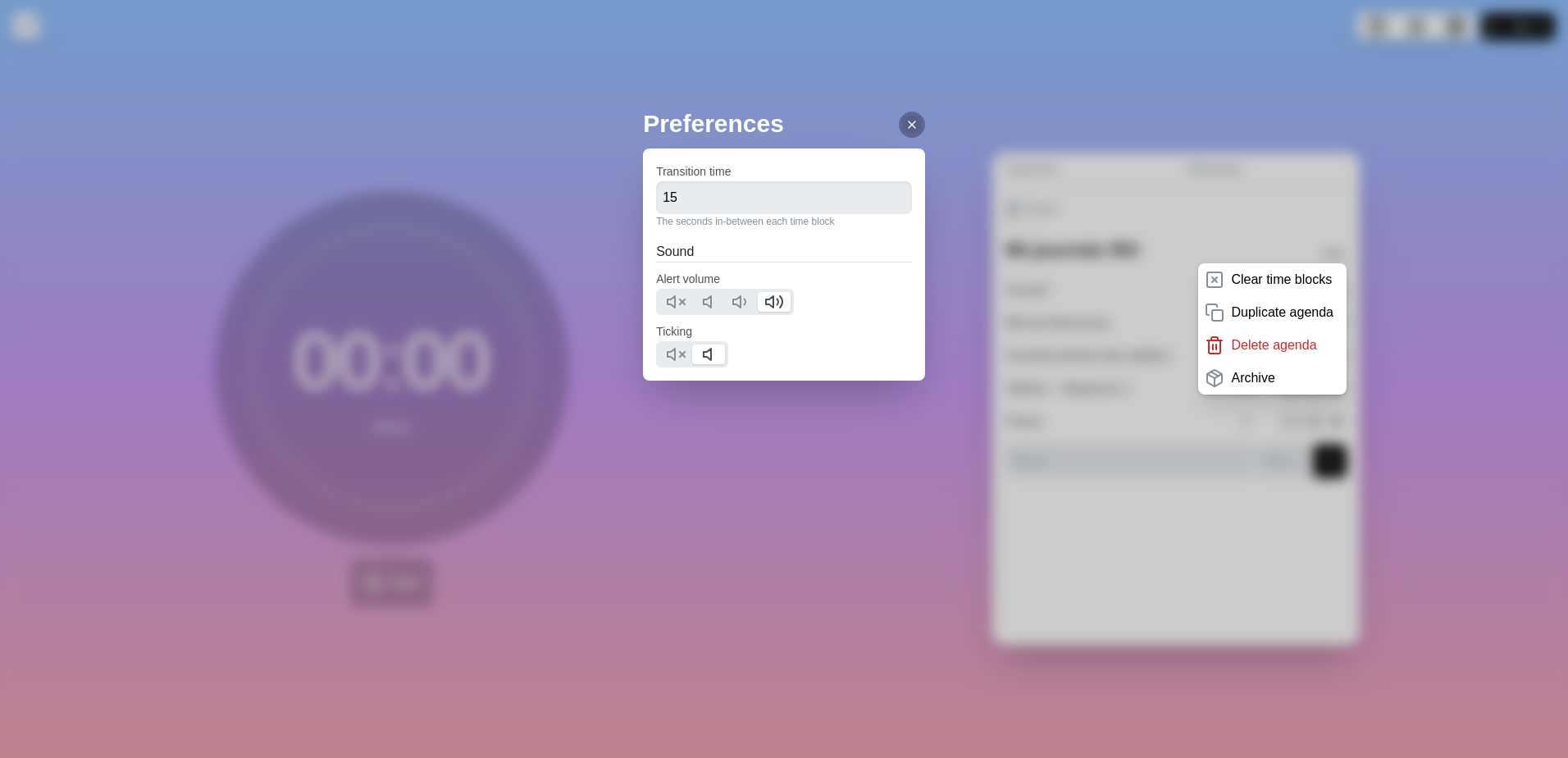
click at [905, 121] on icon at bounding box center [912, 124] width 13 height 13
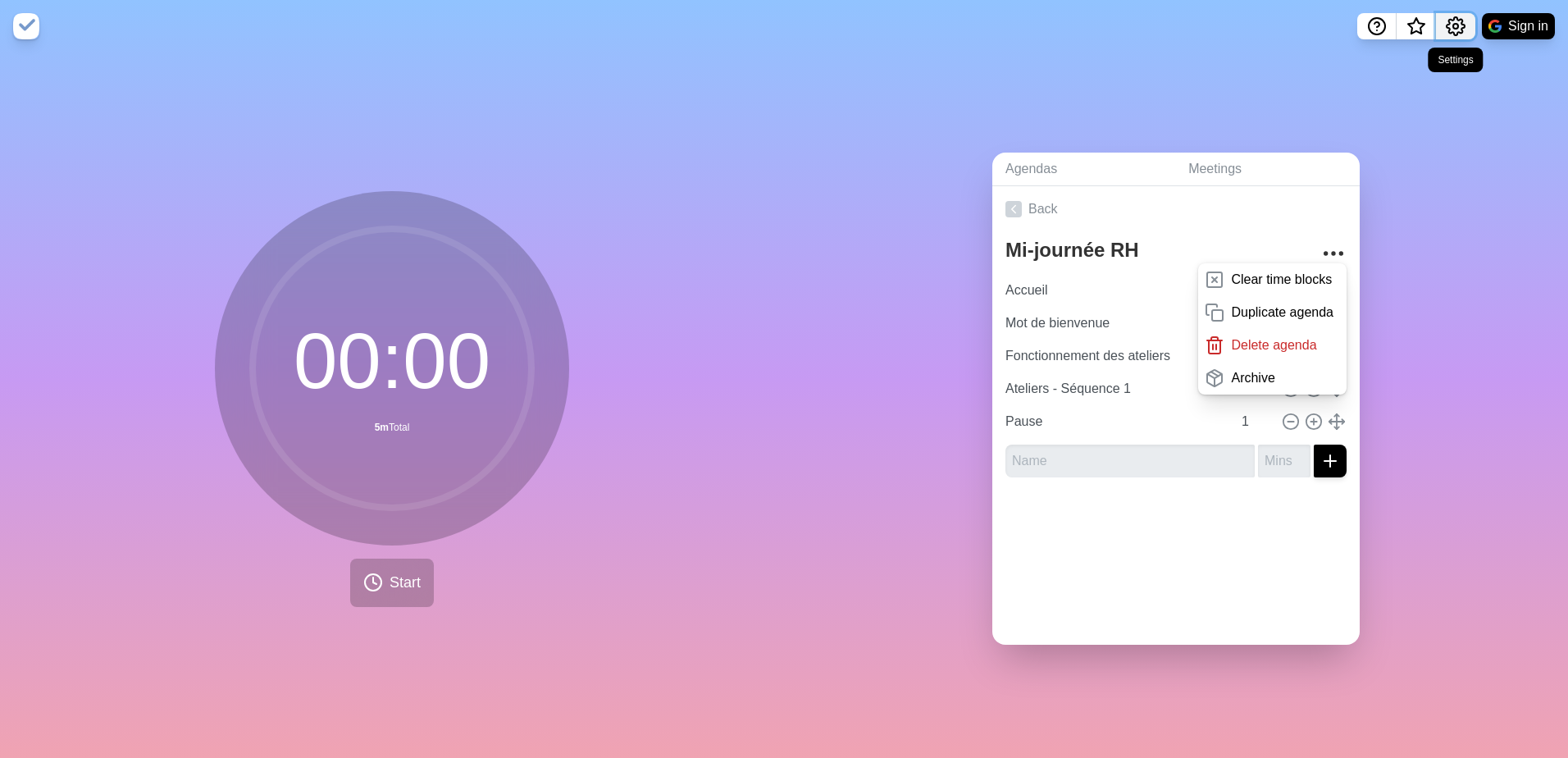
click at [1461, 30] on icon "Settings" at bounding box center [1455, 25] width 18 height 18
click at [1438, 95] on p "Manage cookies" at bounding box center [1415, 94] width 96 height 20
click at [1455, 128] on div "Agendas Meetings Back Mi-journée RH Clear time blocks Duplicate agenda Delete a…" at bounding box center [1176, 405] width 784 height 706
click at [1462, 256] on div "Agendas Meetings Back Mi-journée RH Clear time blocks Duplicate agenda Delete a…" at bounding box center [1176, 405] width 784 height 706
click at [1462, 126] on div "Agendas Meetings Back Mi-journée RH Clear time blocks Duplicate agenda Delete a…" at bounding box center [1176, 405] width 784 height 706
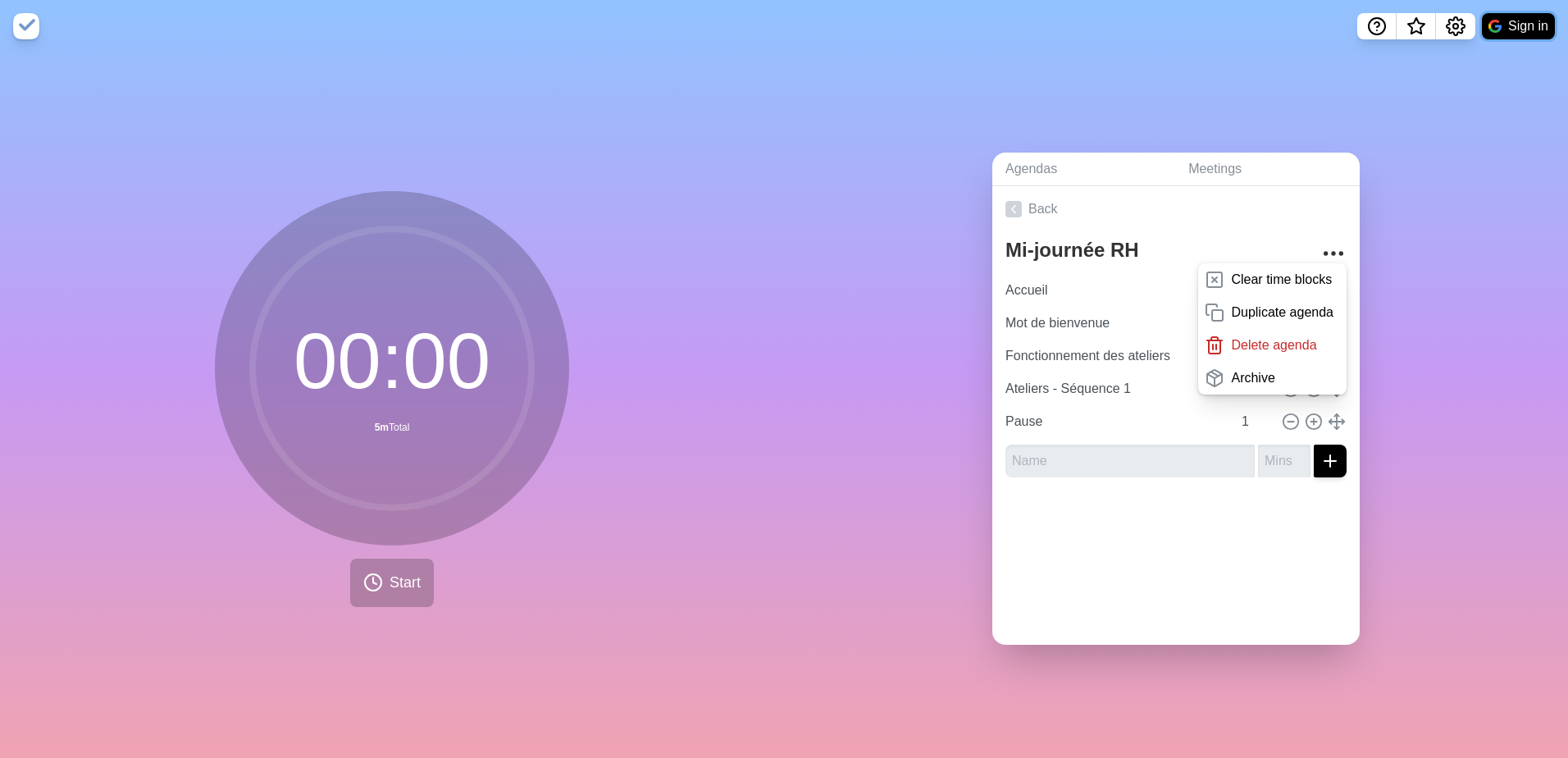
click at [1522, 27] on button "Sign in" at bounding box center [1518, 26] width 73 height 26
click at [914, 239] on div "Agendas Meetings Back Mi-journée RH Clear time blocks Duplicate agenda Delete a…" at bounding box center [1176, 405] width 784 height 706
click at [920, 432] on div "Agendas Meetings Back Mi-journée RH Clear time blocks Duplicate agenda Delete a…" at bounding box center [1176, 405] width 784 height 706
click at [1514, 423] on div "Agendas Meetings Back Mi-journée RH Clear time blocks Duplicate agenda Delete a…" at bounding box center [1176, 405] width 784 height 706
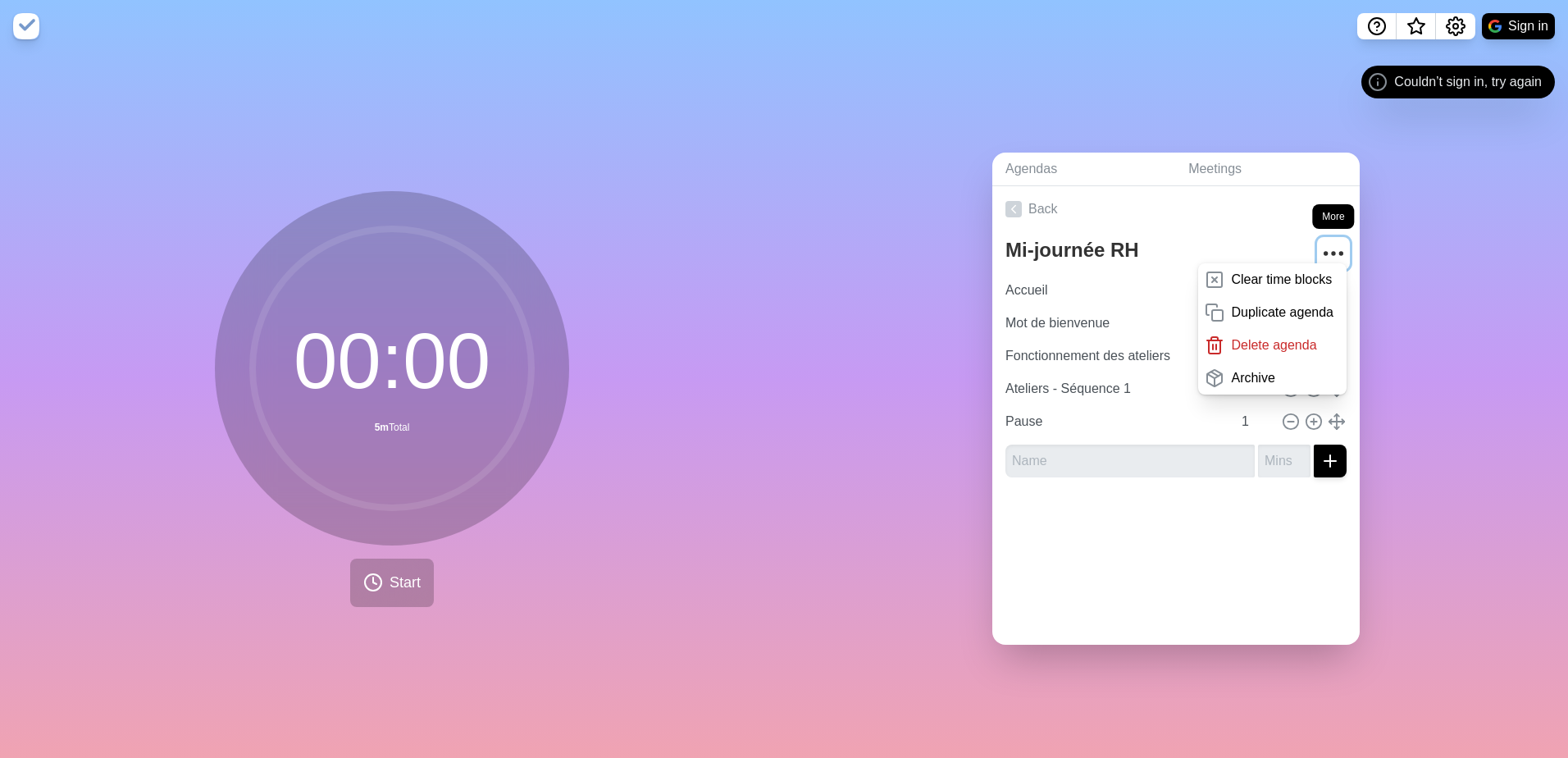
click at [1321, 244] on icon "More" at bounding box center [1333, 253] width 26 height 26
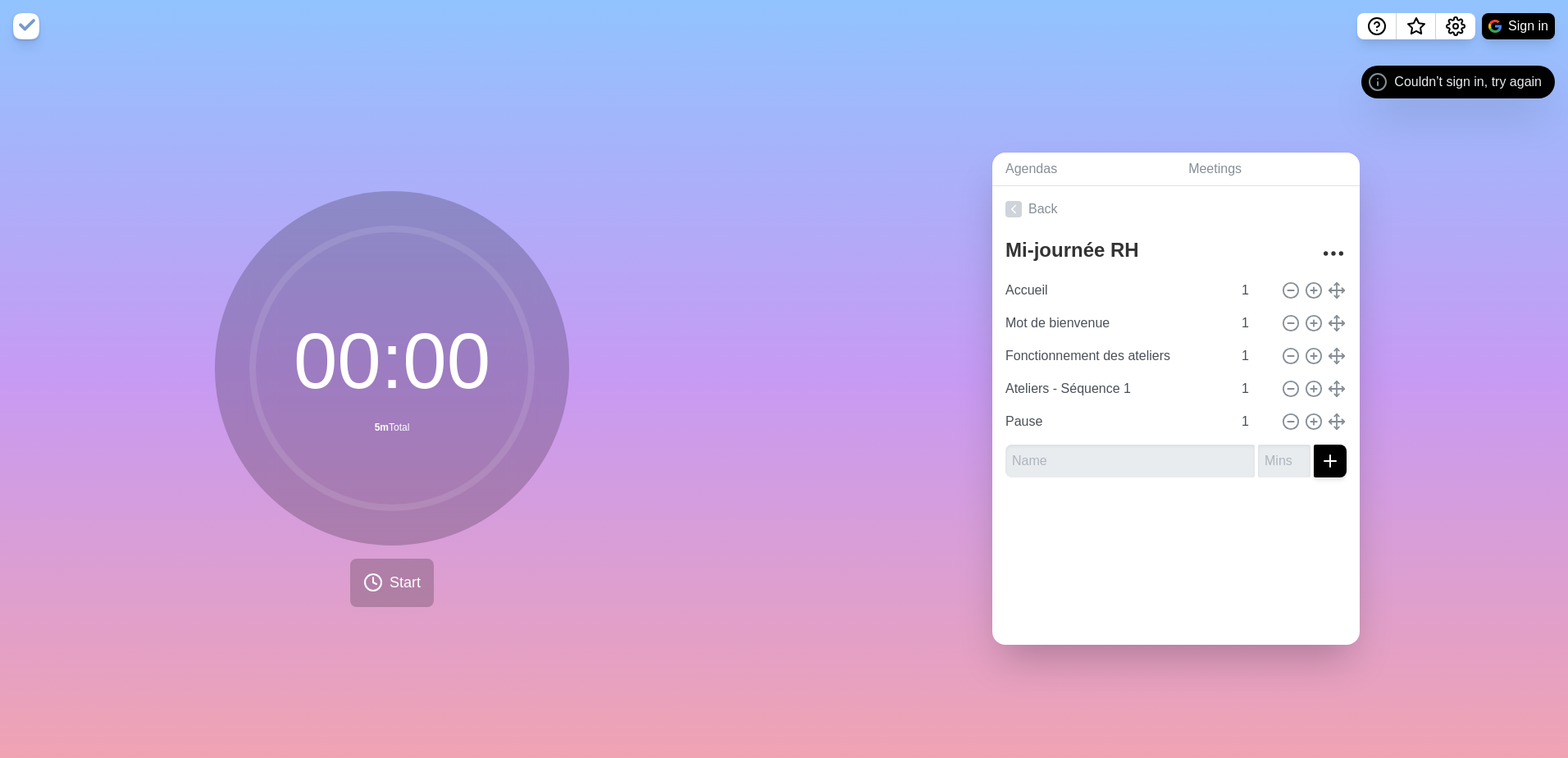
click at [1459, 261] on div "Agendas Meetings Back Mi-journée RH Accueil 1 Mot de bienvenue 1 Fonctionnement…" at bounding box center [1176, 405] width 784 height 706
click at [1484, 214] on div "Agendas Meetings Back Mi-journée RH Accueil 1 Mot de bienvenue 1 Fonctionnement…" at bounding box center [1176, 405] width 784 height 706
drag, startPoint x: 1446, startPoint y: 382, endPoint x: 862, endPoint y: 416, distance: 585.0
click at [856, 416] on div "Agendas Meetings Back Mi-journée RH Accueil 1 Mot de bienvenue 1 Fonctionnement…" at bounding box center [1176, 405] width 784 height 706
click at [1282, 417] on icon at bounding box center [1290, 422] width 18 height 18
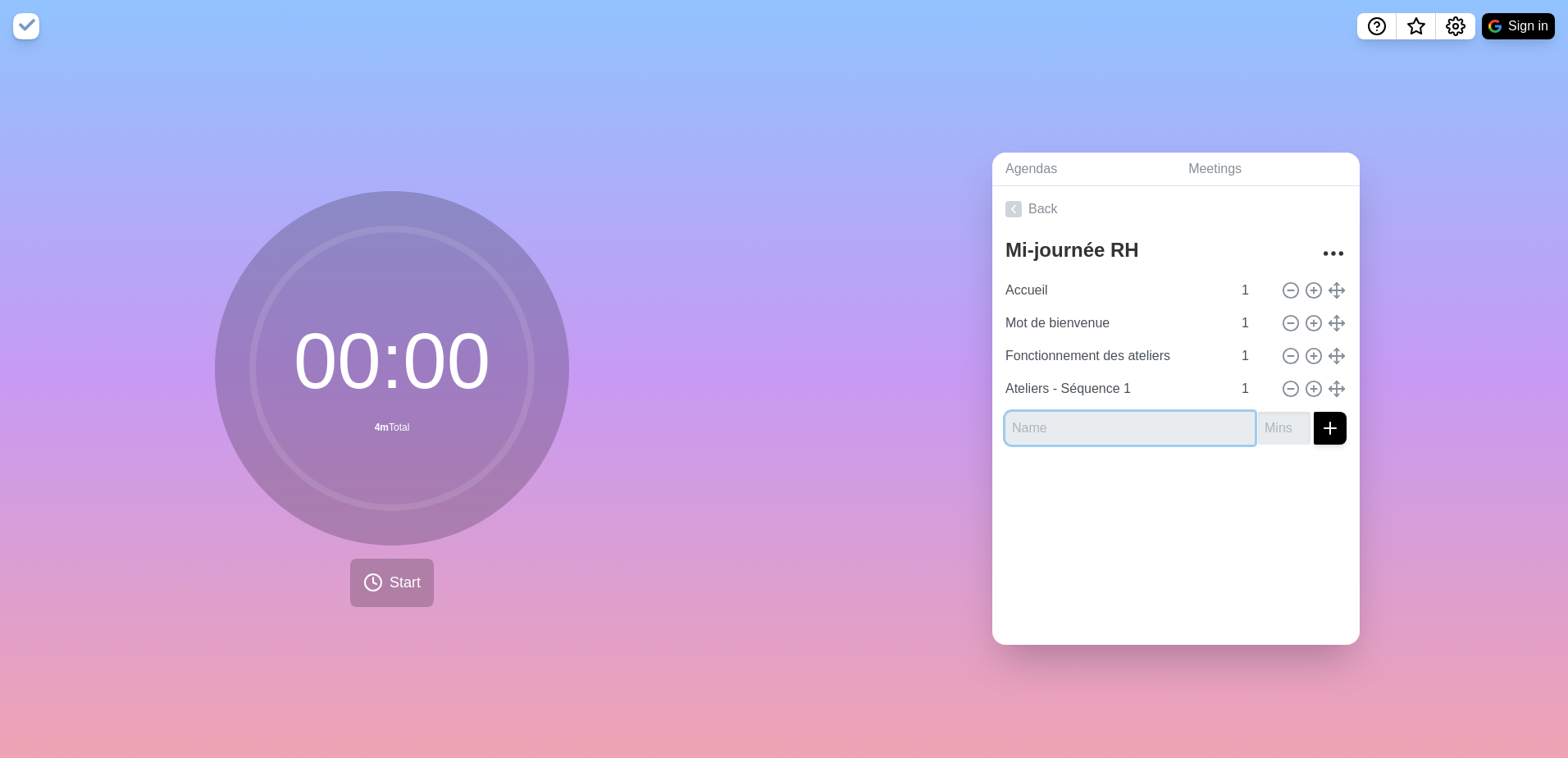
click at [1110, 419] on input "text" at bounding box center [1130, 428] width 249 height 33
type input "Rotation"
click at [1260, 421] on input "number" at bounding box center [1285, 428] width 52 height 33
type input "1"
click at [1320, 424] on icon "submit" at bounding box center [1330, 428] width 20 height 20
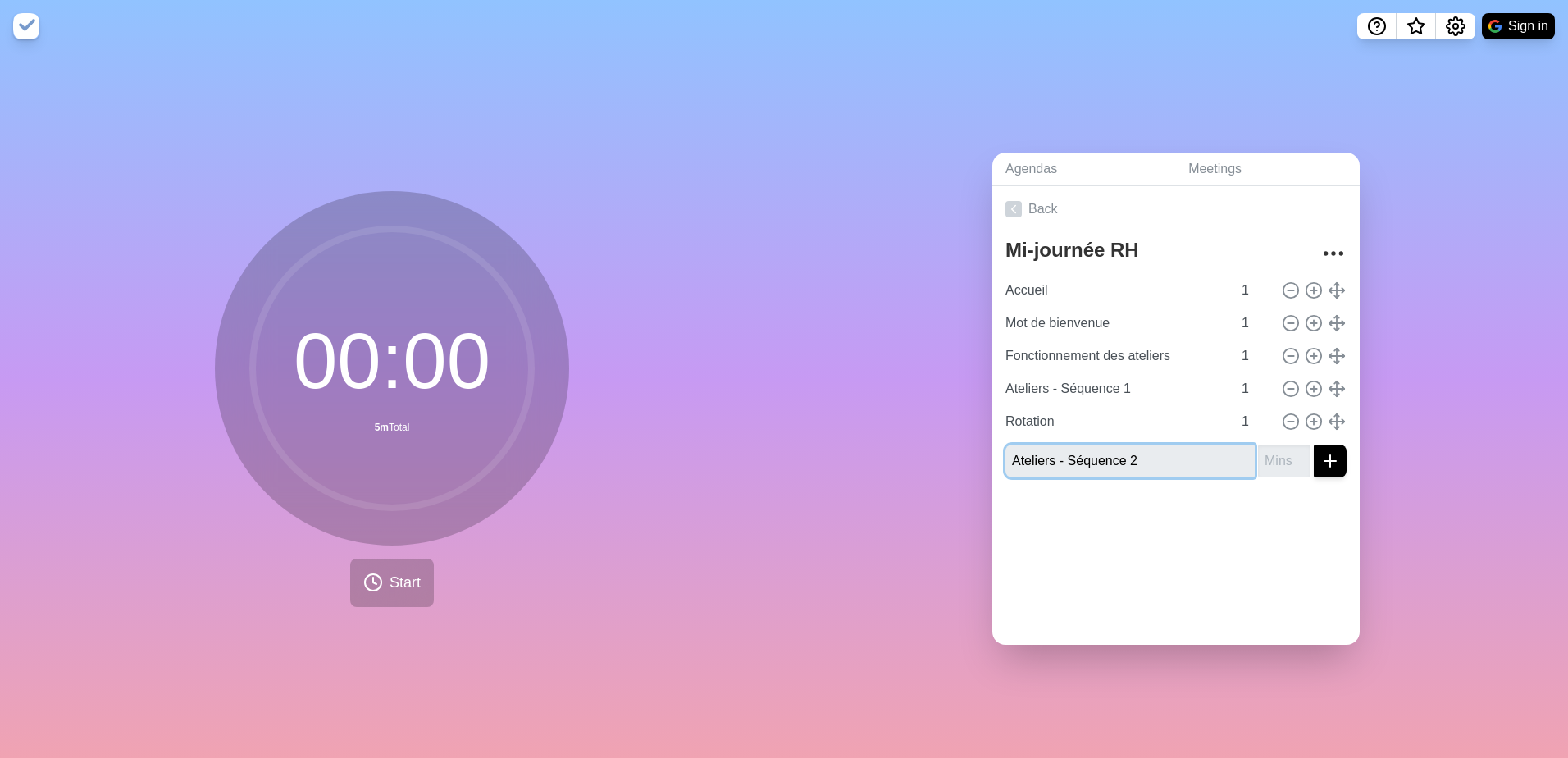
type input "Ateliers - Séquence 2"
click at [1259, 455] on input "number" at bounding box center [1285, 461] width 52 height 33
type input "1"
click at [1320, 459] on icon "submit" at bounding box center [1330, 461] width 20 height 20
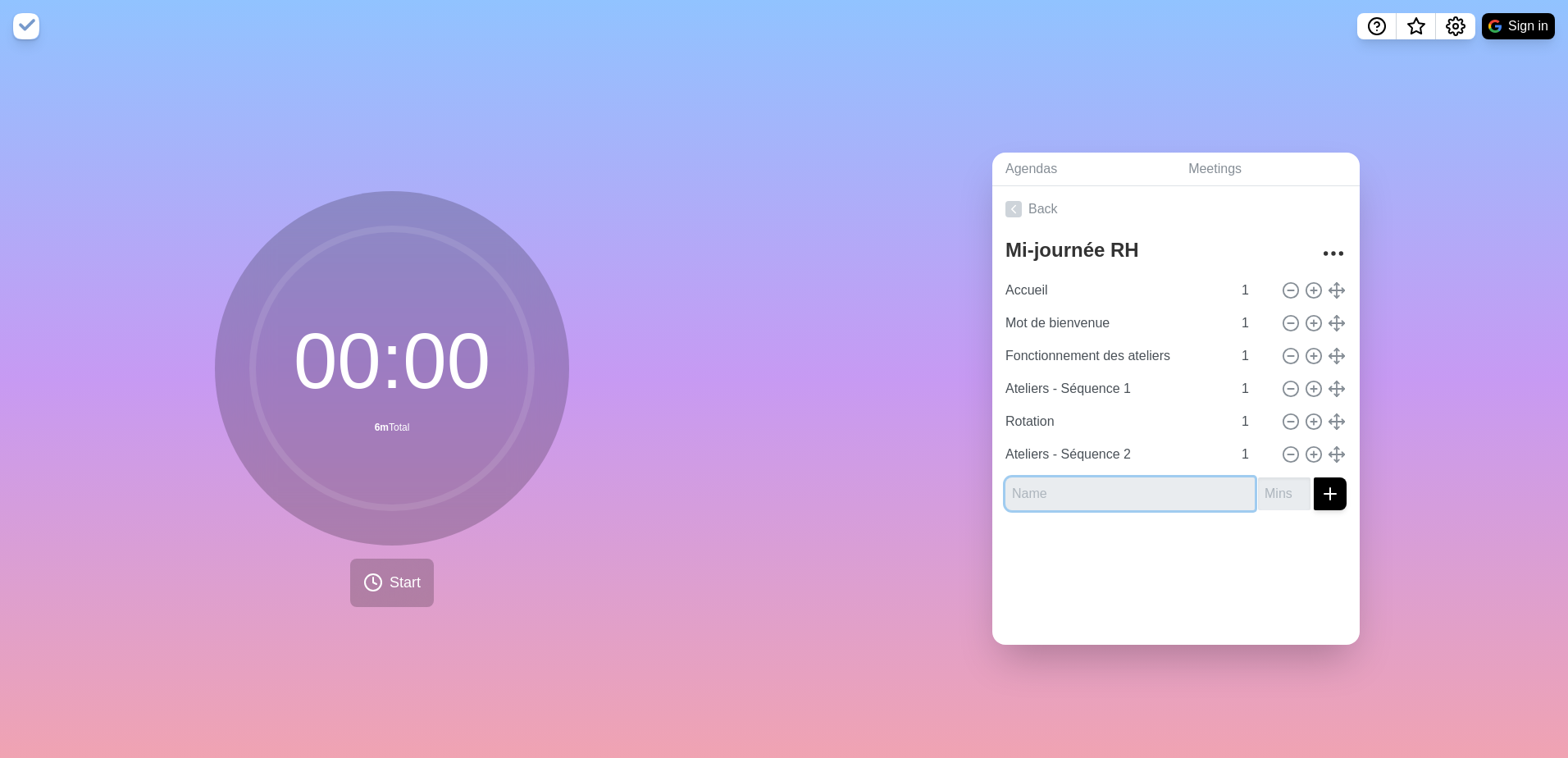
click at [1097, 485] on input "text" at bounding box center [1130, 493] width 249 height 33
type input "P"
type input "Pause"
click at [1259, 487] on input "number" at bounding box center [1285, 493] width 52 height 33
type input "1"
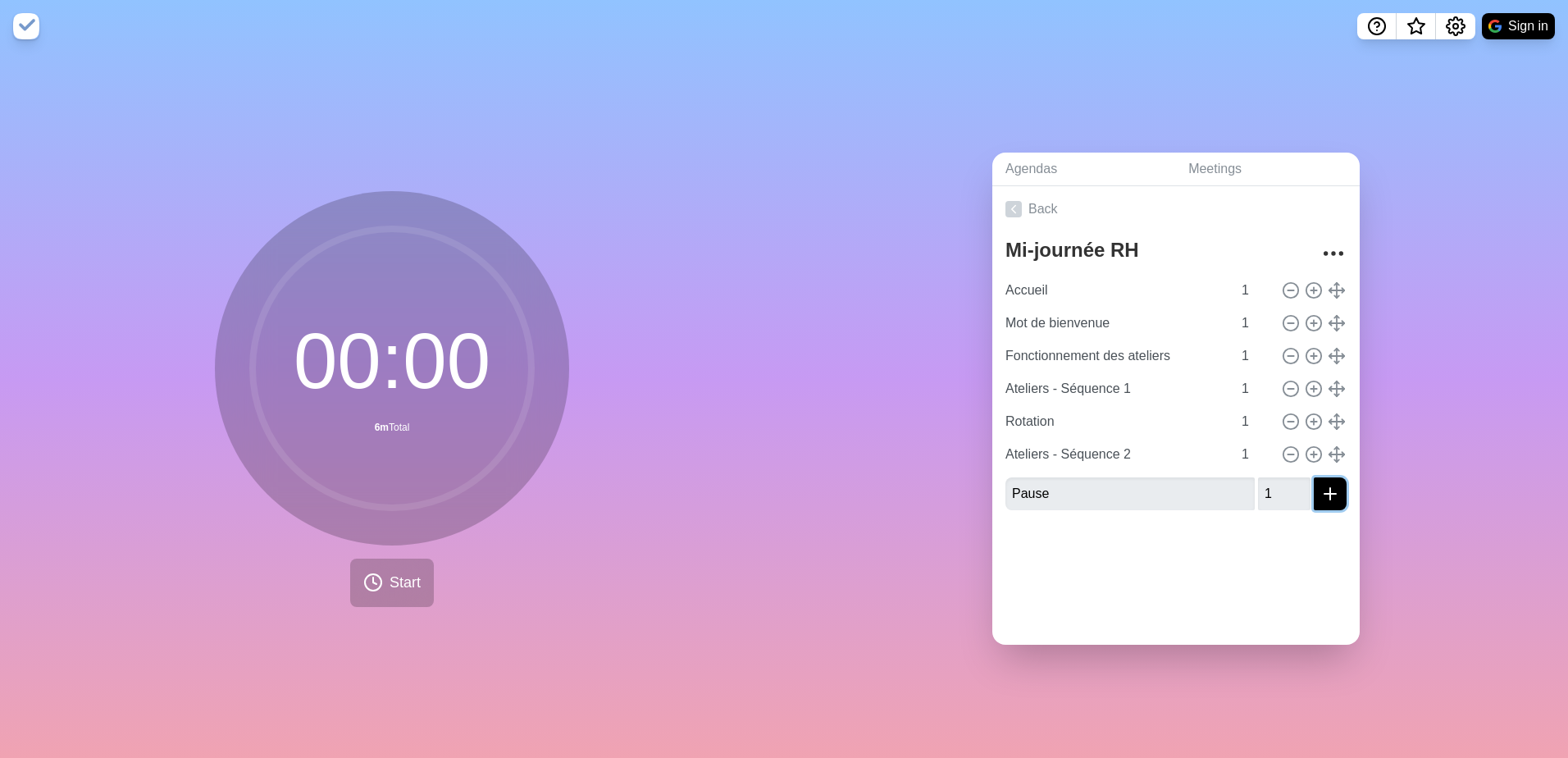
click at [1320, 487] on icon "submit" at bounding box center [1330, 493] width 20 height 20
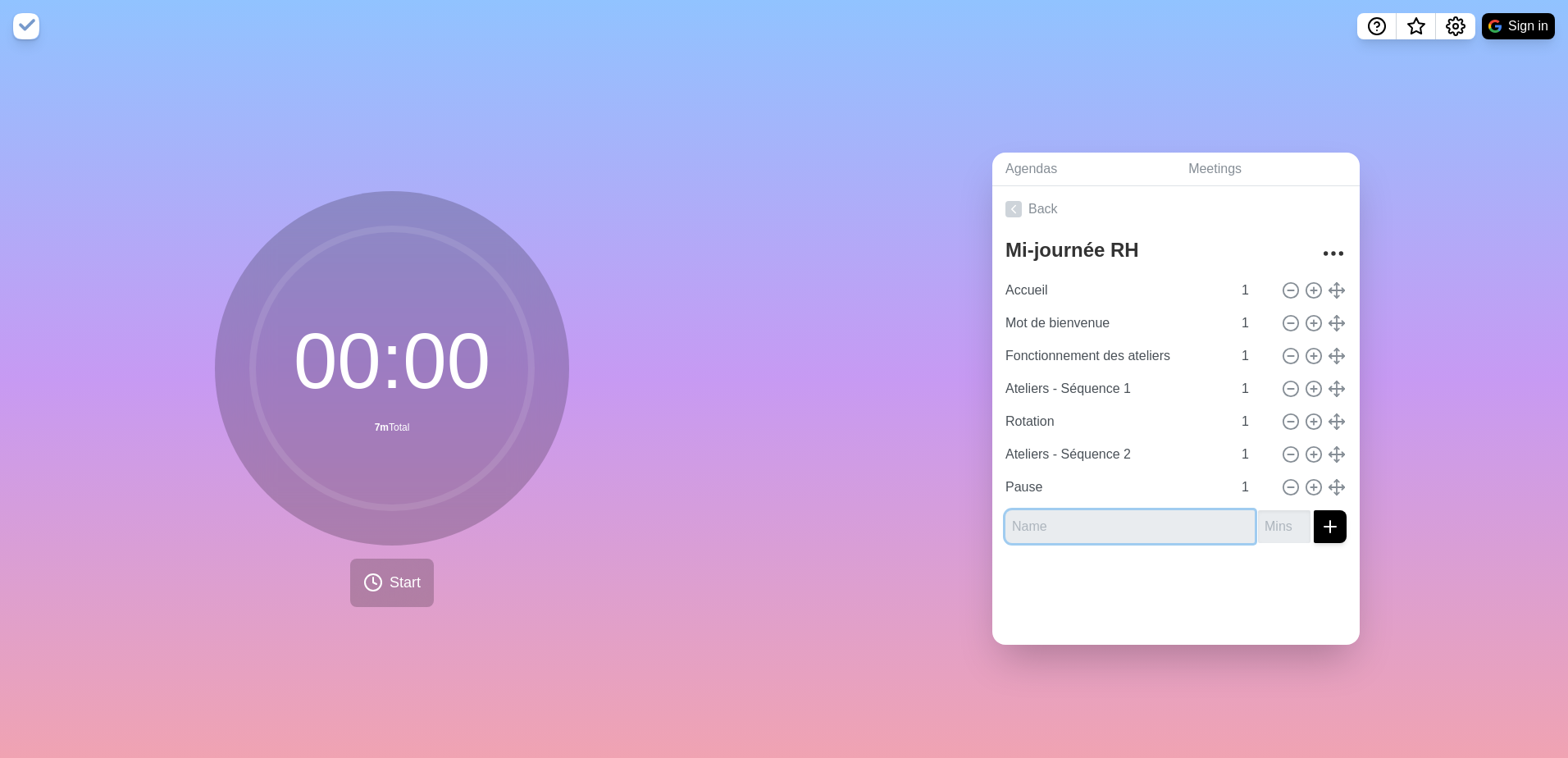
click at [1068, 522] on input "text" at bounding box center [1130, 526] width 249 height 33
paste input "Ateliers - Séquence 3"
type input "Ateliers - Séquence 3"
click at [1259, 523] on input "number" at bounding box center [1285, 526] width 52 height 33
type input "1"
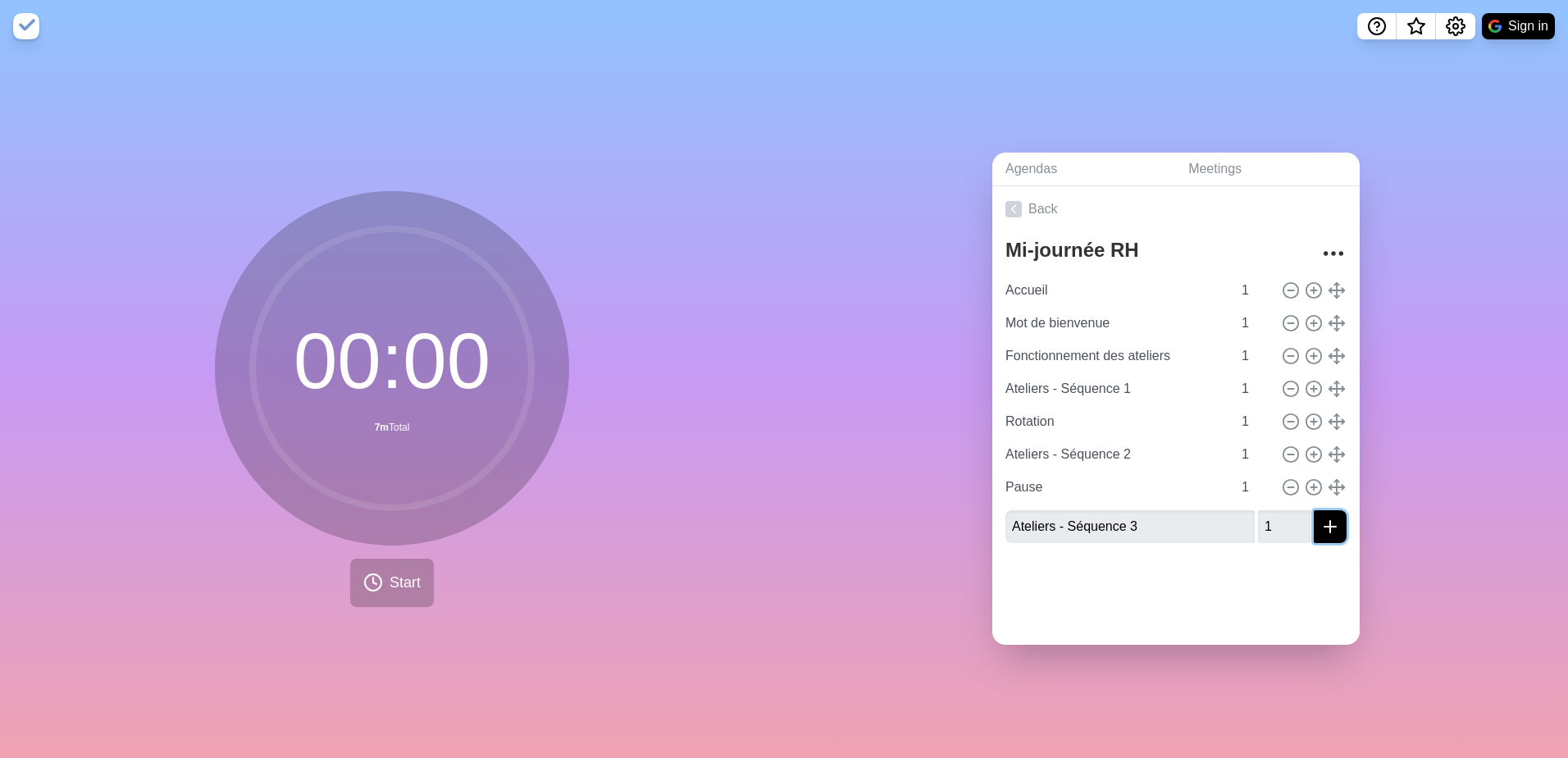
click at [1320, 517] on icon "submit" at bounding box center [1330, 526] width 20 height 20
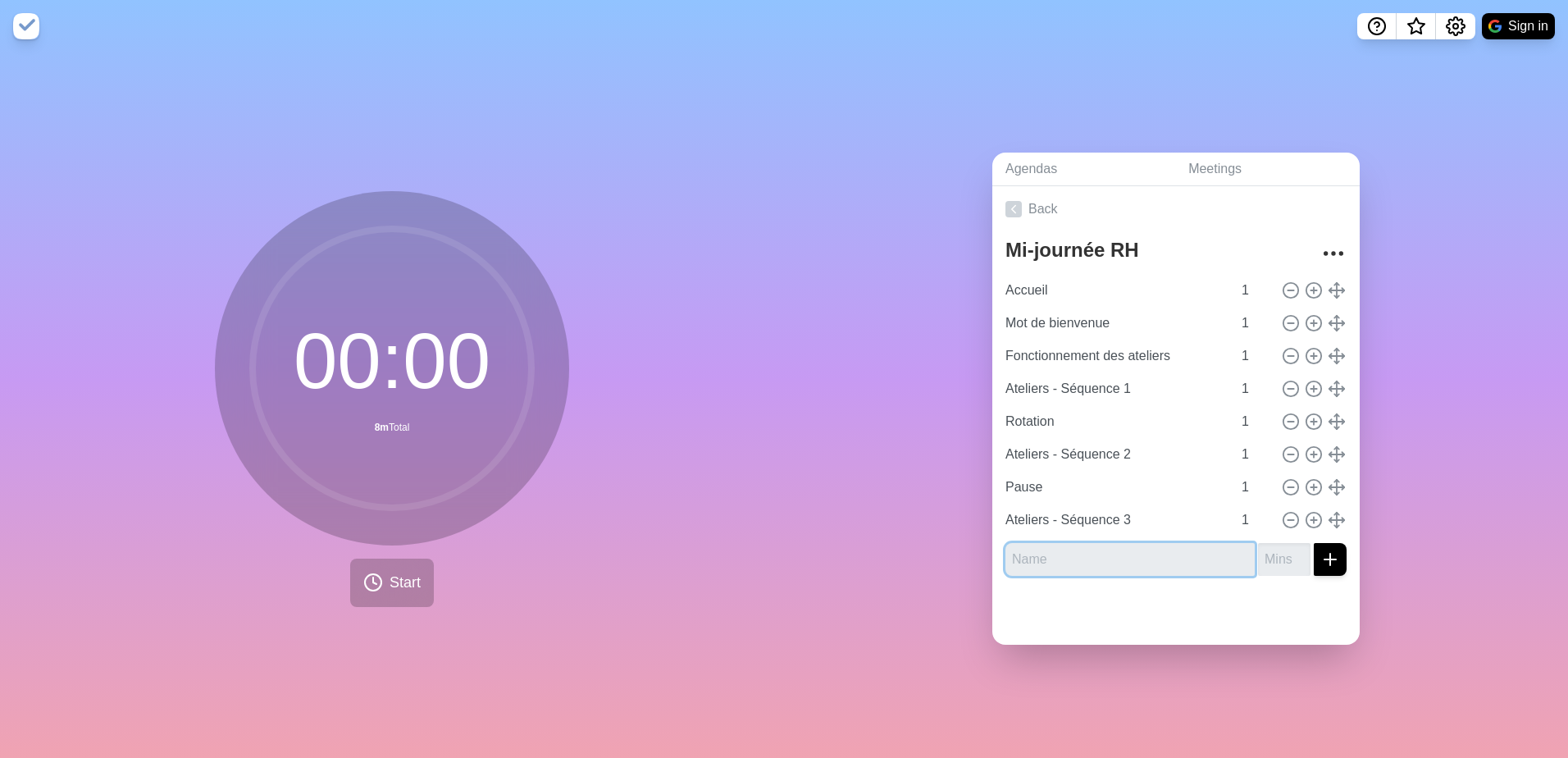
click at [1090, 550] on input "text" at bounding box center [1130, 559] width 249 height 33
paste input "Rotation"
type input "Rotation"
click at [1265, 551] on input "number" at bounding box center [1285, 559] width 52 height 33
type input "1"
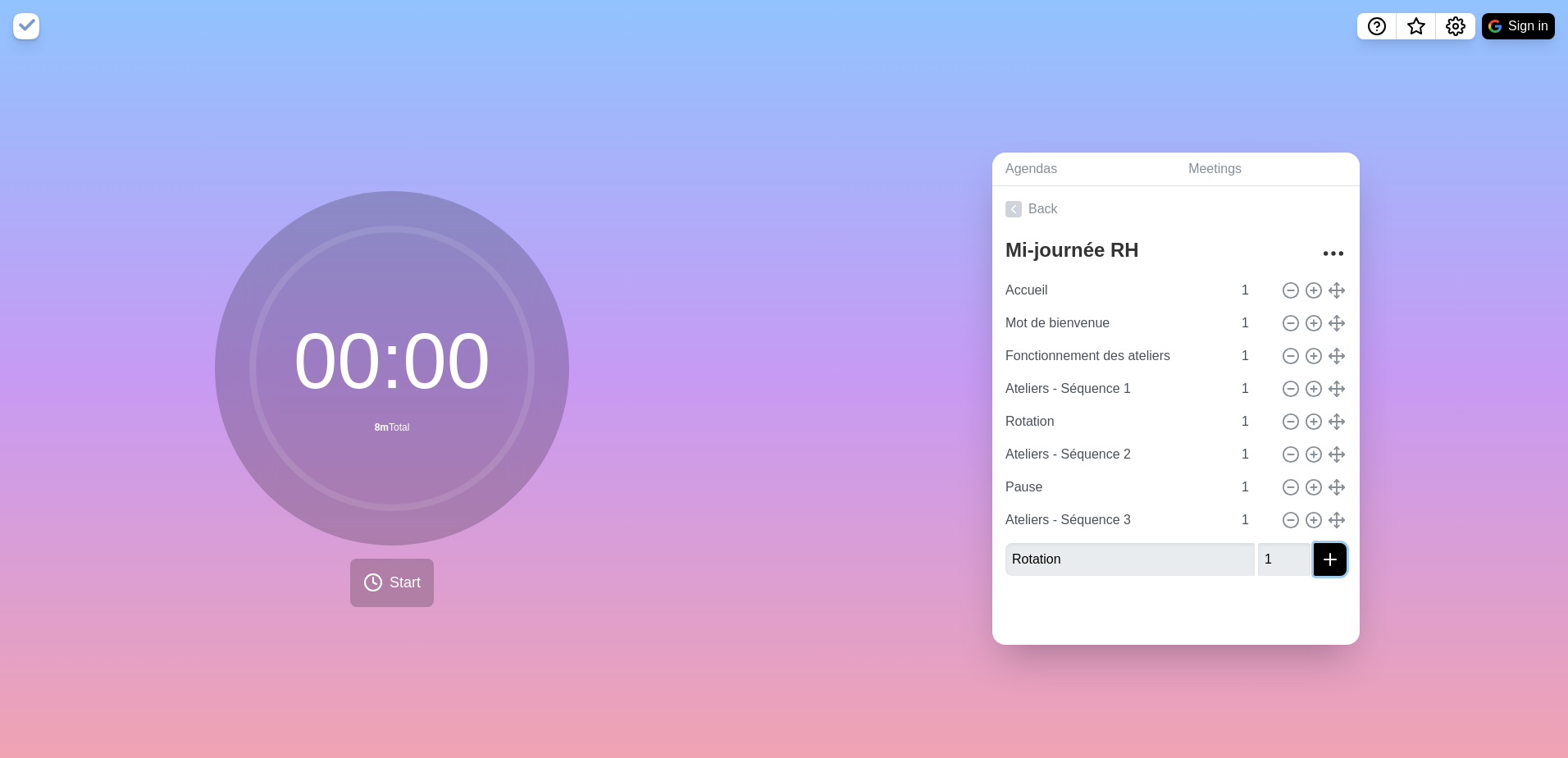
click at [1320, 554] on icon "submit" at bounding box center [1330, 559] width 20 height 20
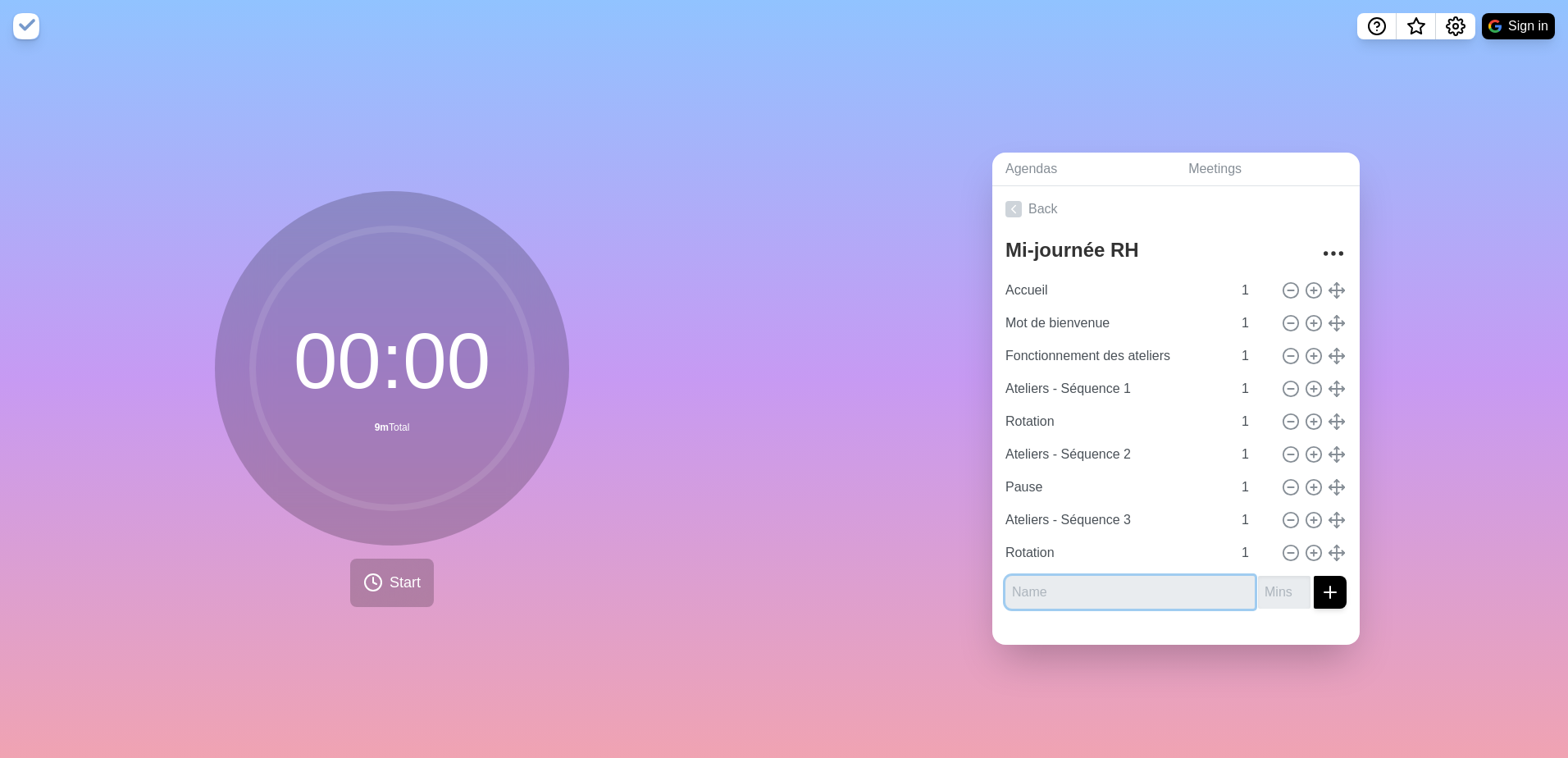
click at [1024, 585] on input "text" at bounding box center [1130, 592] width 249 height 33
paste input "Ateliers - Séquence 4"
type input "Ateliers - Séquence 4"
click at [1259, 583] on input "number" at bounding box center [1285, 592] width 52 height 33
type input "1"
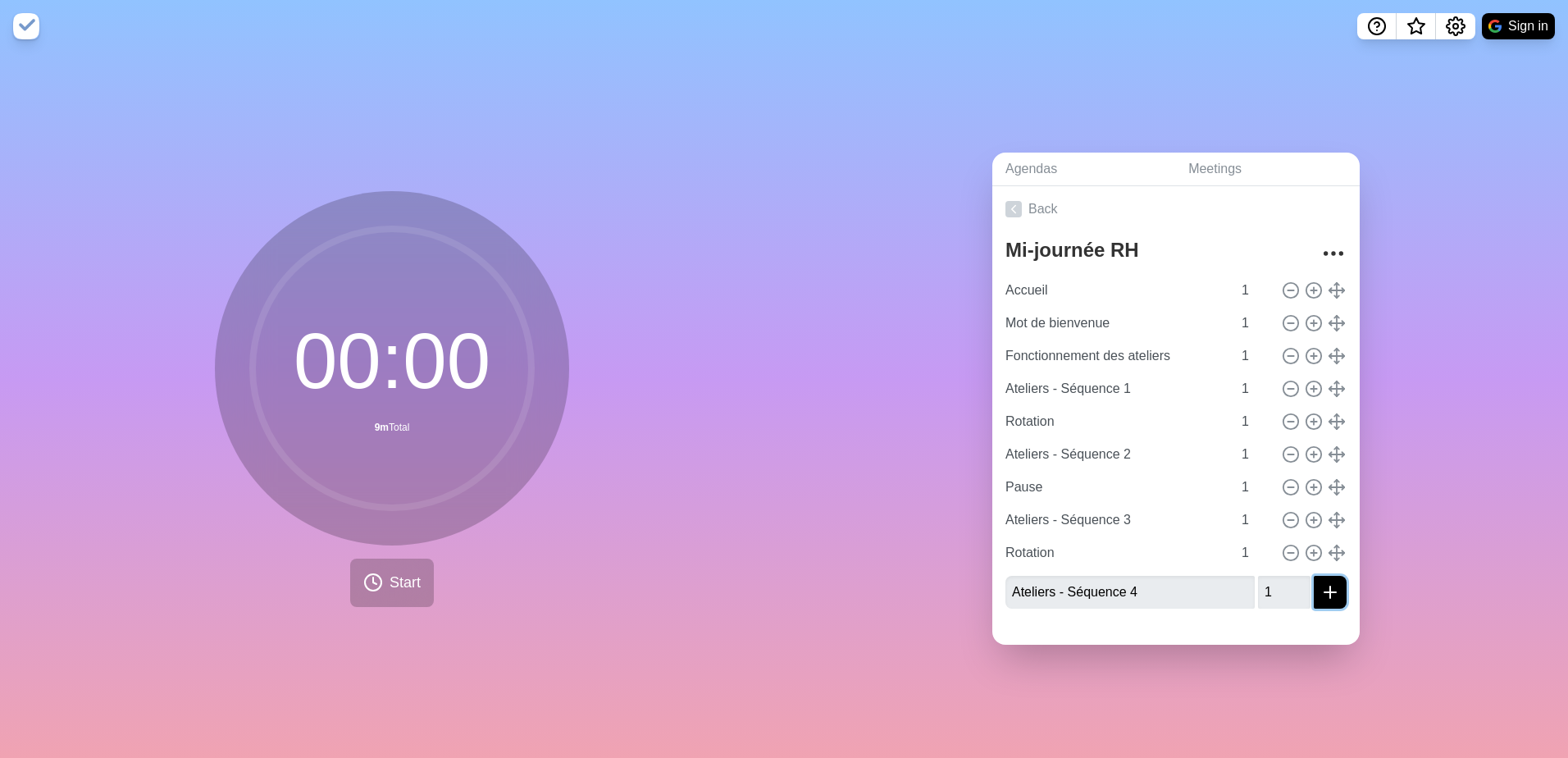
click at [1325, 593] on line "submit" at bounding box center [1331, 593] width 11 height 0
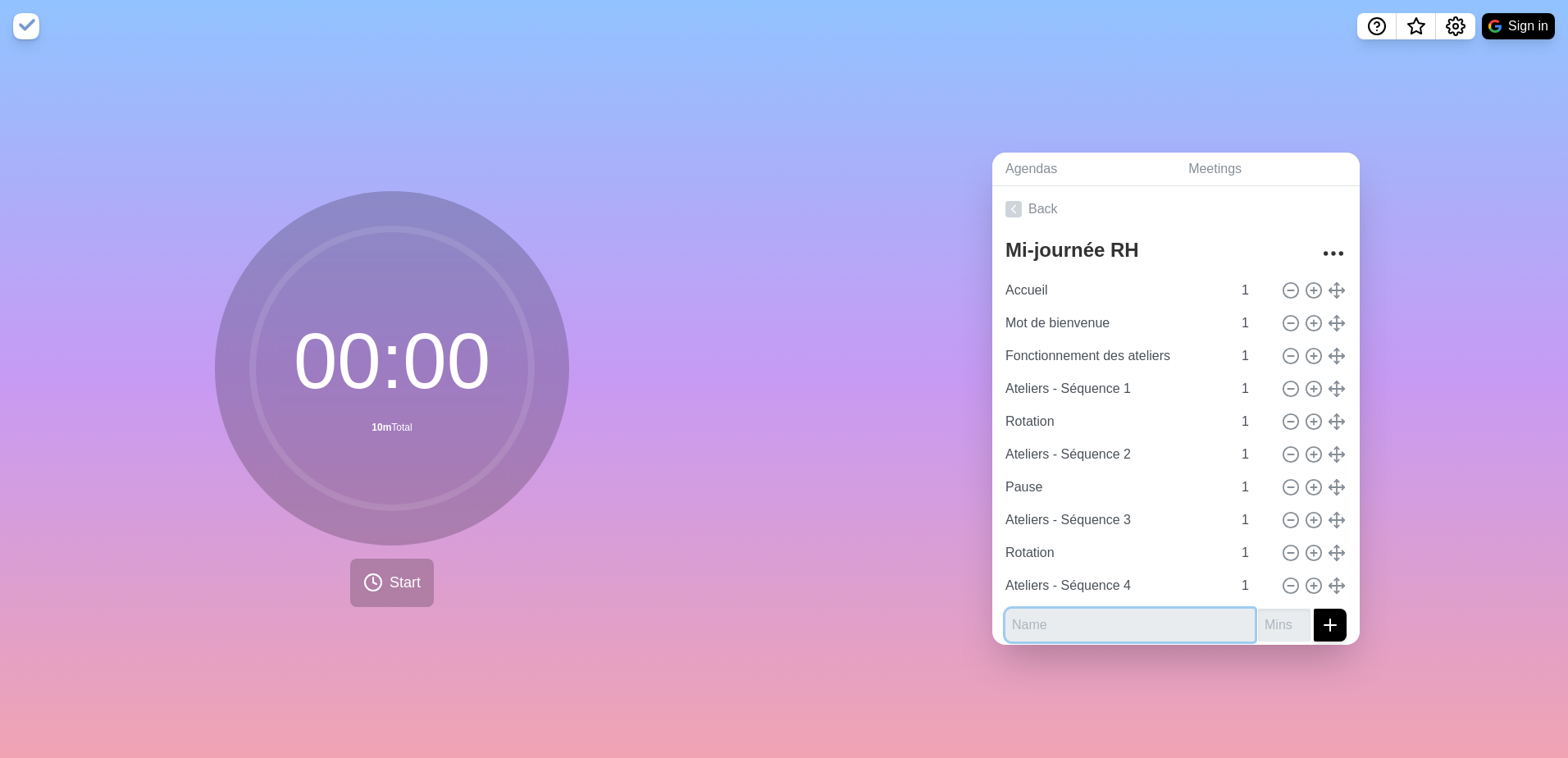
click at [1046, 620] on input "text" at bounding box center [1130, 624] width 249 height 33
paste input "Retour sur les ateliers"
type input "Retour sur les ateliers"
click at [1266, 620] on input "number" at bounding box center [1285, 624] width 52 height 33
type input "1"
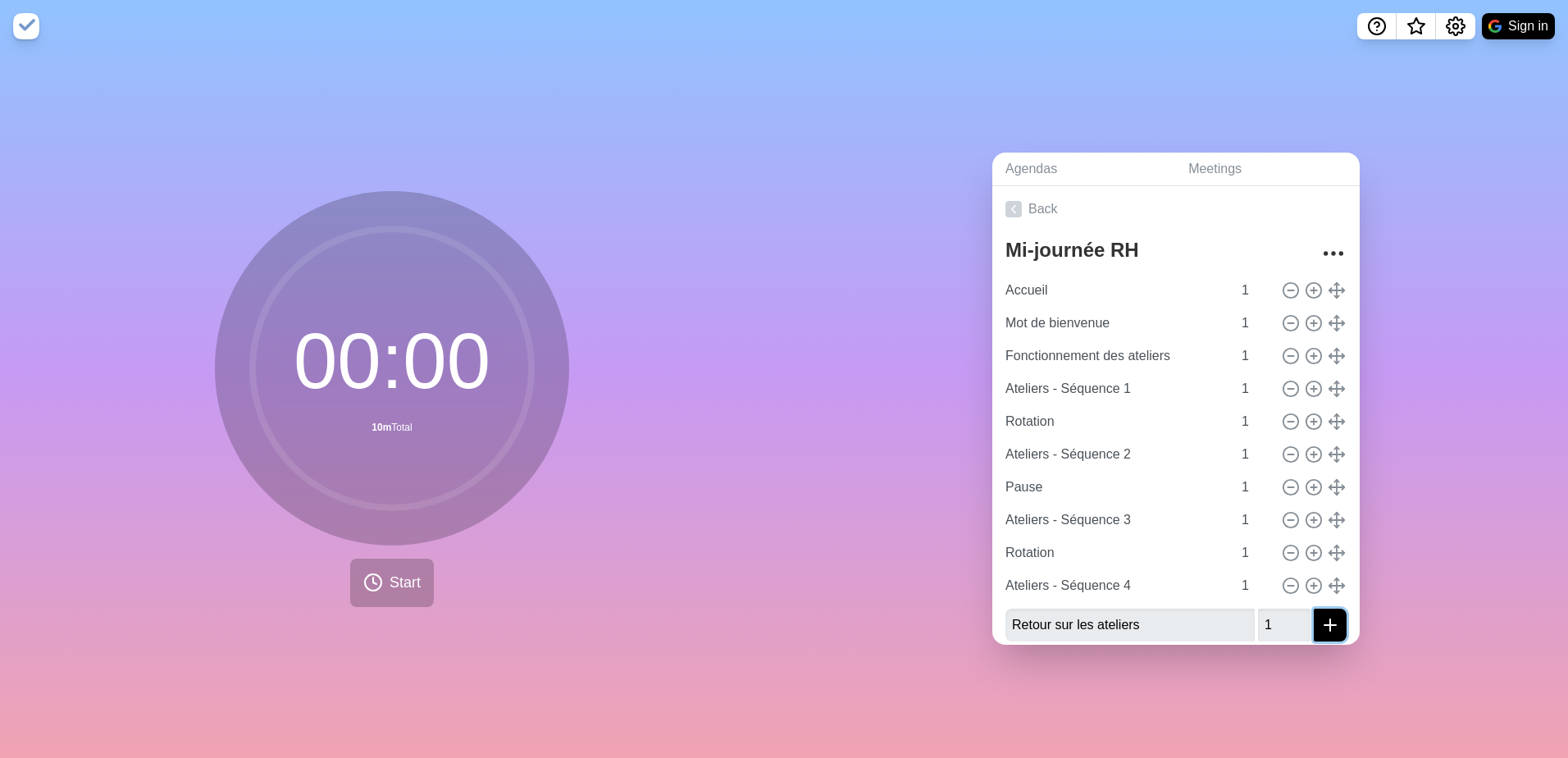
click at [1320, 615] on icon "submit" at bounding box center [1330, 624] width 20 height 20
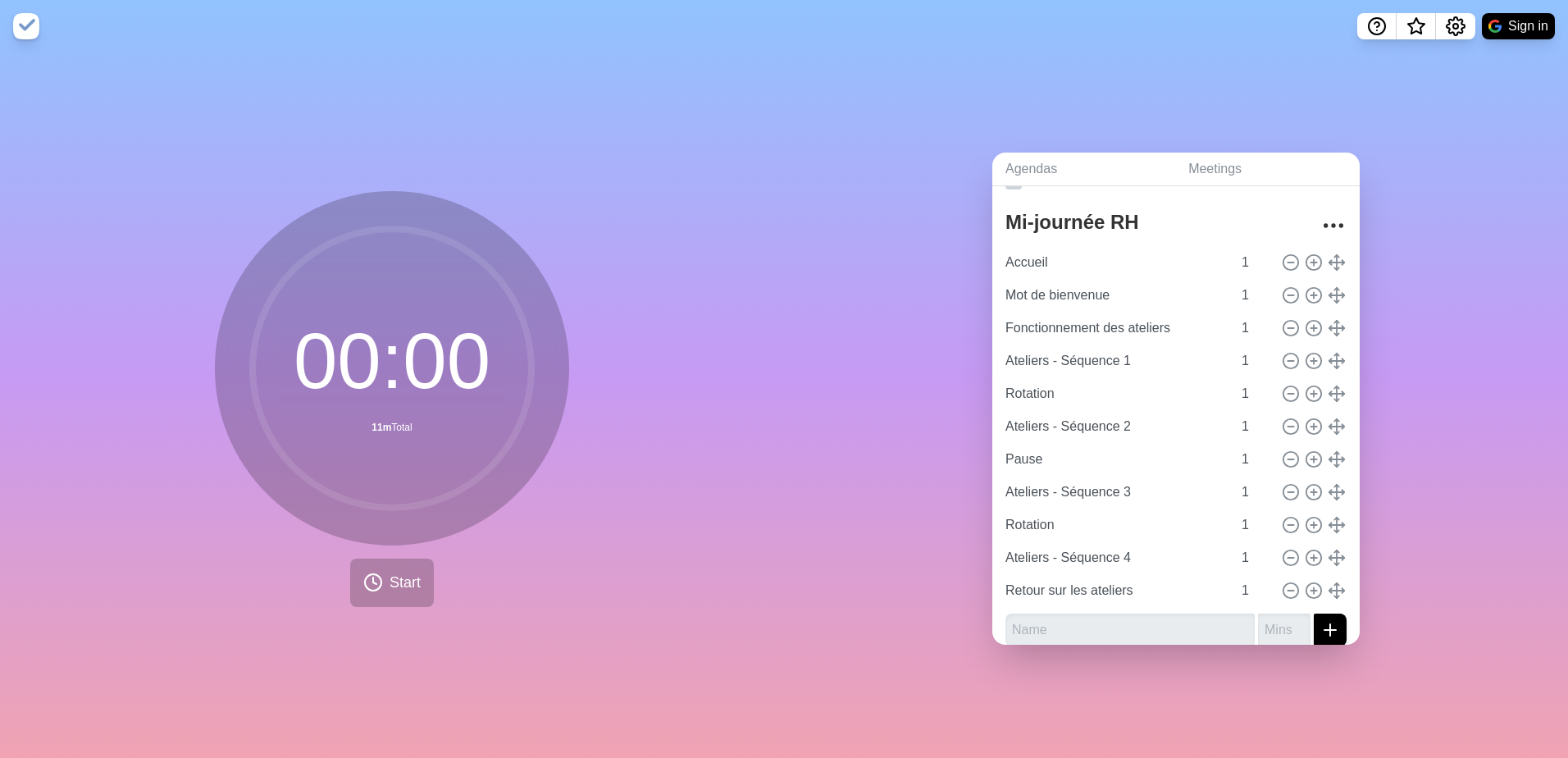
scroll to position [42, 0]
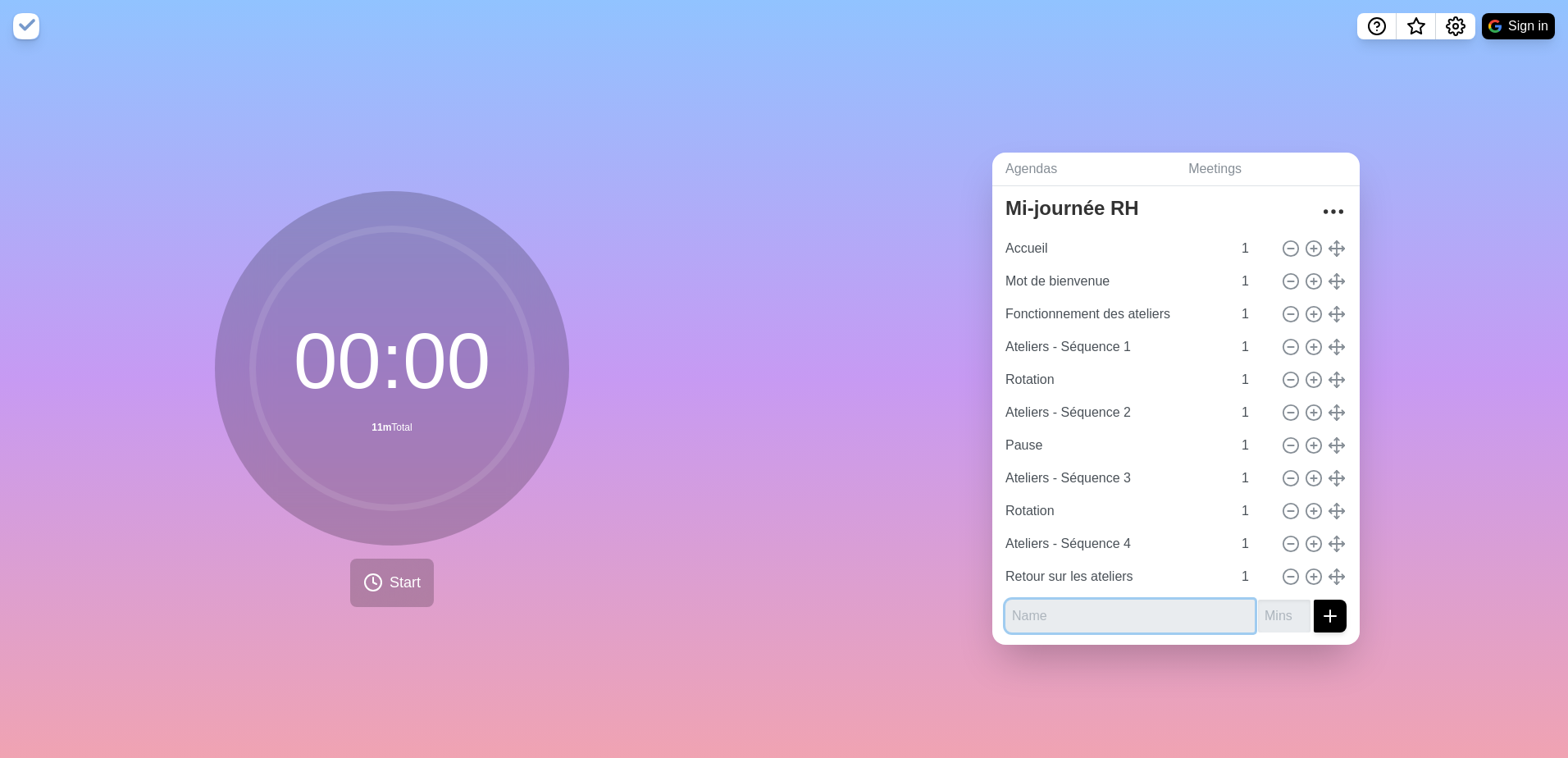
click at [1077, 608] on input "text" at bounding box center [1130, 616] width 249 height 33
paste input "Mot de la fin"
type input "Mot de la fin"
click at [1266, 607] on input "number" at bounding box center [1285, 616] width 52 height 33
type input "1"
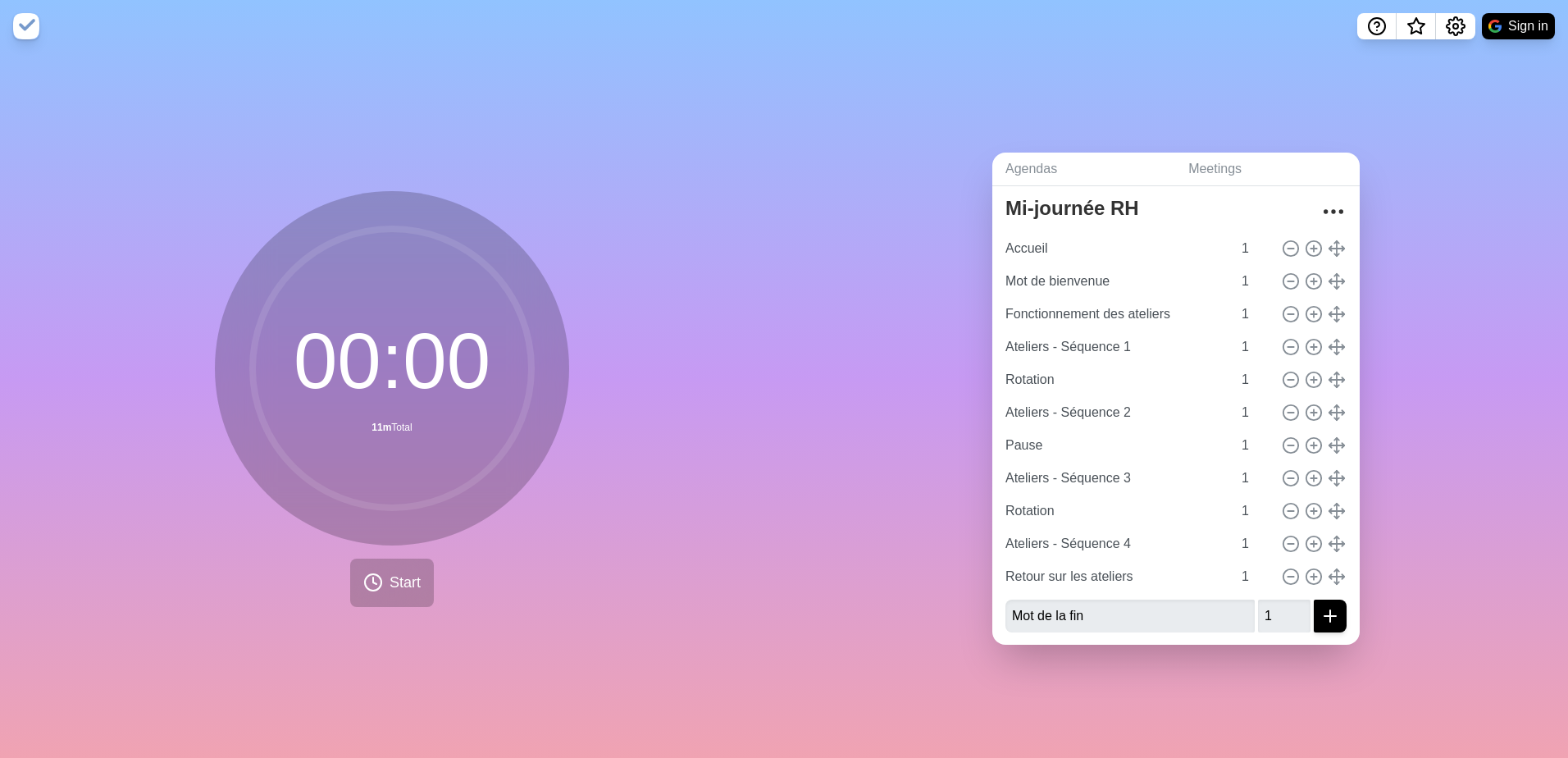
click at [962, 562] on div "Agendas Meetings Back Mi-journée RH Accueil 1 Mot de bienvenue 1 Fonctionnement…" at bounding box center [1176, 405] width 784 height 706
click at [368, 574] on icon at bounding box center [373, 582] width 20 height 20
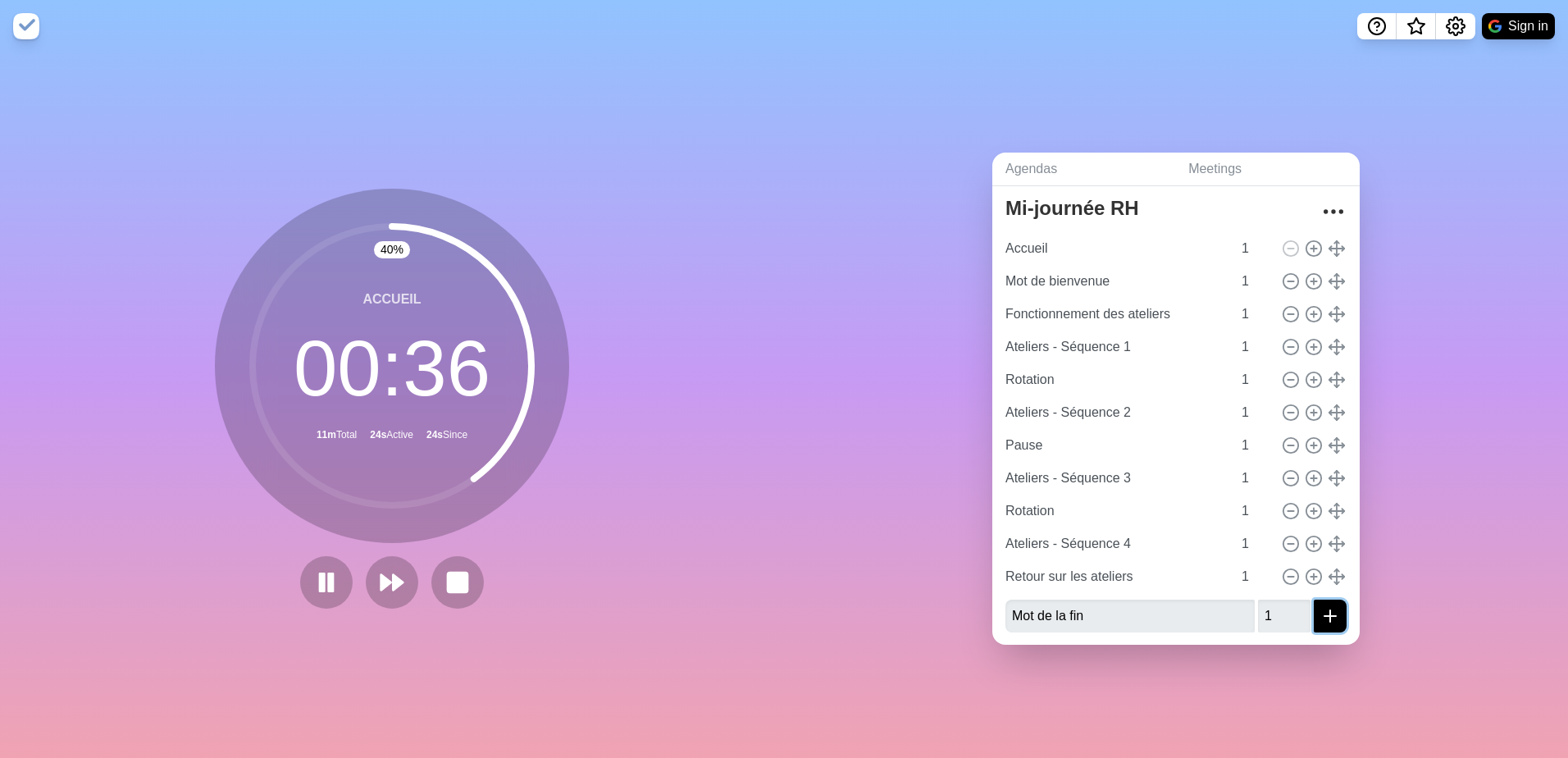
click at [1320, 607] on icon "submit" at bounding box center [1330, 616] width 20 height 20
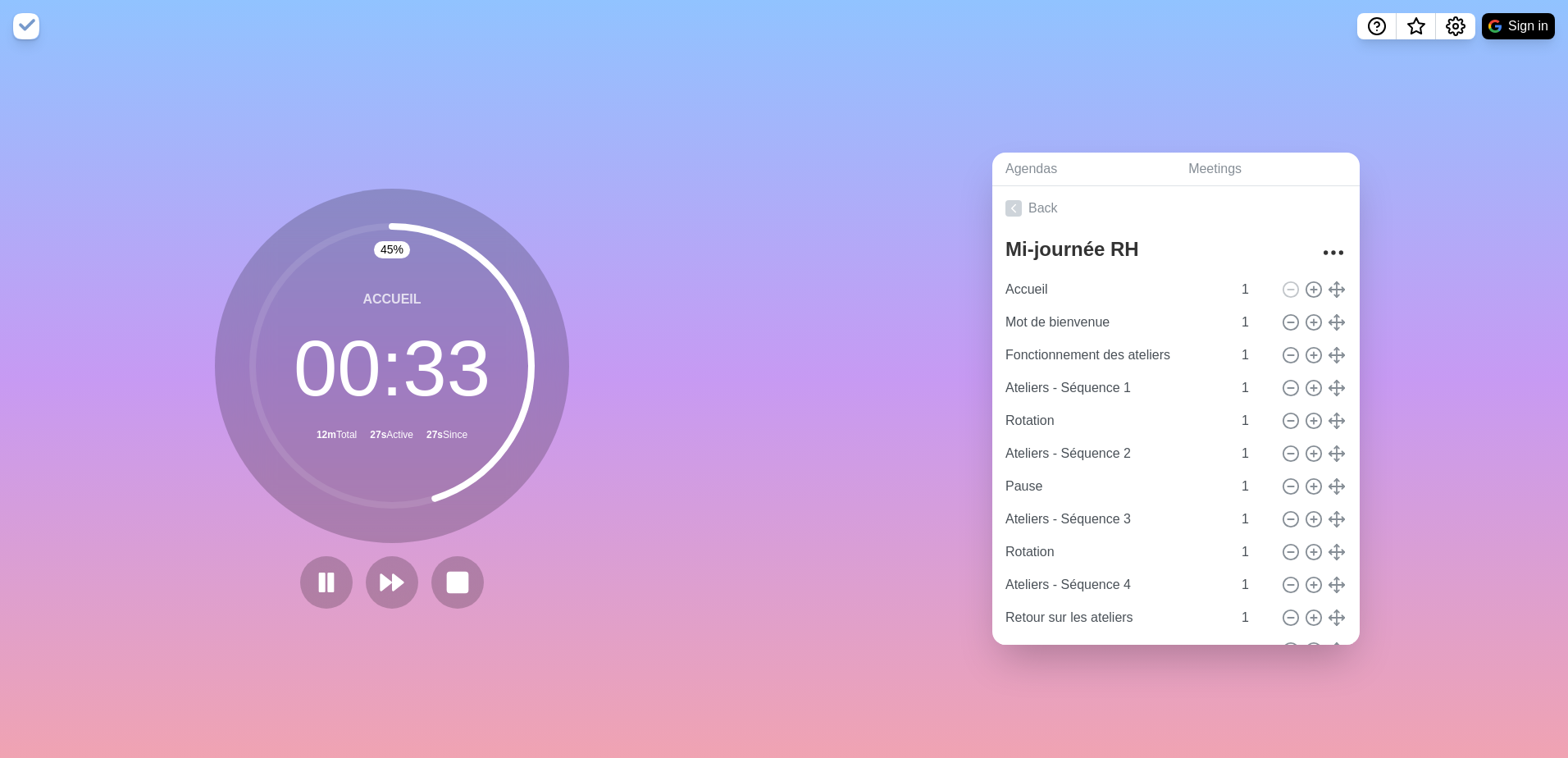
scroll to position [0, 0]
click at [934, 420] on div "Agendas Meetings Back Mi-journée RH Accueil 1 Mot de bienvenue 1 Fonctionnement…" at bounding box center [1176, 405] width 784 height 706
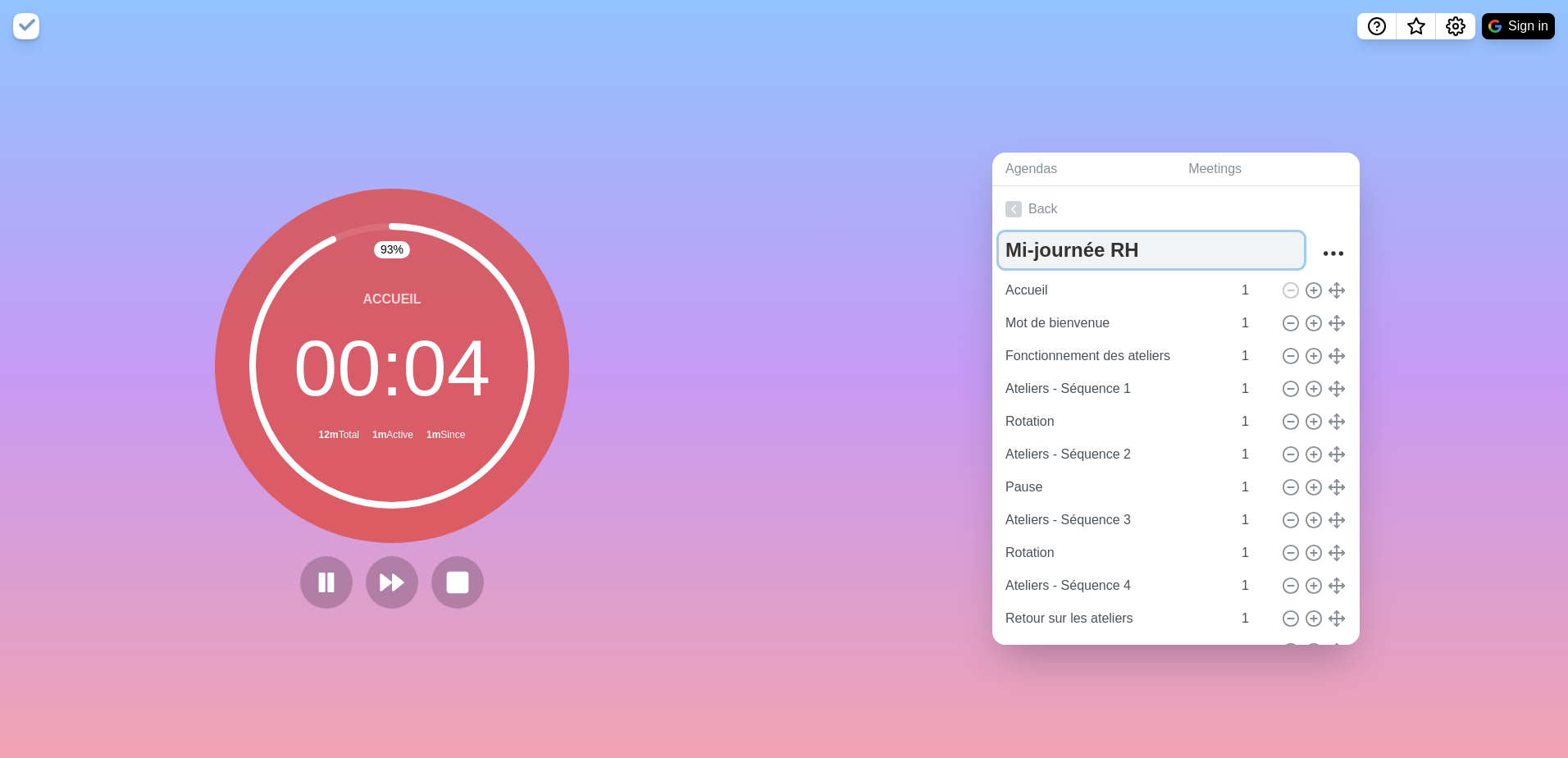
click at [1070, 244] on textarea "Mi-journée RH" at bounding box center [1151, 250] width 306 height 36
drag, startPoint x: 1176, startPoint y: 247, endPoint x: 984, endPoint y: 236, distance: 192.3
click at [984, 236] on div "Agendas Meetings Back Mi-journée RH Accueil 1 Mot de bienvenue 1 Fonctionnement…" at bounding box center [1176, 405] width 784 height 706
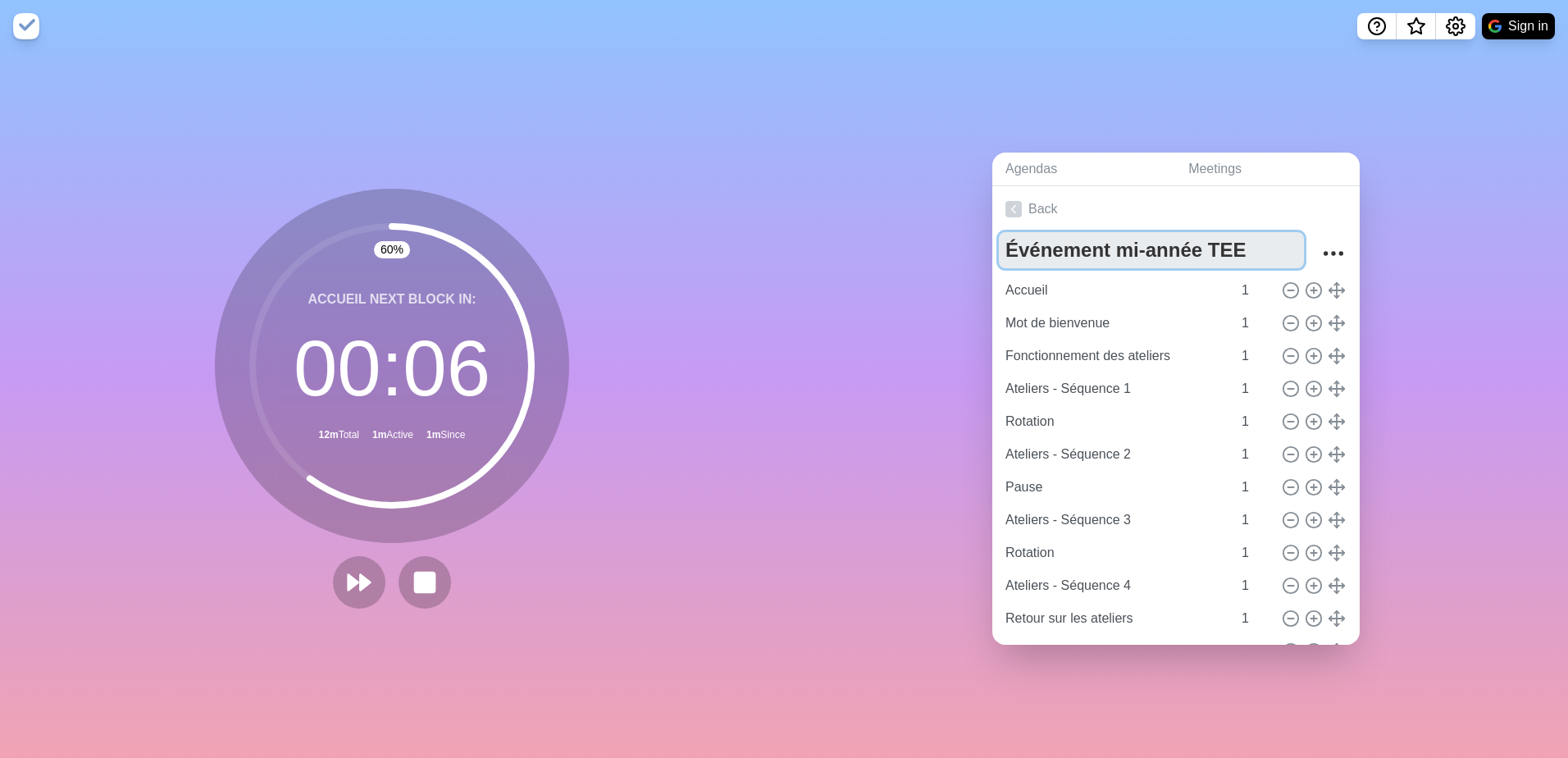
type textarea "Événement mi-année TEE"
click at [1406, 241] on div "Agendas Meetings Back Événement mi-année TEE Accueil 1 Mot de bienvenue 1 Fonct…" at bounding box center [1176, 405] width 784 height 706
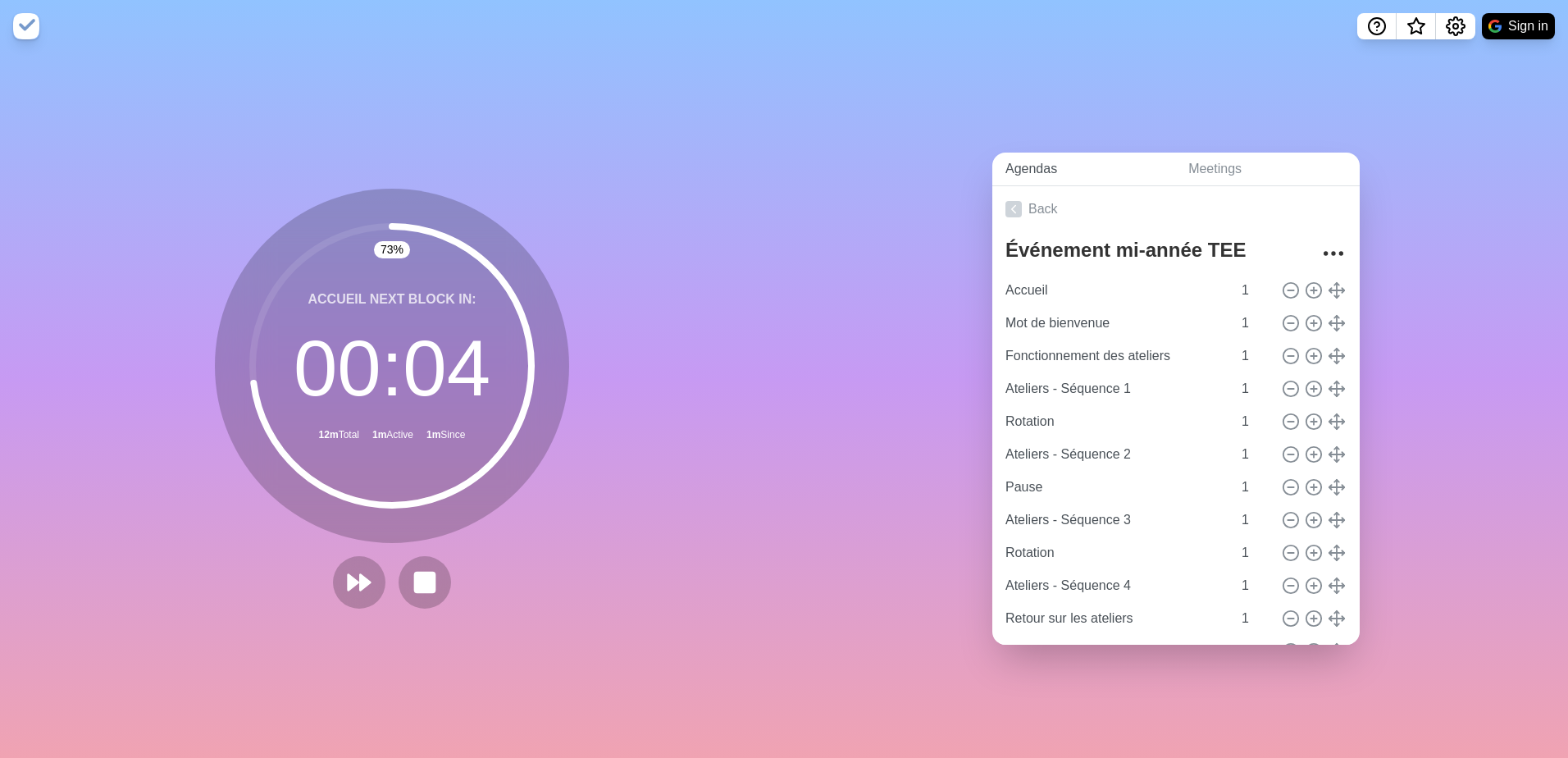
click at [1033, 164] on link "Agendas" at bounding box center [1084, 169] width 183 height 34
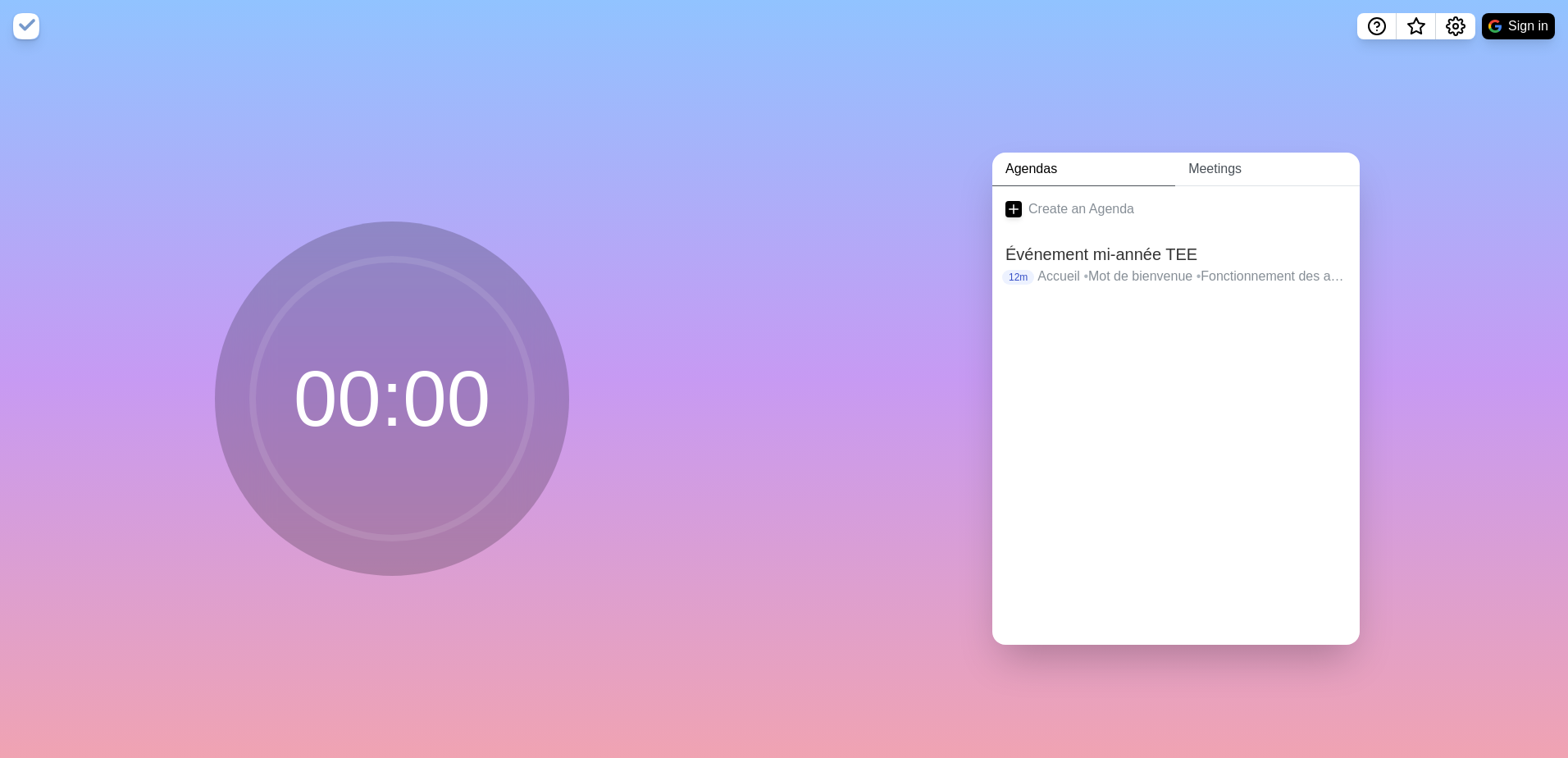
click at [1191, 159] on link "Meetings" at bounding box center [1268, 169] width 185 height 34
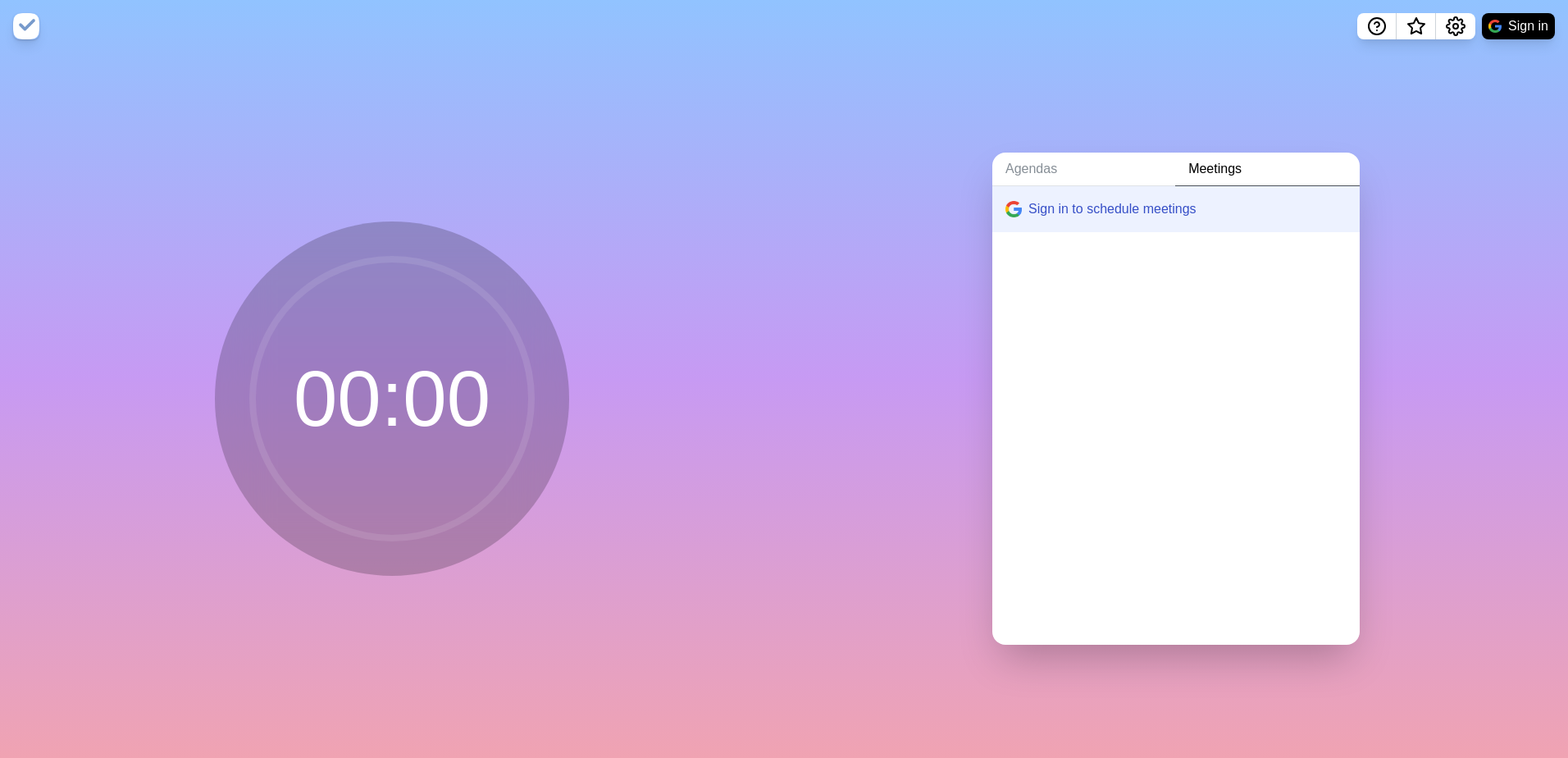
drag, startPoint x: 1455, startPoint y: 378, endPoint x: 1278, endPoint y: 376, distance: 177.0
click at [1455, 378] on div "Agendas Meetings Sign in to schedule meetings" at bounding box center [1176, 405] width 784 height 706
click at [1017, 161] on link "Agendas" at bounding box center [1084, 169] width 183 height 34
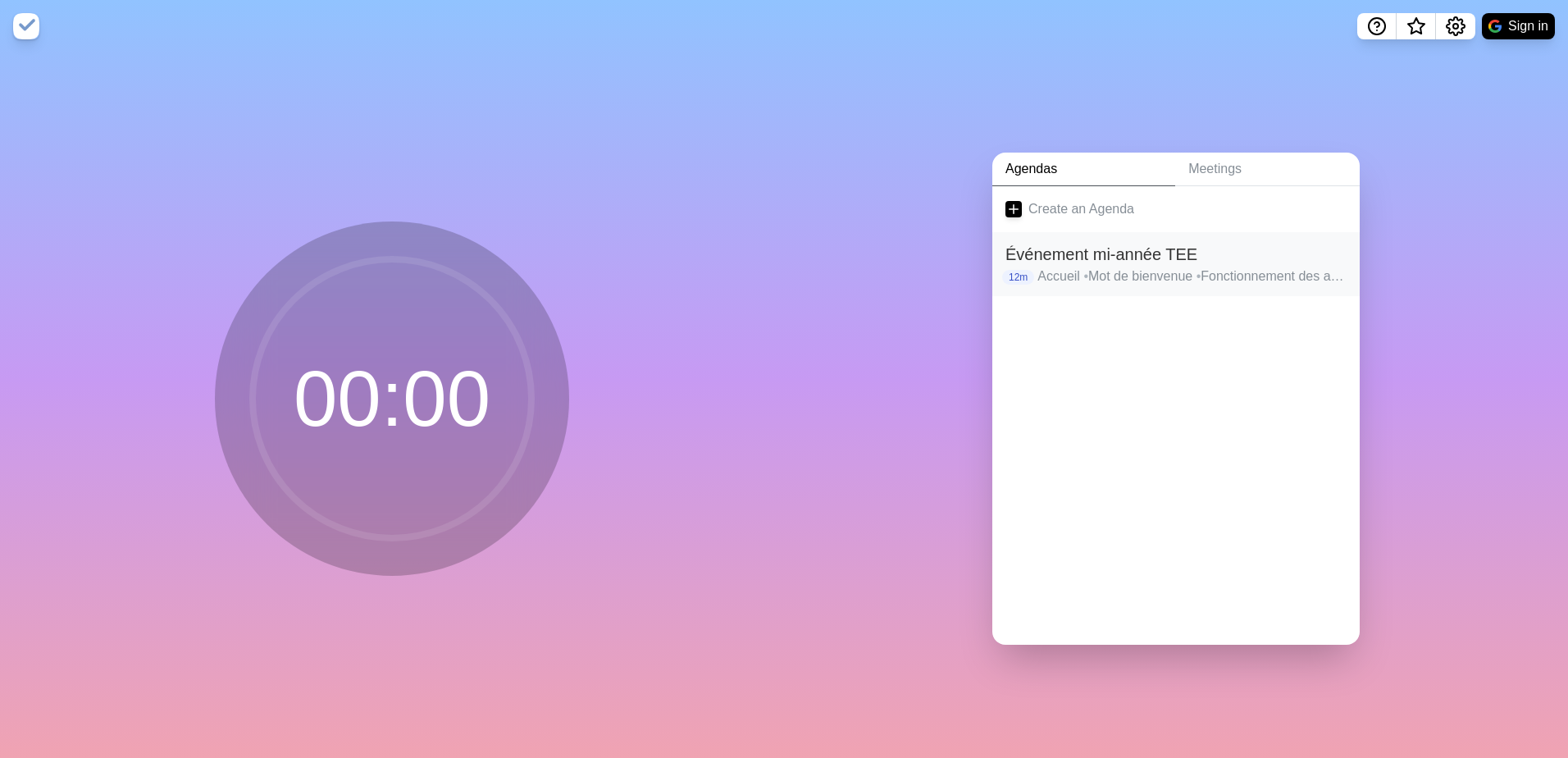
click at [1076, 258] on h2 "Événement mi-année TEE" at bounding box center [1176, 254] width 341 height 24
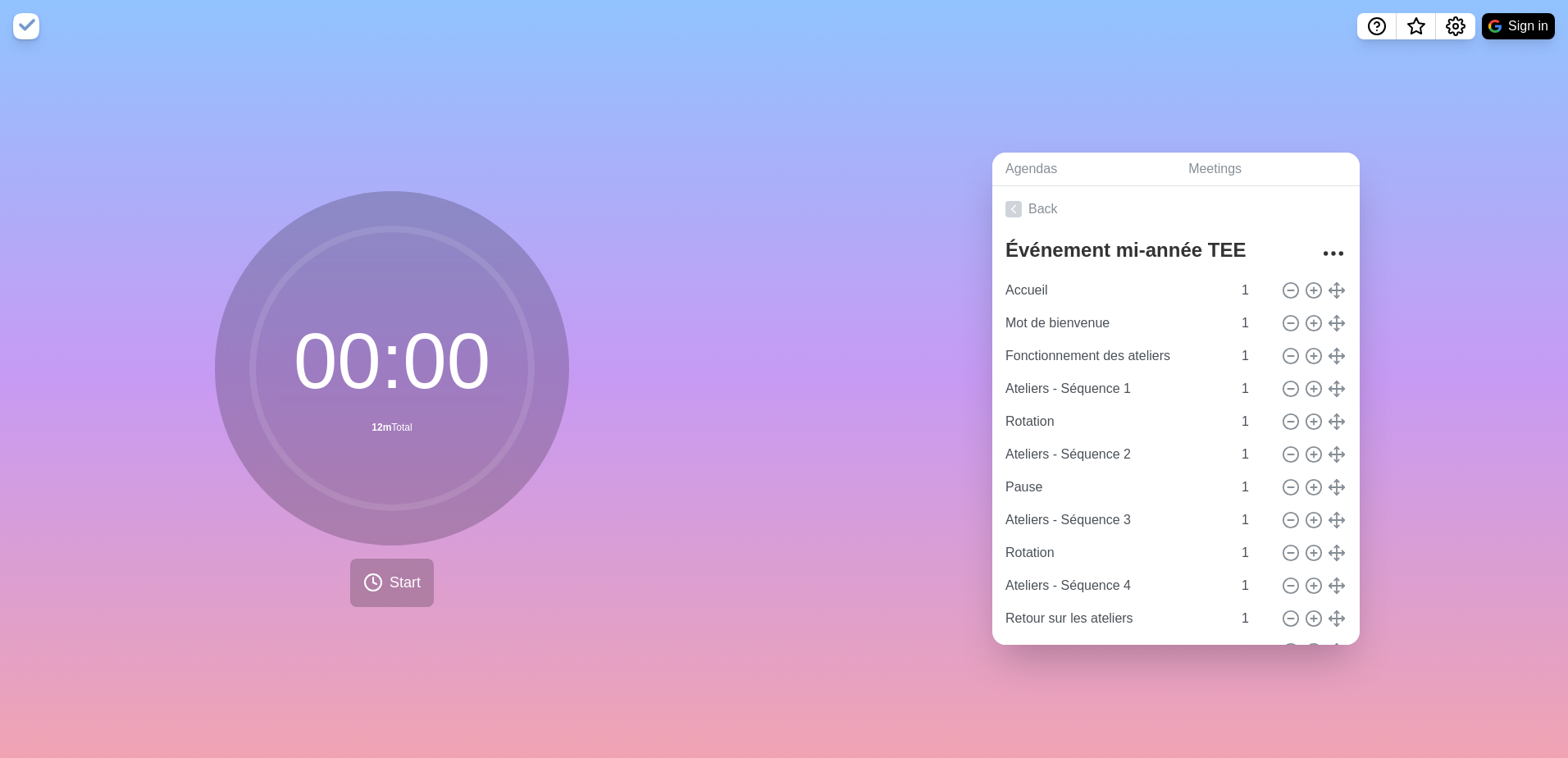
click at [688, 417] on div "00 : 00 12m Total Start" at bounding box center [392, 405] width 784 height 706
